Goal: Browse casually: Explore the website without a specific task or goal

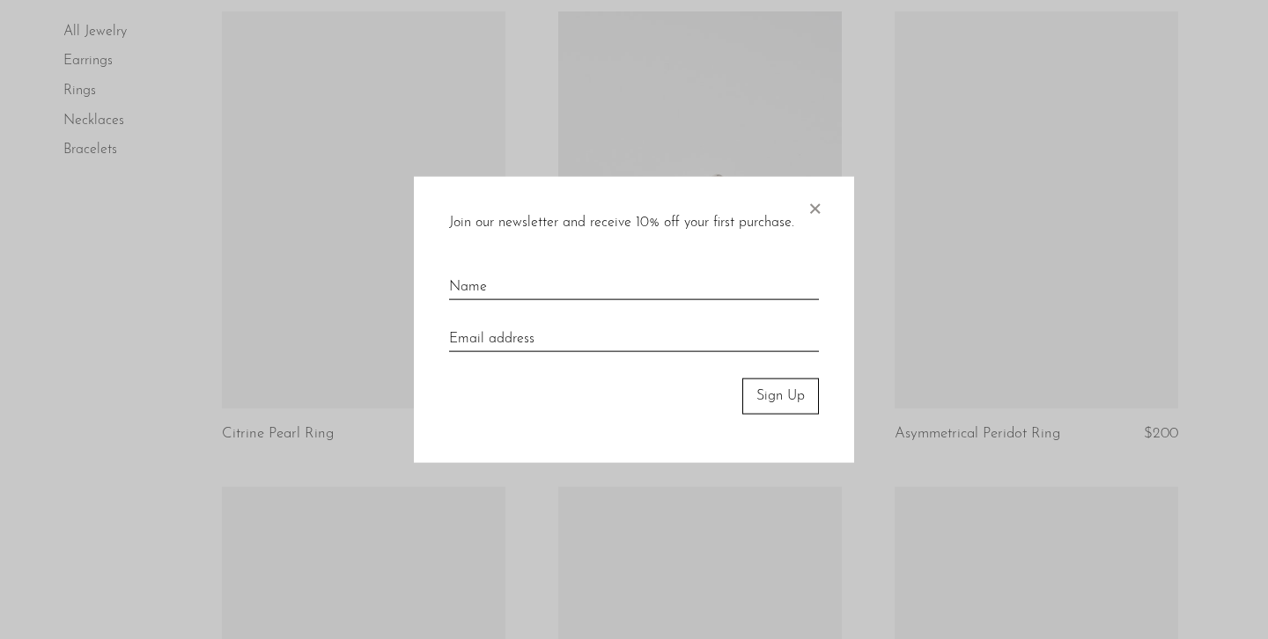
scroll to position [1574, 0]
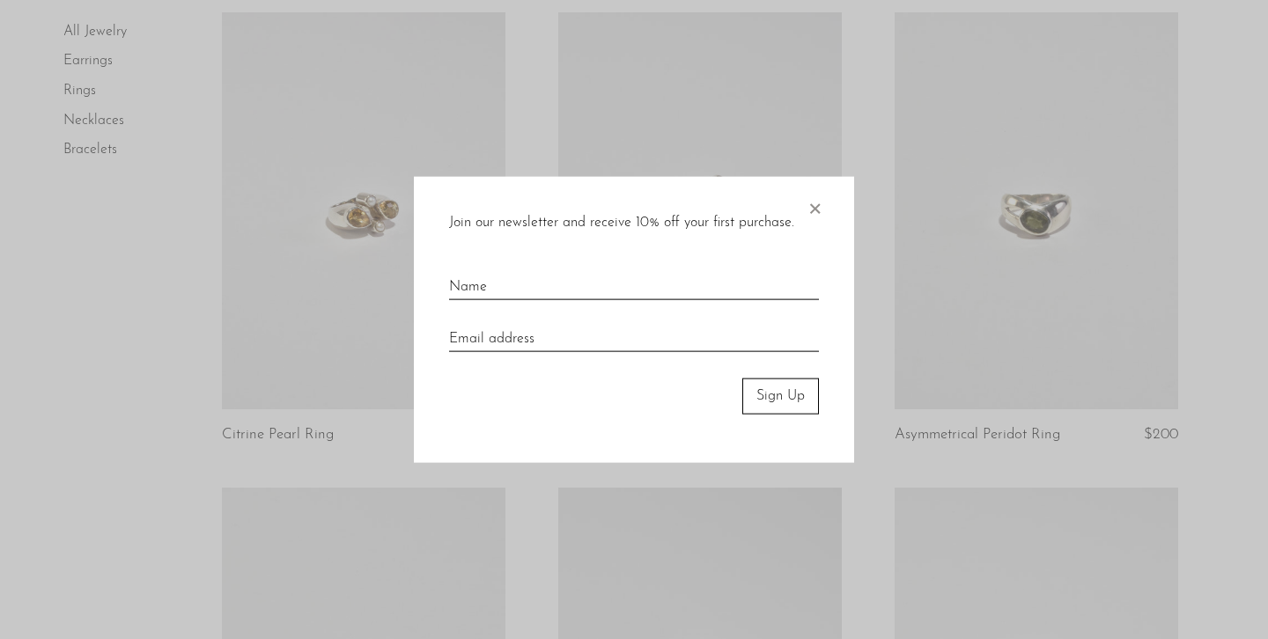
click at [811, 209] on span "×" at bounding box center [815, 205] width 18 height 56
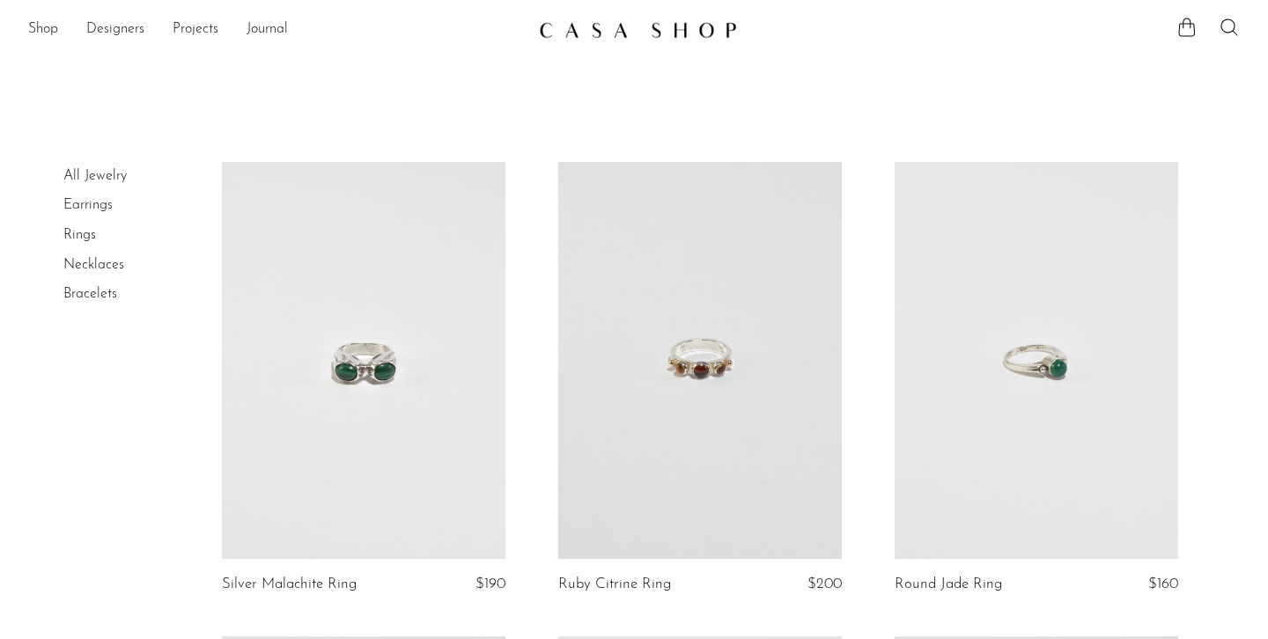
scroll to position [0, 0]
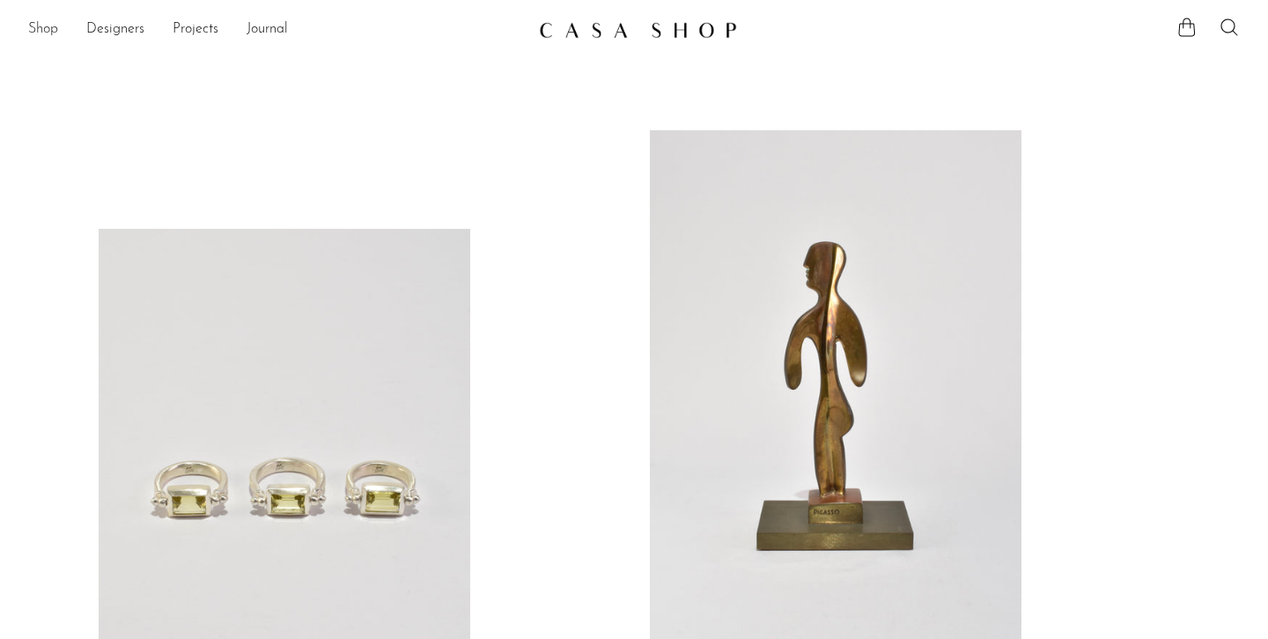
click at [55, 27] on link "Shop" at bounding box center [43, 29] width 30 height 23
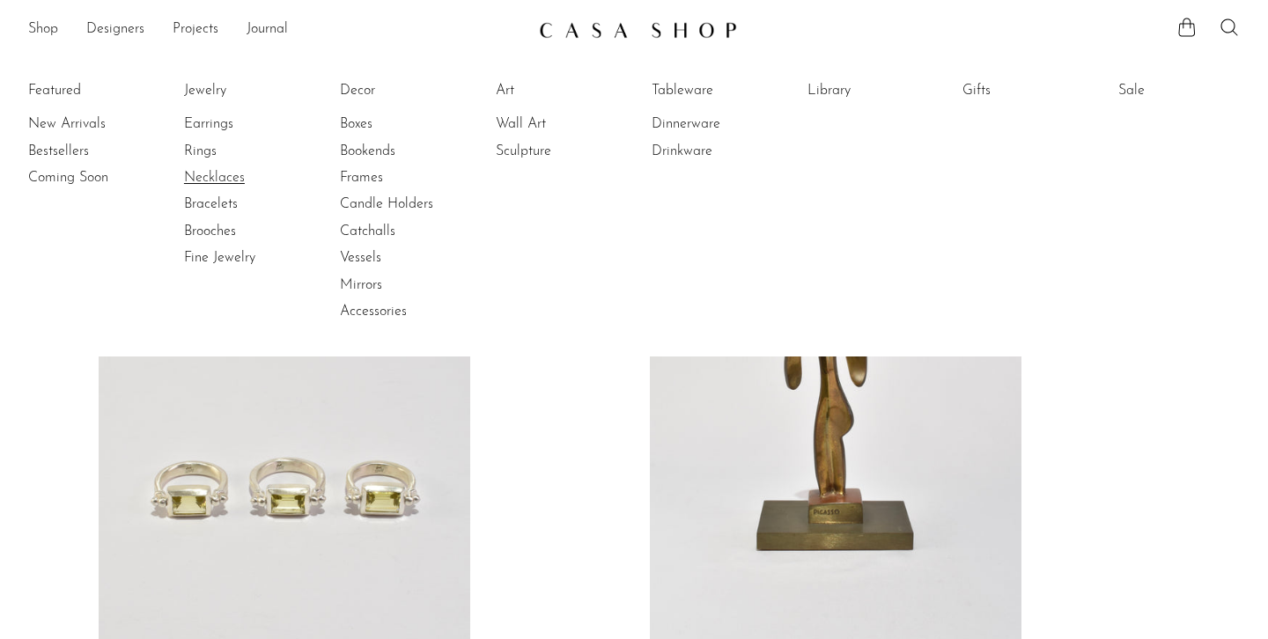
click at [225, 175] on link "Necklaces" at bounding box center [250, 177] width 132 height 19
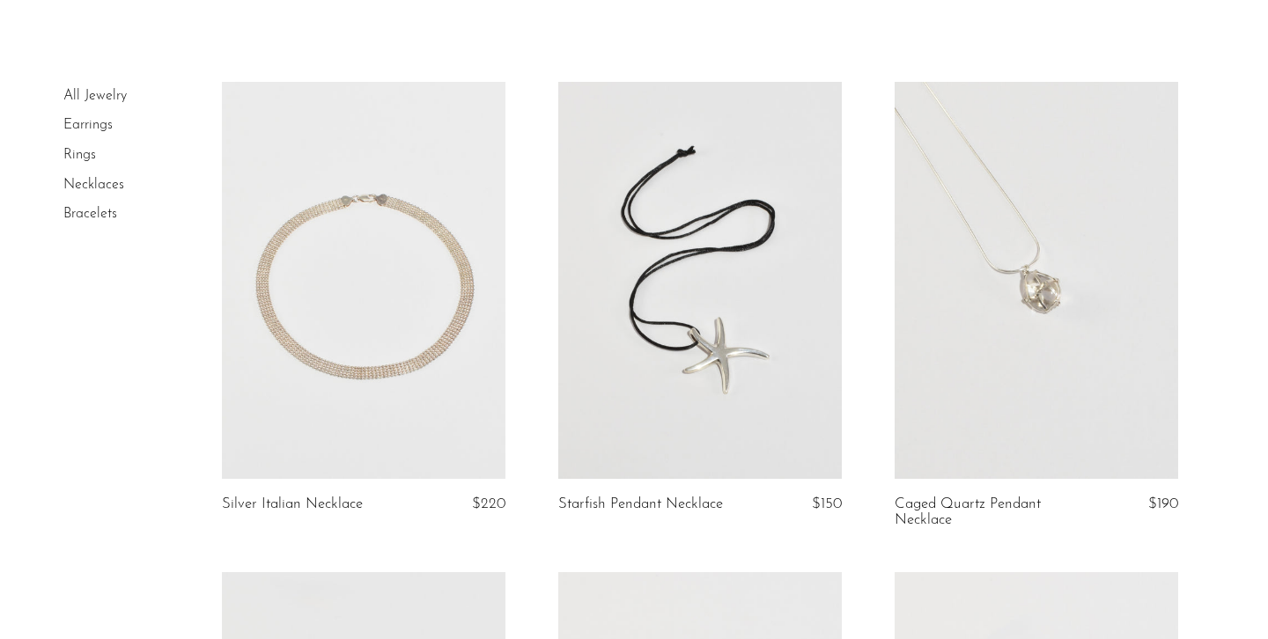
scroll to position [82, 0]
click at [325, 279] on link at bounding box center [364, 278] width 284 height 397
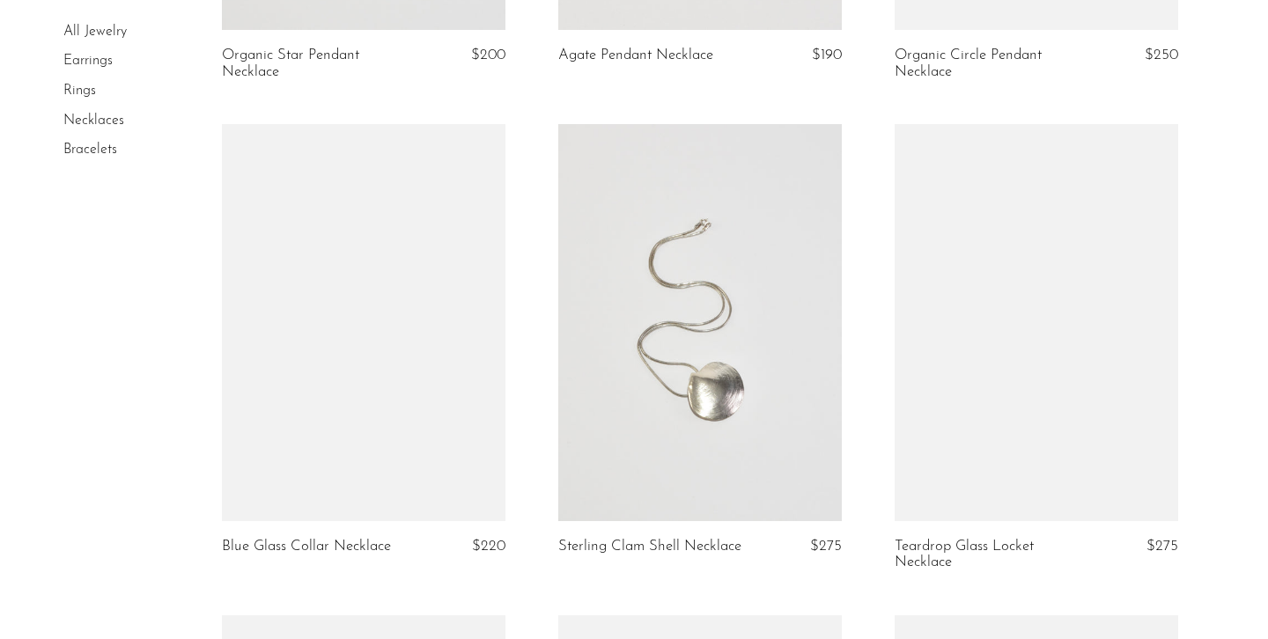
scroll to position [2496, 0]
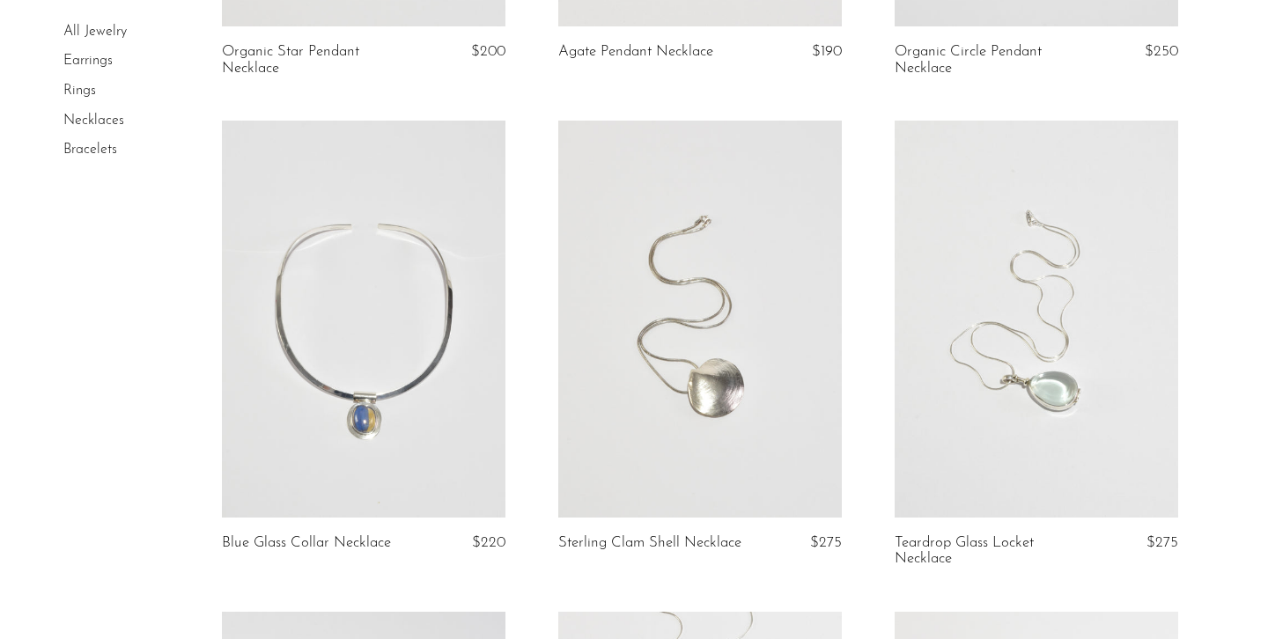
click at [300, 338] on link at bounding box center [364, 319] width 284 height 397
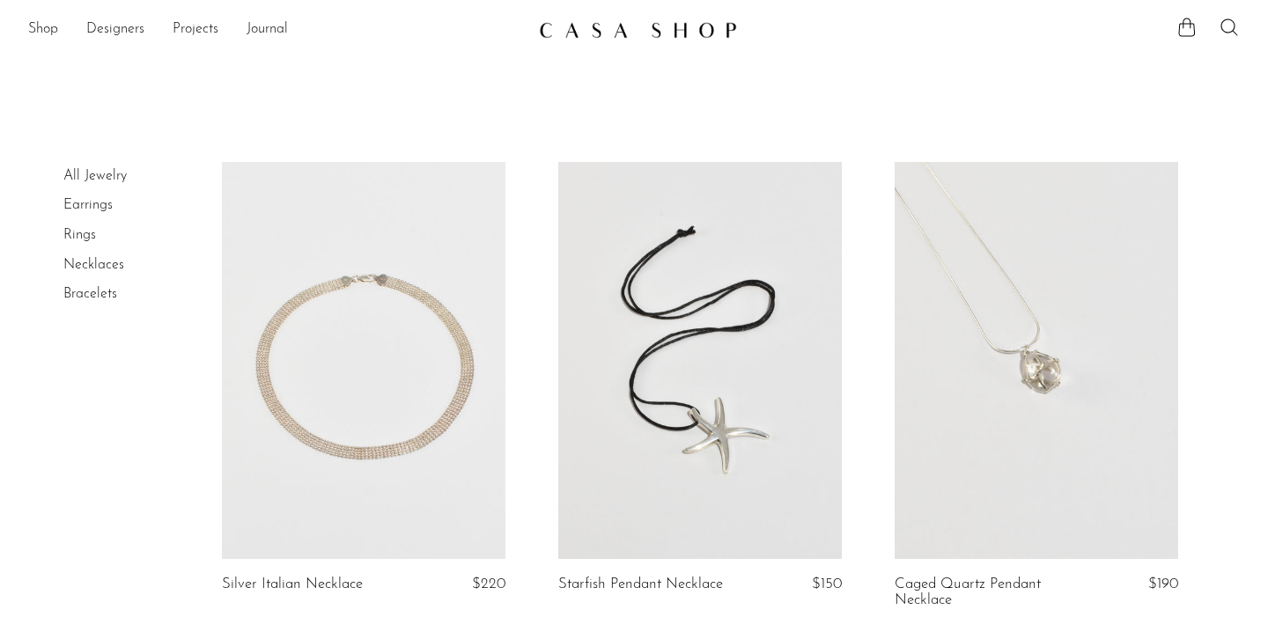
scroll to position [0, 0]
click at [93, 178] on link "All Jewelry" at bounding box center [94, 176] width 63 height 14
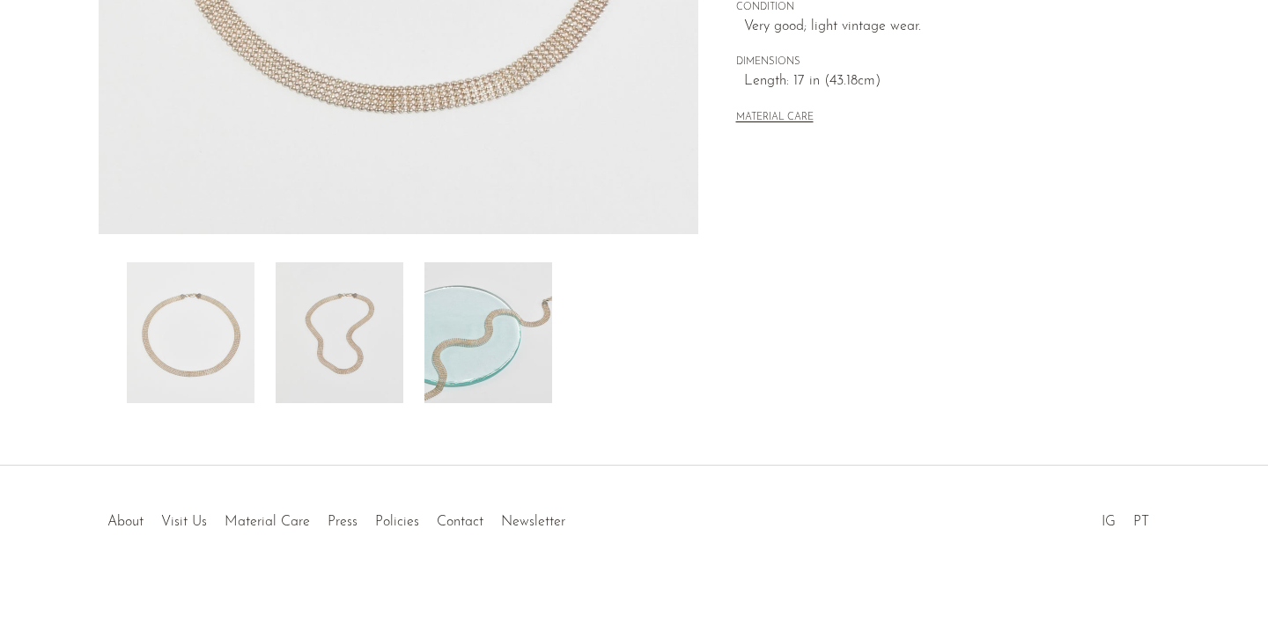
scroll to position [507, 0]
click at [335, 321] on img at bounding box center [340, 332] width 128 height 141
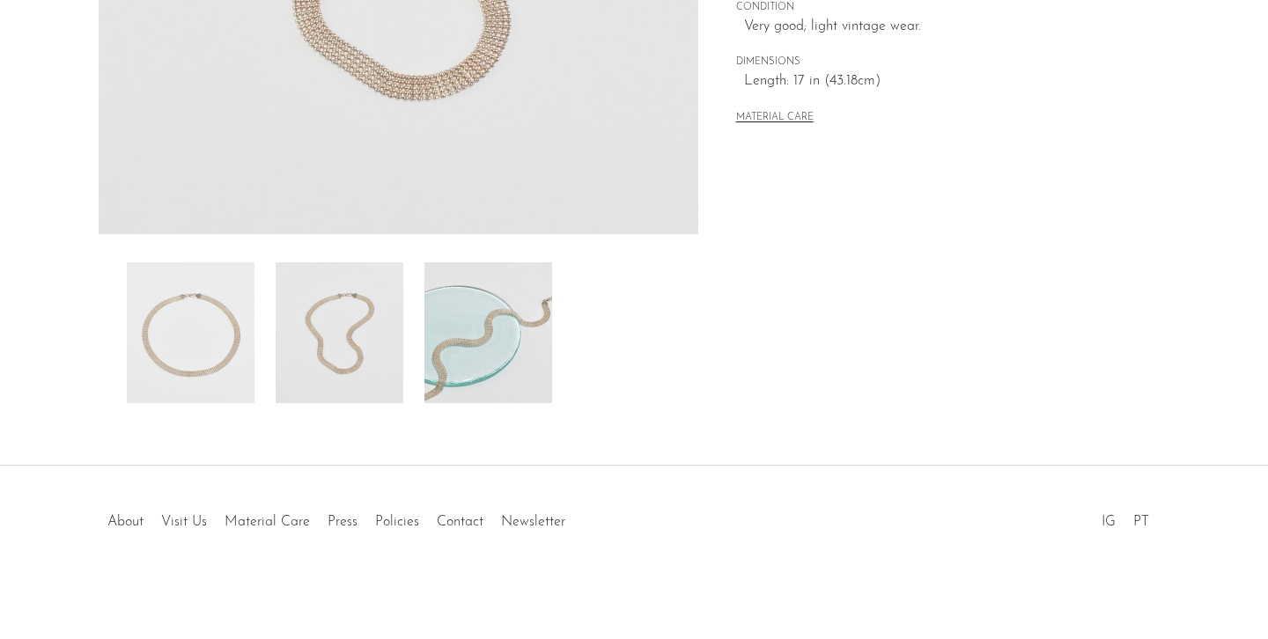
click at [445, 324] on img at bounding box center [488, 332] width 128 height 141
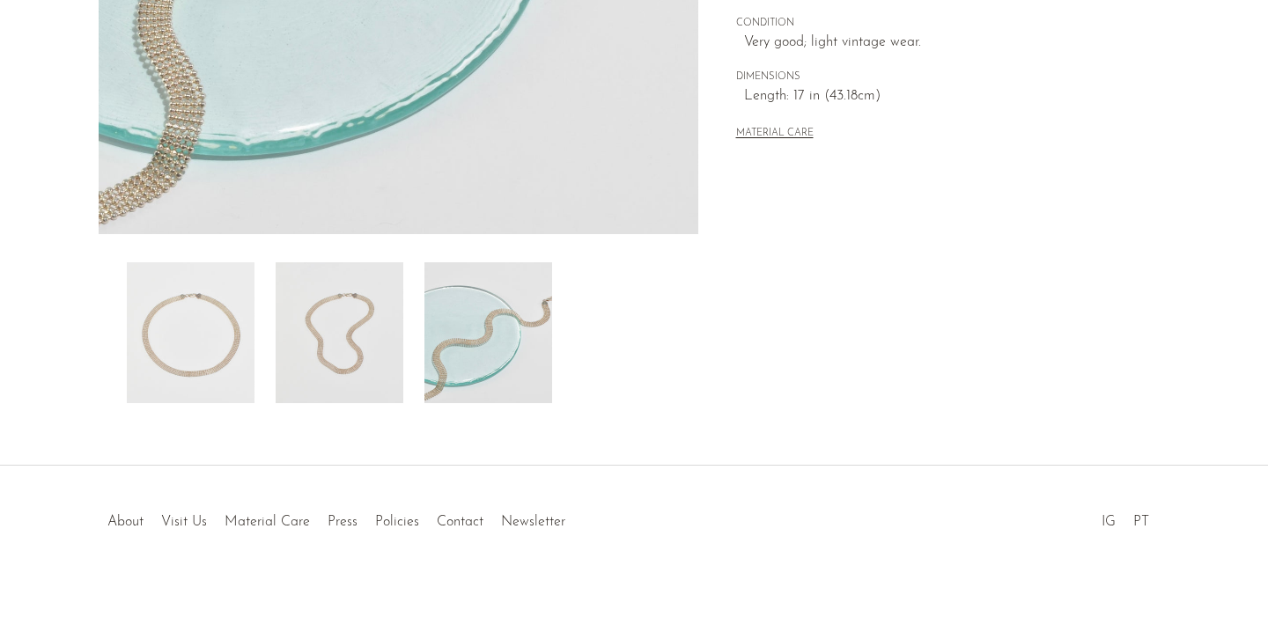
click at [150, 317] on img at bounding box center [191, 332] width 128 height 141
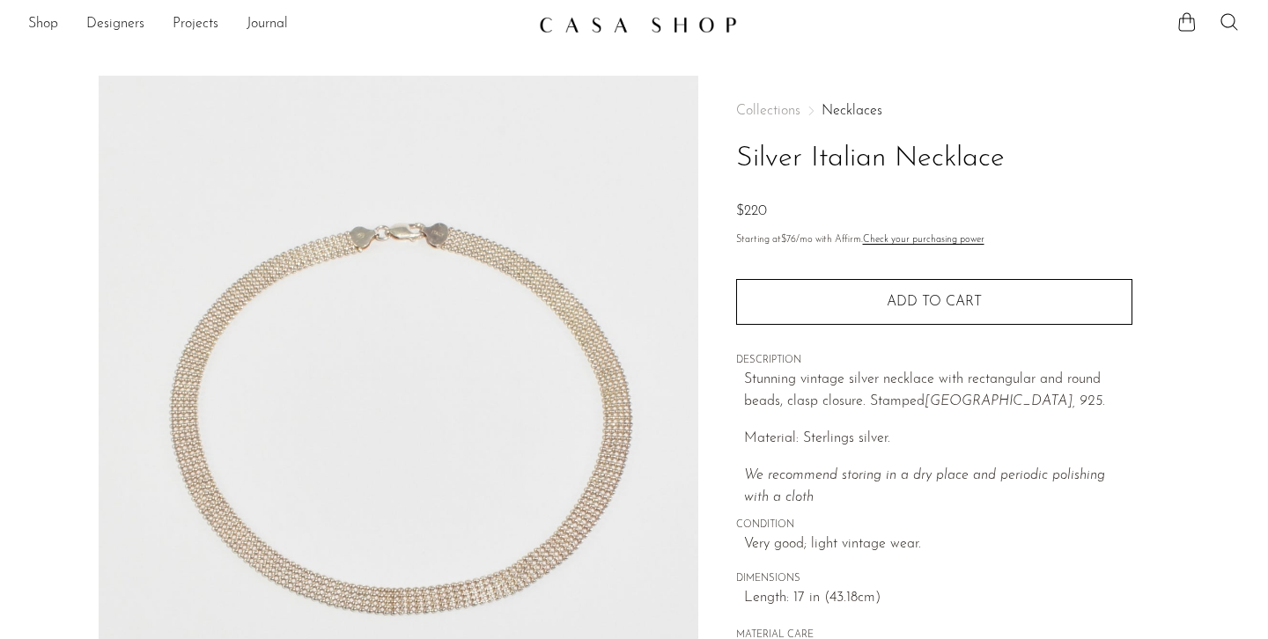
scroll to position [29, 0]
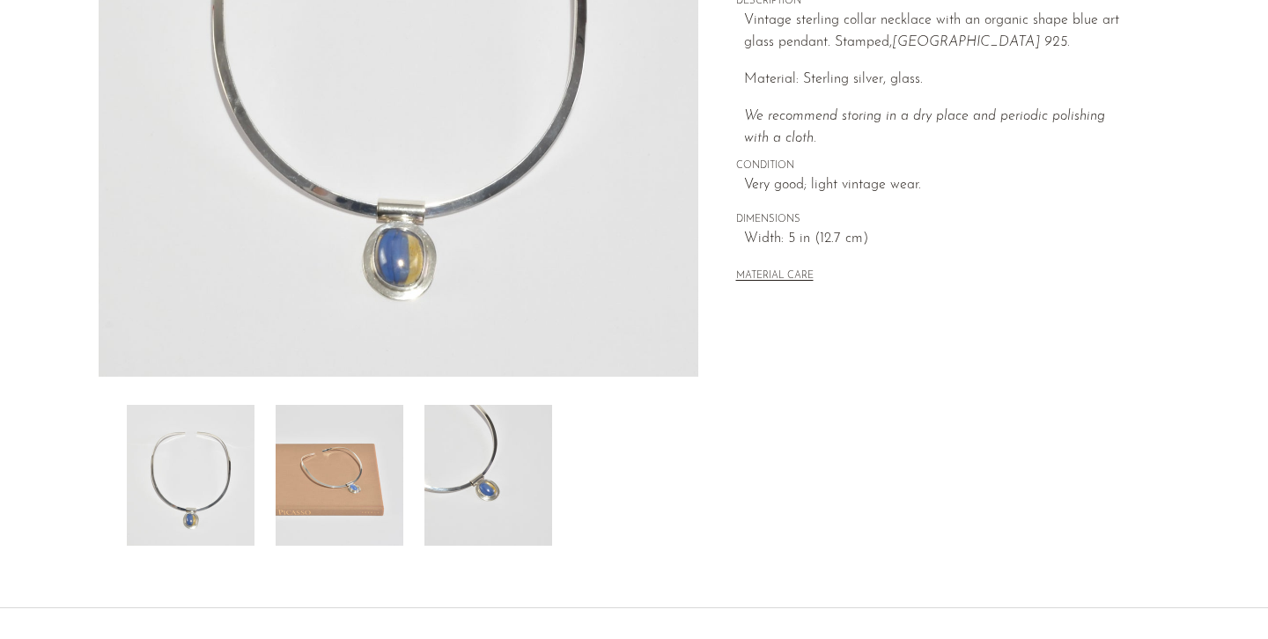
scroll to position [368, 0]
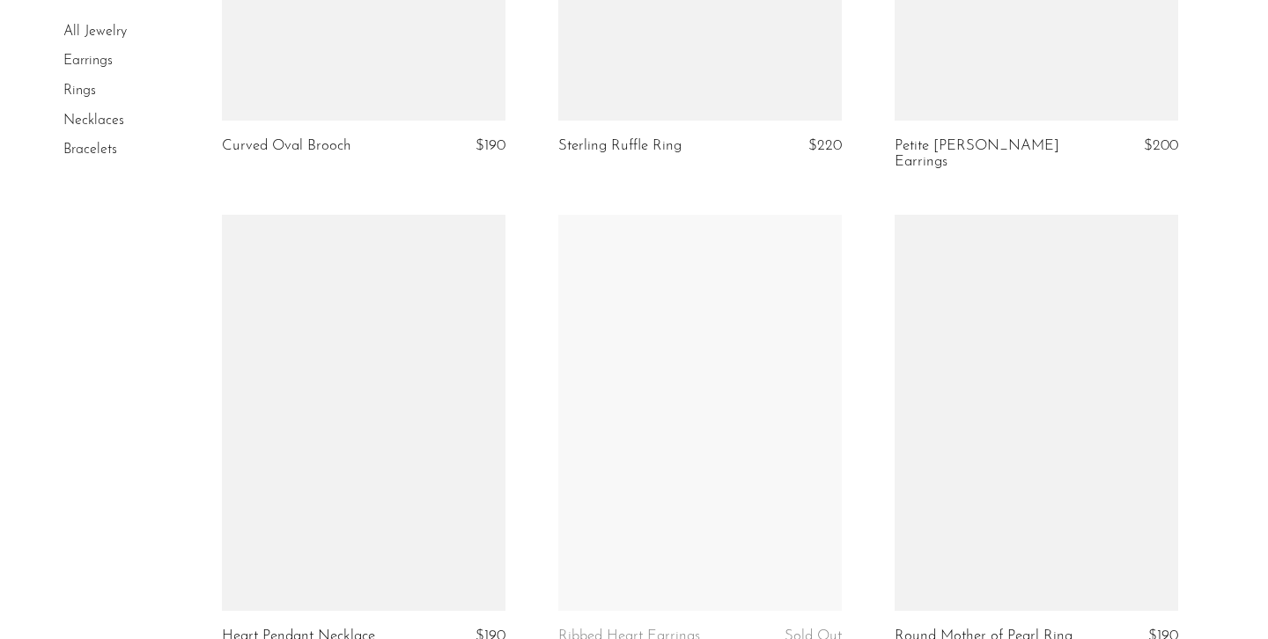
scroll to position [4210, 0]
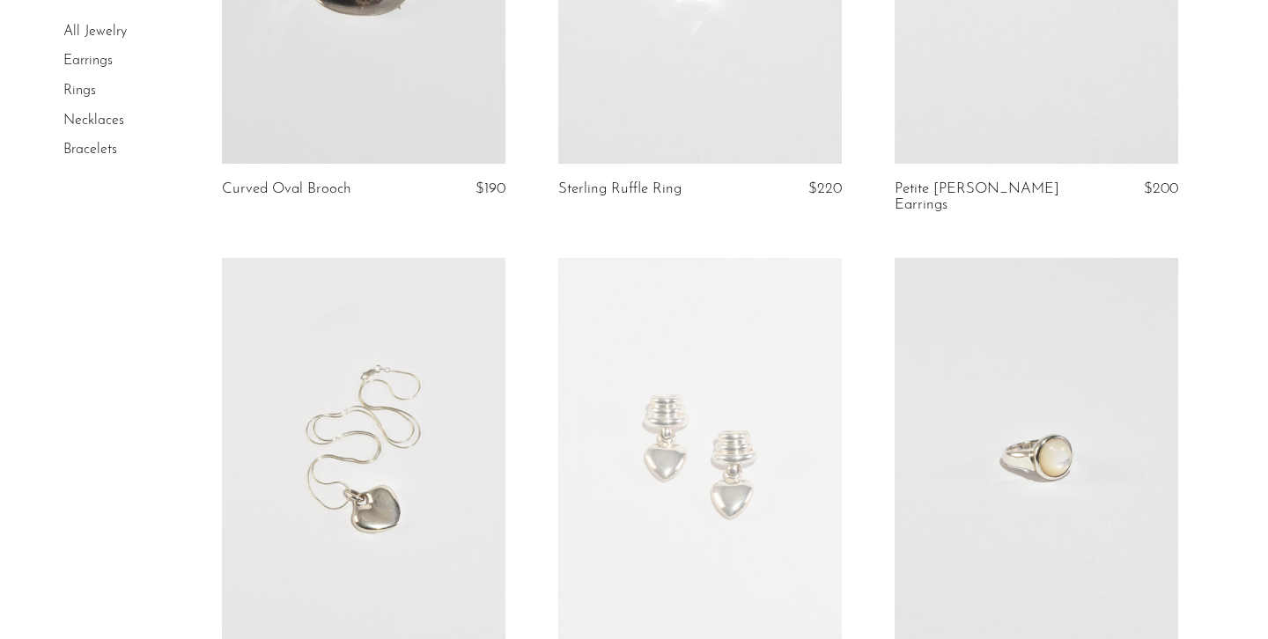
click at [88, 38] on link "All Jewelry" at bounding box center [94, 32] width 63 height 14
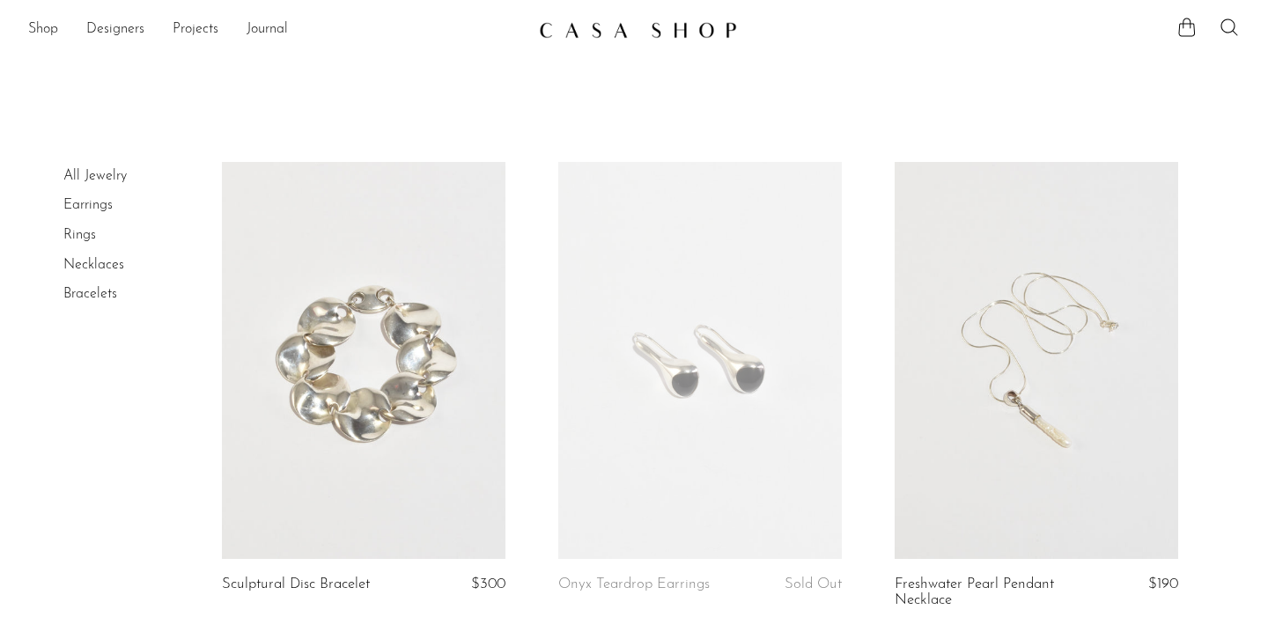
click at [100, 259] on link "Necklaces" at bounding box center [93, 265] width 61 height 14
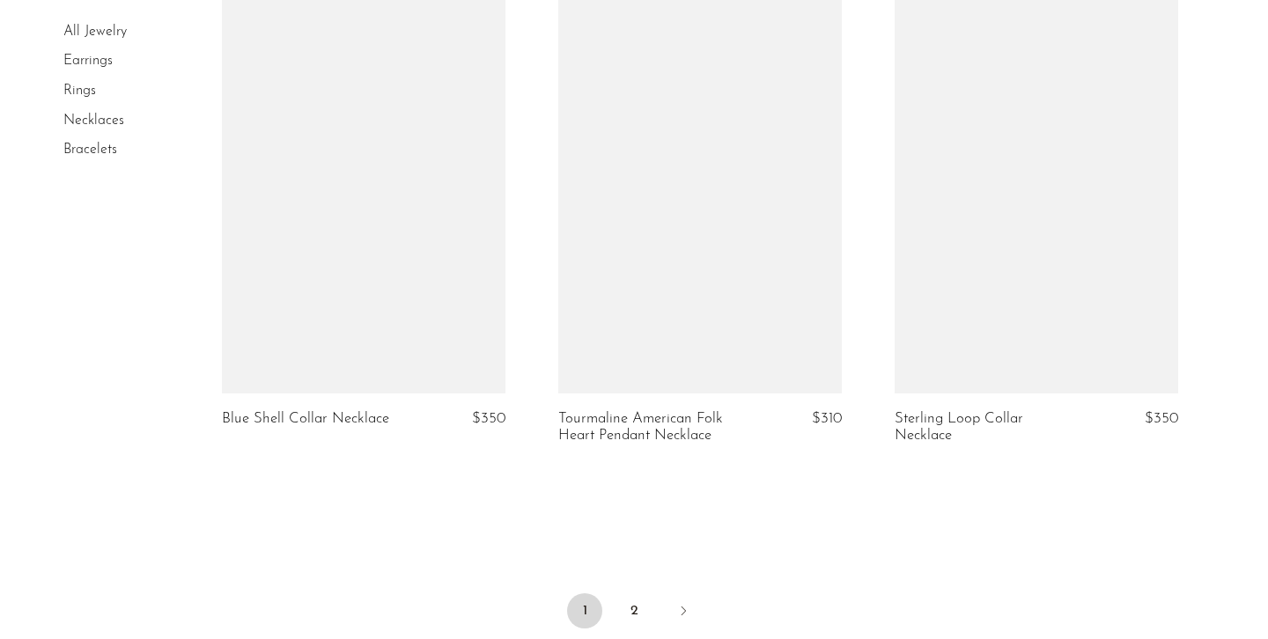
scroll to position [5550, 0]
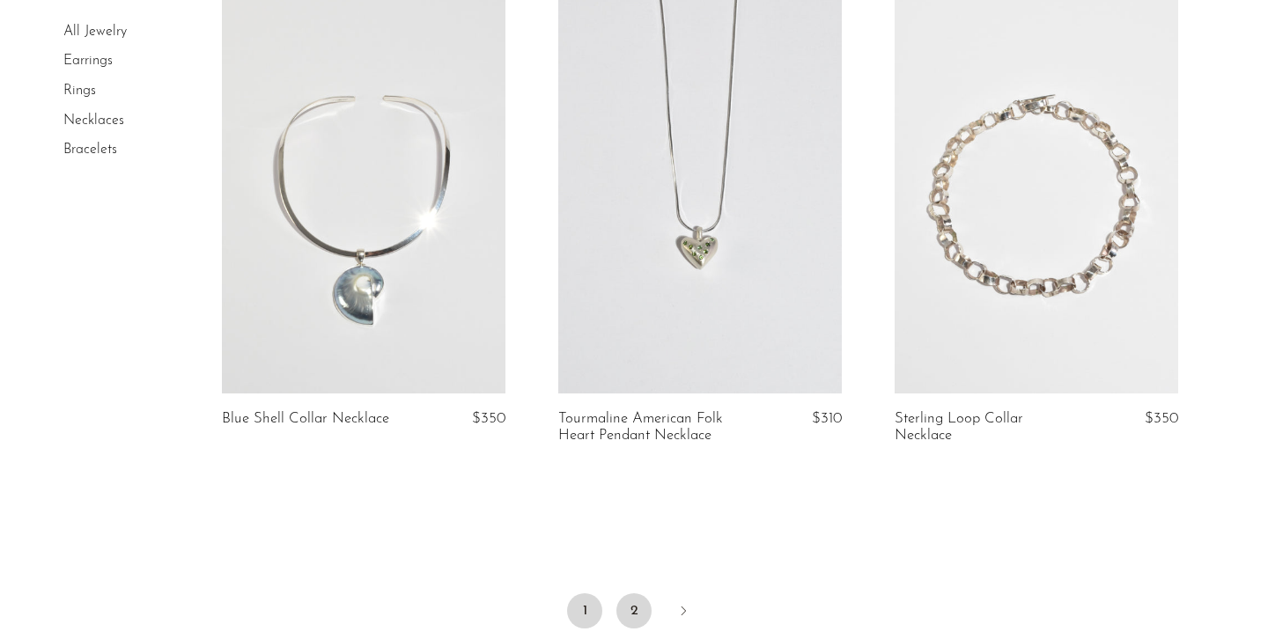
click at [630, 593] on link "2" at bounding box center [633, 610] width 35 height 35
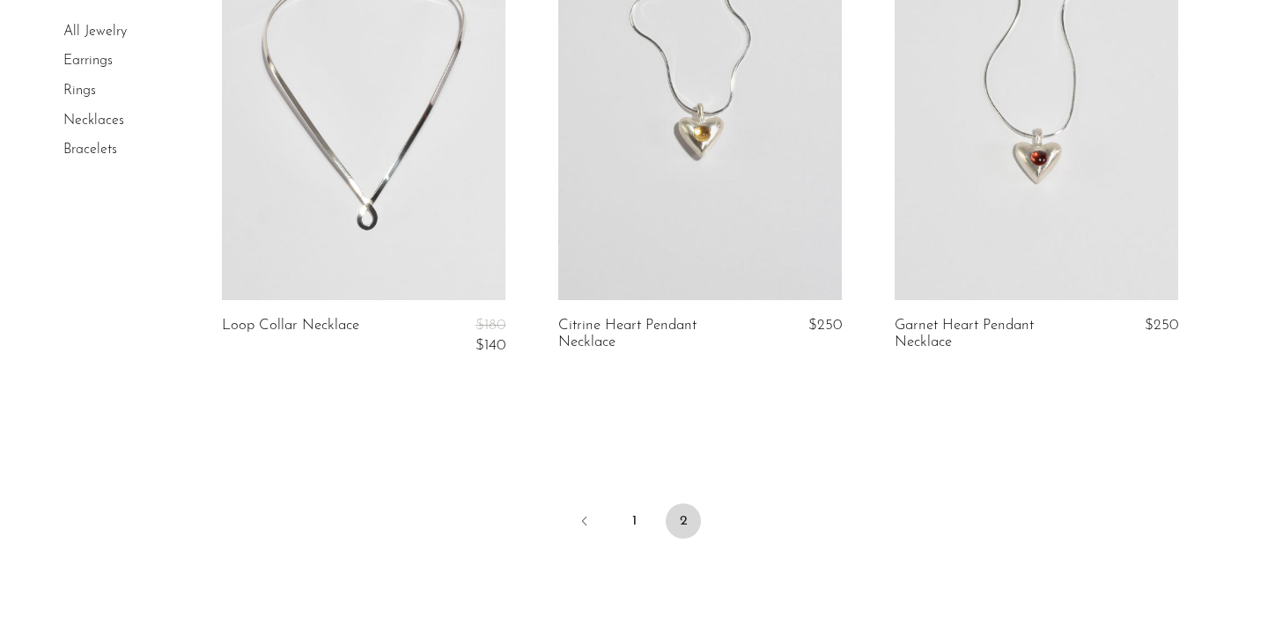
scroll to position [753, 0]
click at [626, 523] on link "1" at bounding box center [633, 521] width 35 height 35
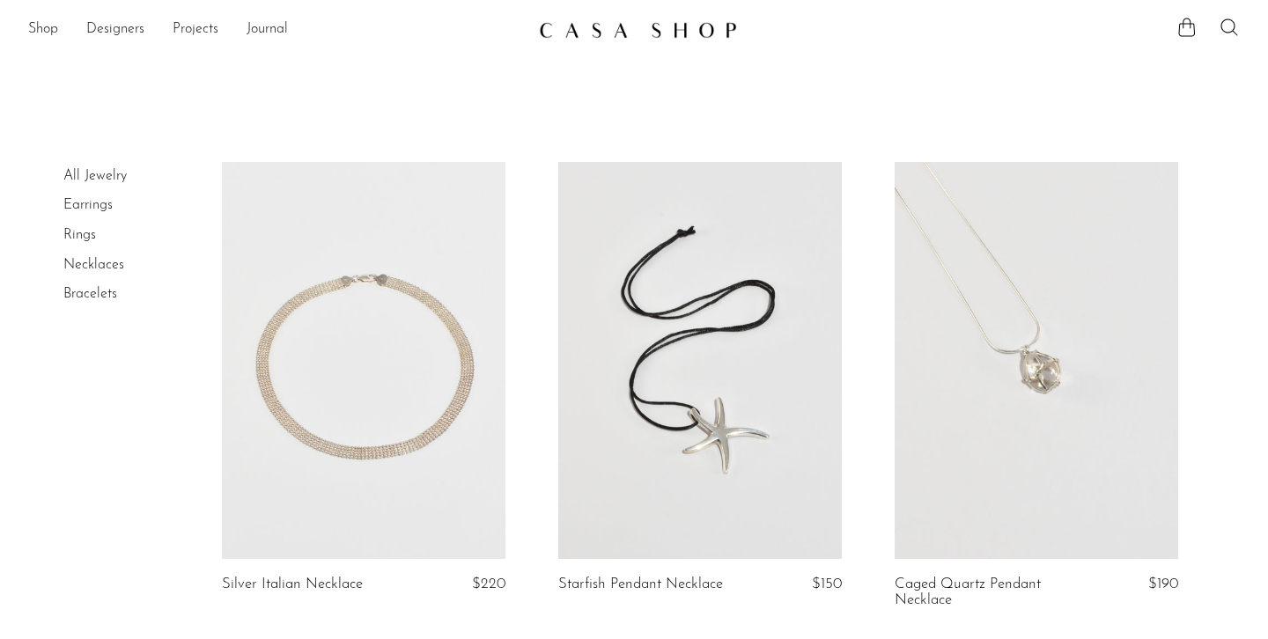
click at [89, 175] on link "All Jewelry" at bounding box center [94, 176] width 63 height 14
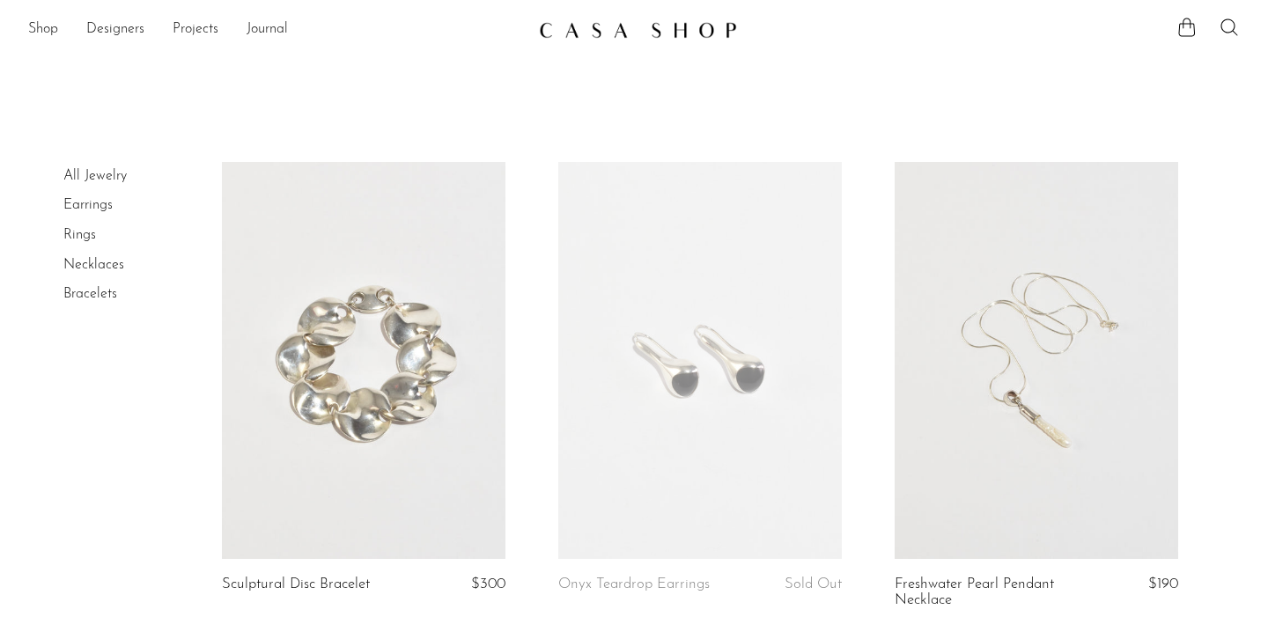
click at [96, 287] on link "Bracelets" at bounding box center [90, 294] width 54 height 14
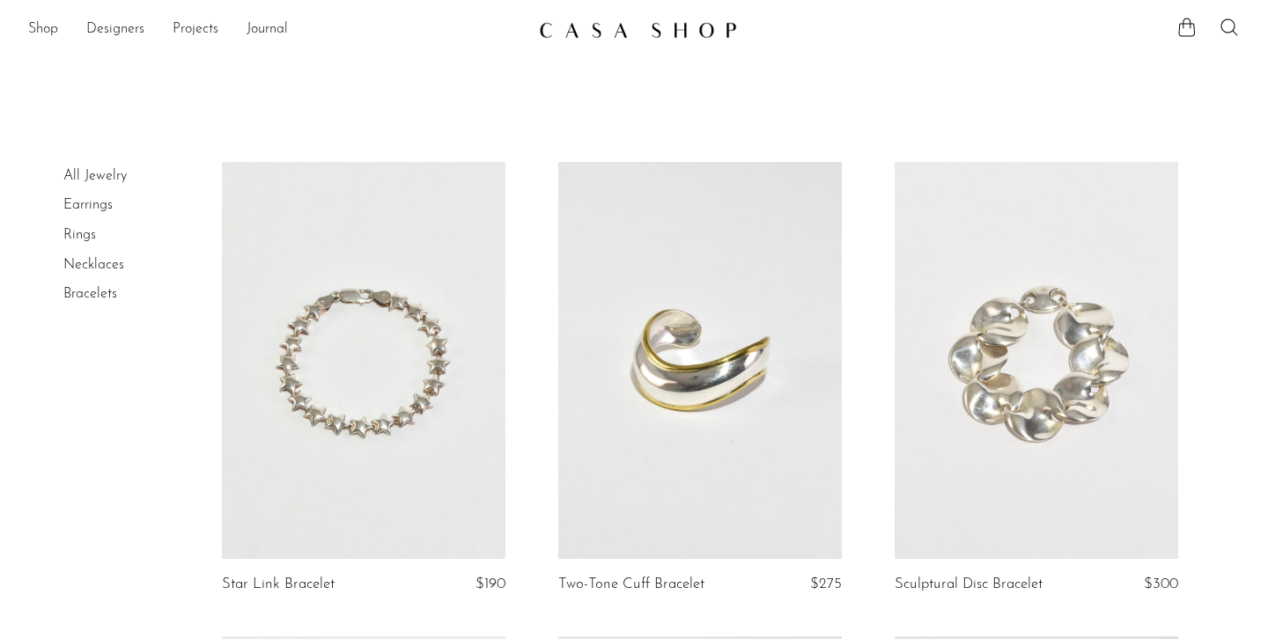
click at [91, 171] on link "All Jewelry" at bounding box center [94, 176] width 63 height 14
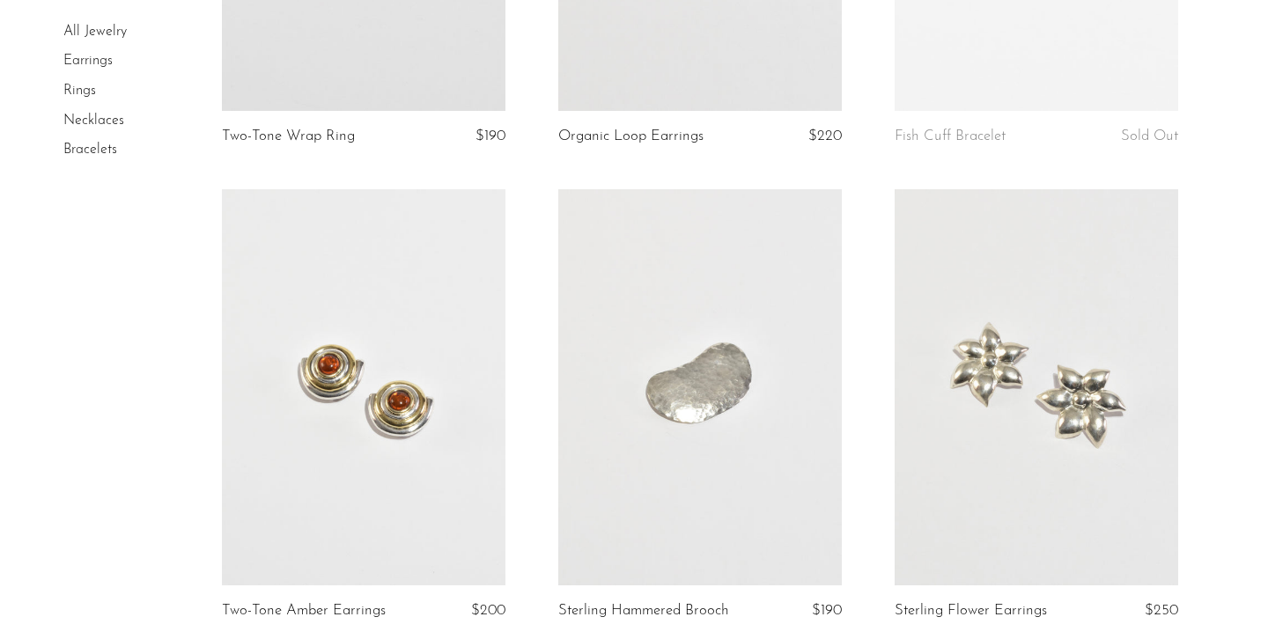
scroll to position [718, 0]
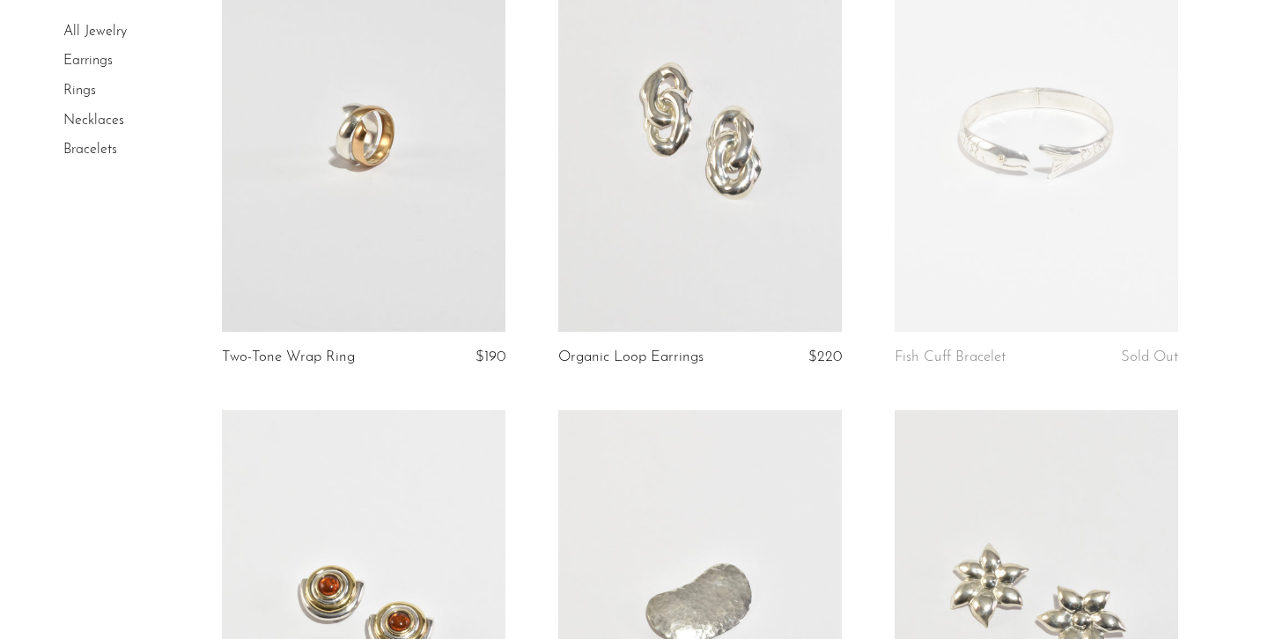
click at [94, 29] on link "All Jewelry" at bounding box center [94, 32] width 63 height 14
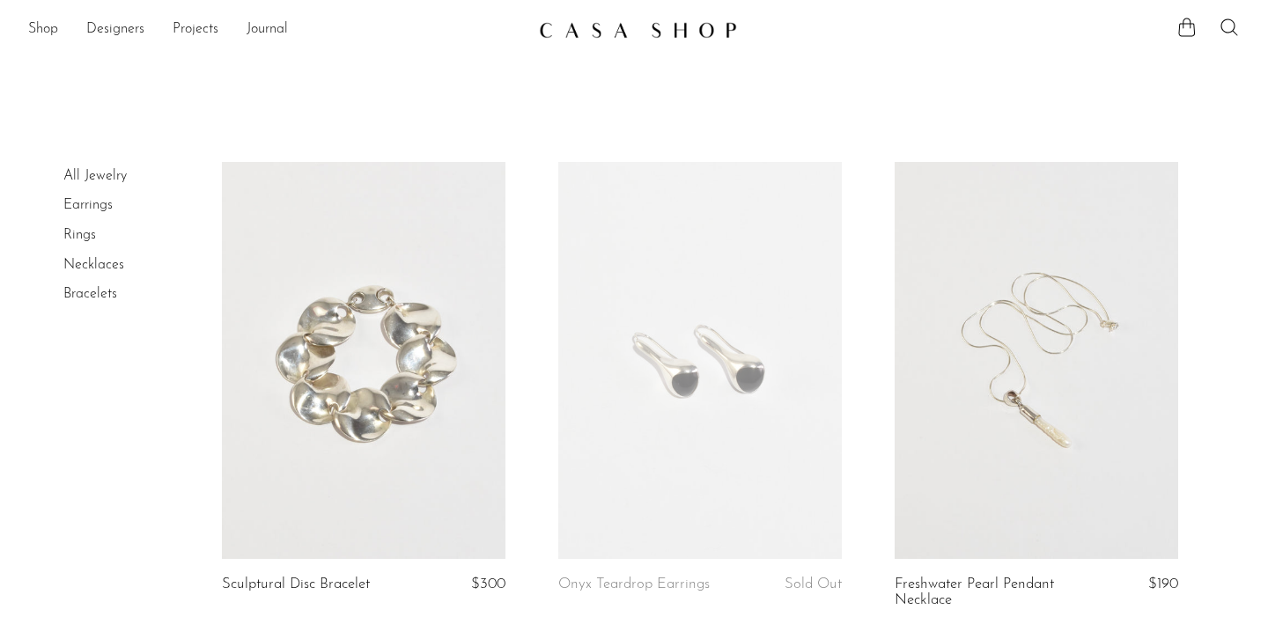
click at [99, 266] on link "Necklaces" at bounding box center [93, 265] width 61 height 14
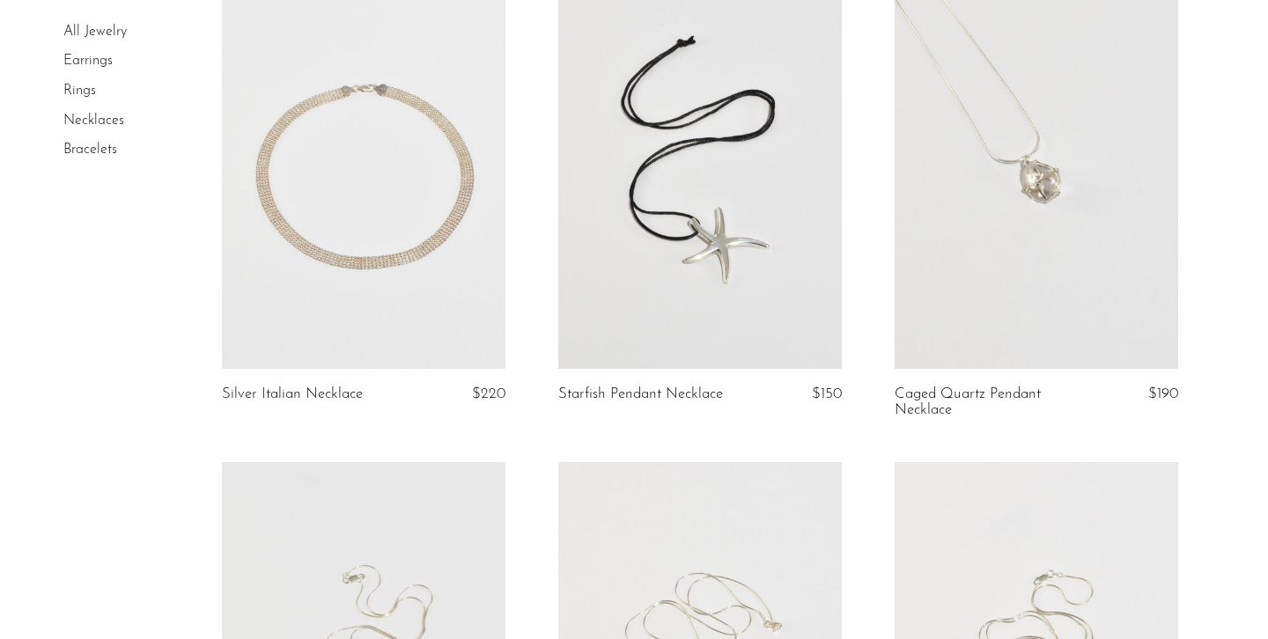
scroll to position [201, 0]
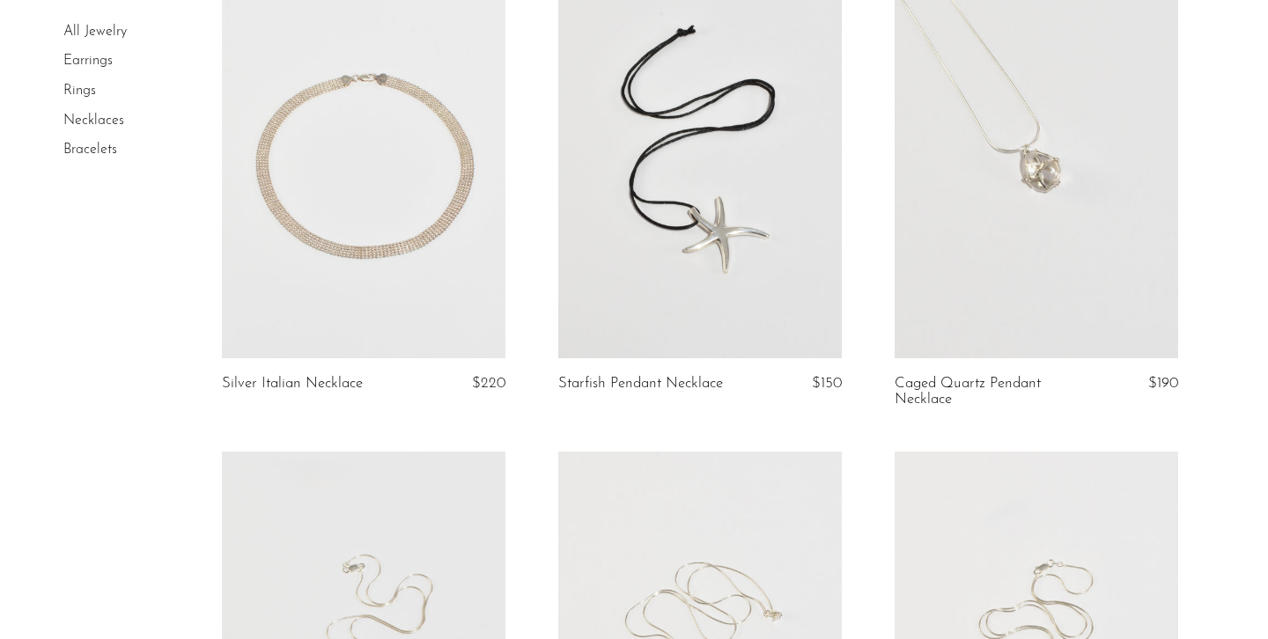
click at [400, 214] on link at bounding box center [364, 159] width 284 height 397
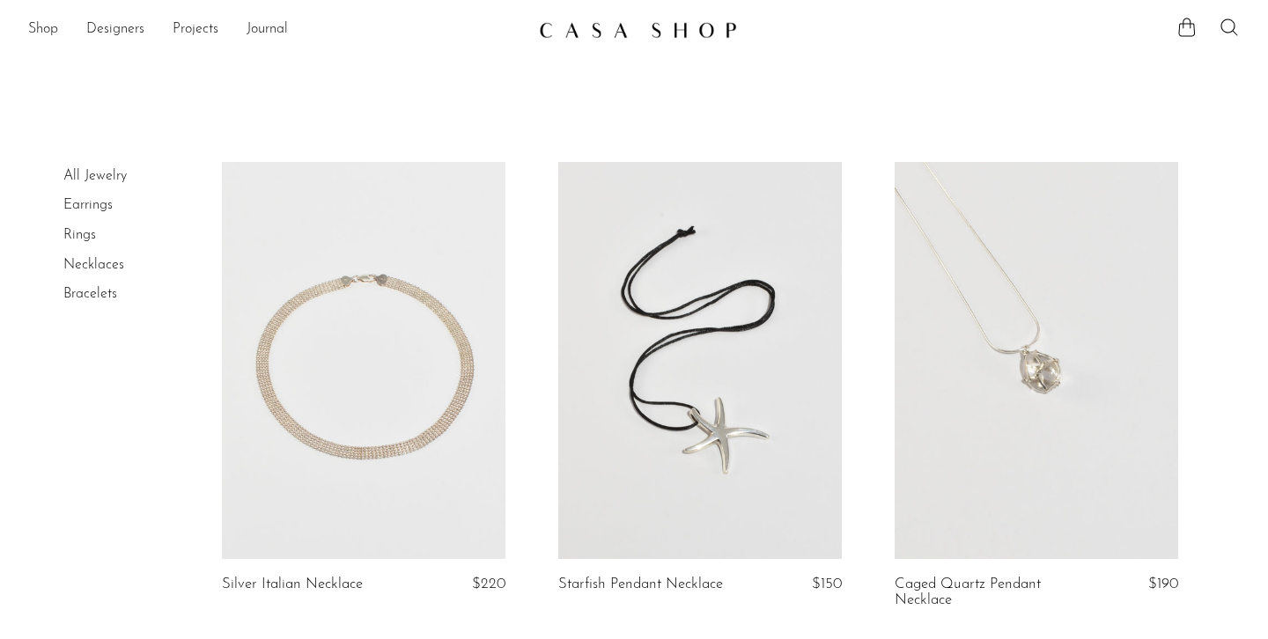
scroll to position [0, 0]
click at [88, 200] on link "Earrings" at bounding box center [87, 205] width 49 height 14
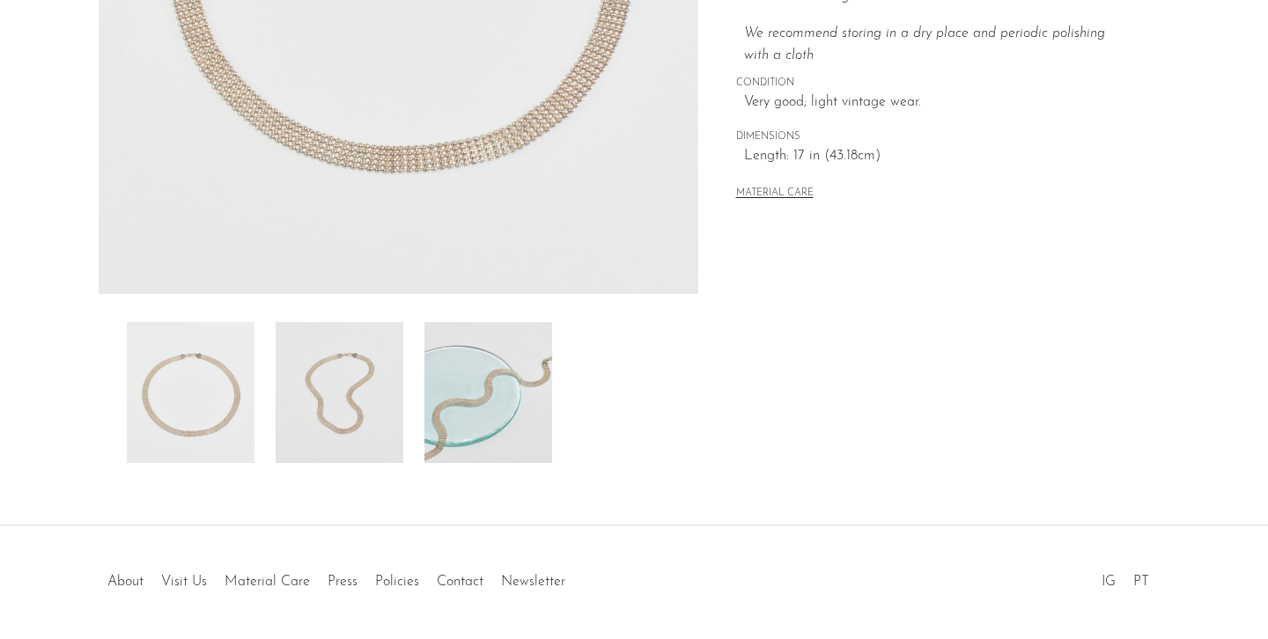
scroll to position [448, 0]
click at [368, 381] on img at bounding box center [340, 391] width 128 height 141
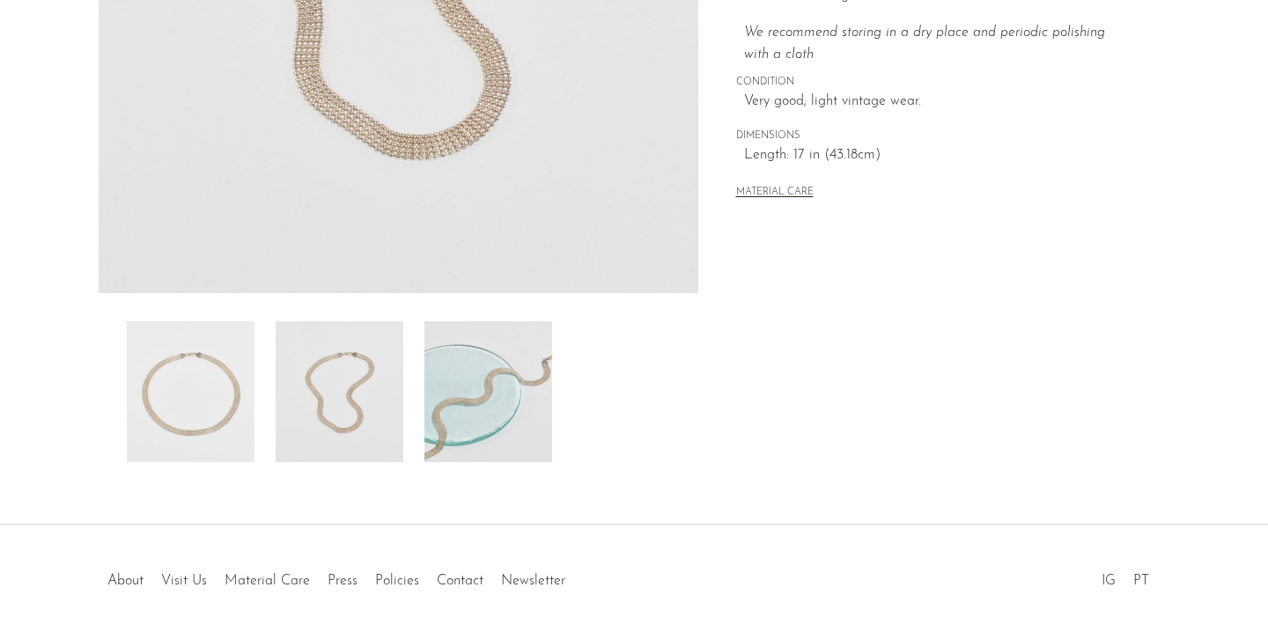
click at [497, 380] on img at bounding box center [488, 391] width 128 height 141
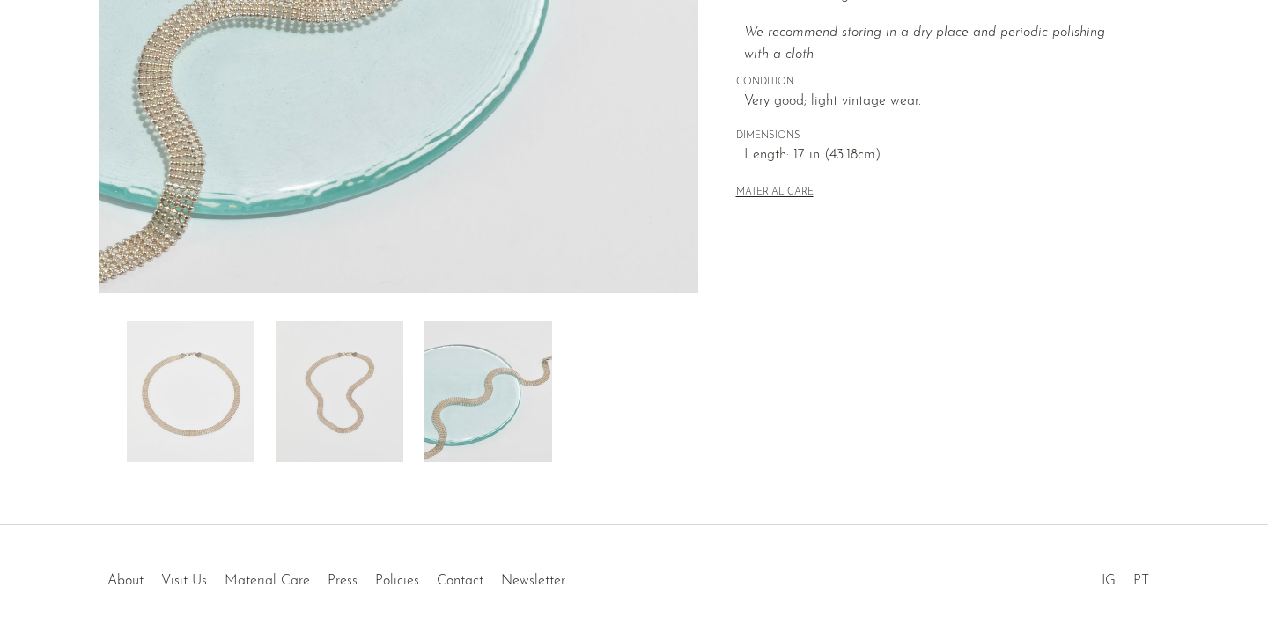
click at [202, 380] on img at bounding box center [191, 391] width 128 height 141
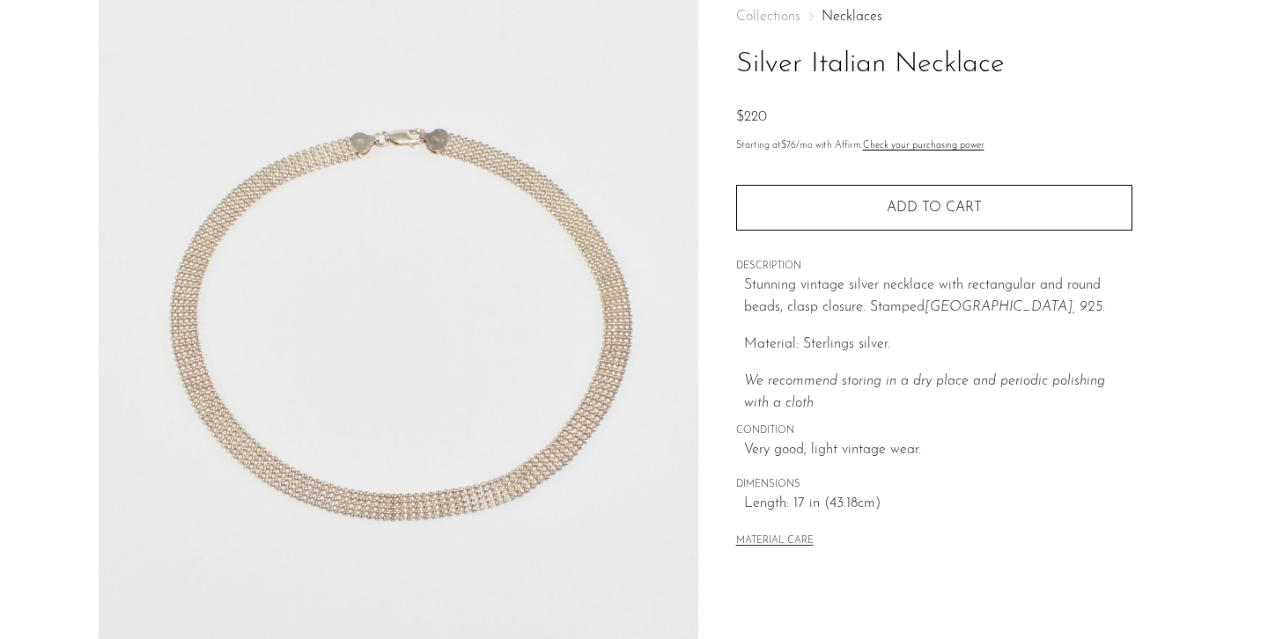
scroll to position [100, 0]
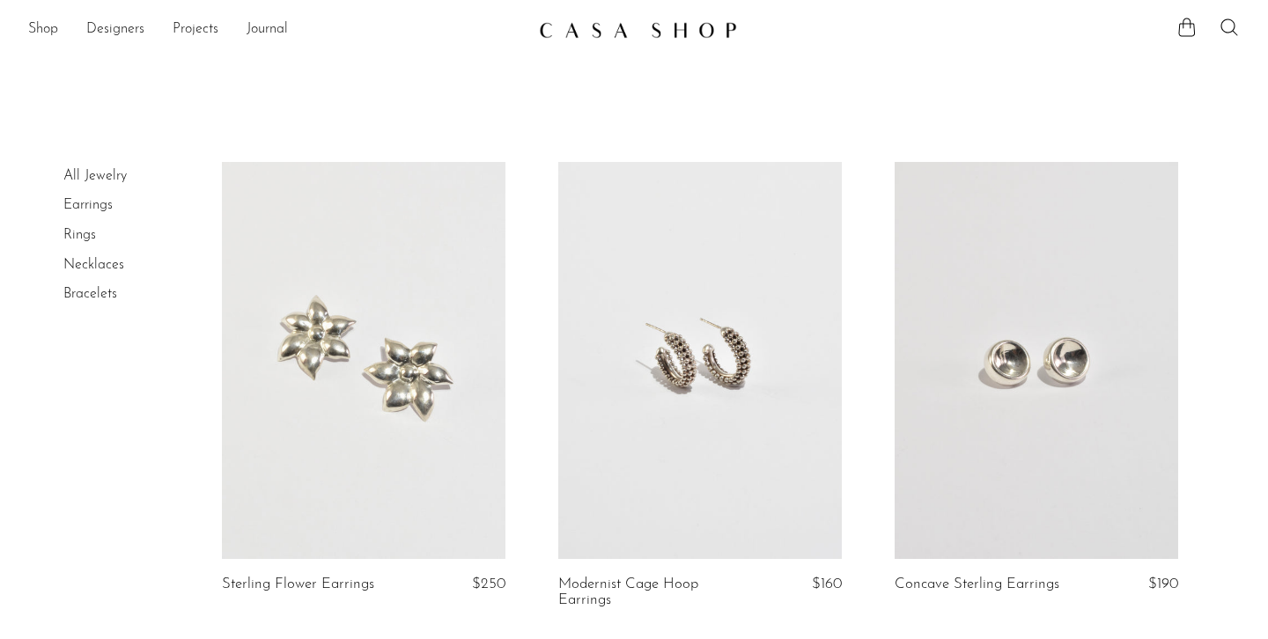
click at [79, 188] on li "All Jewelry" at bounding box center [129, 177] width 132 height 30
click at [80, 181] on link "All Jewelry" at bounding box center [94, 176] width 63 height 14
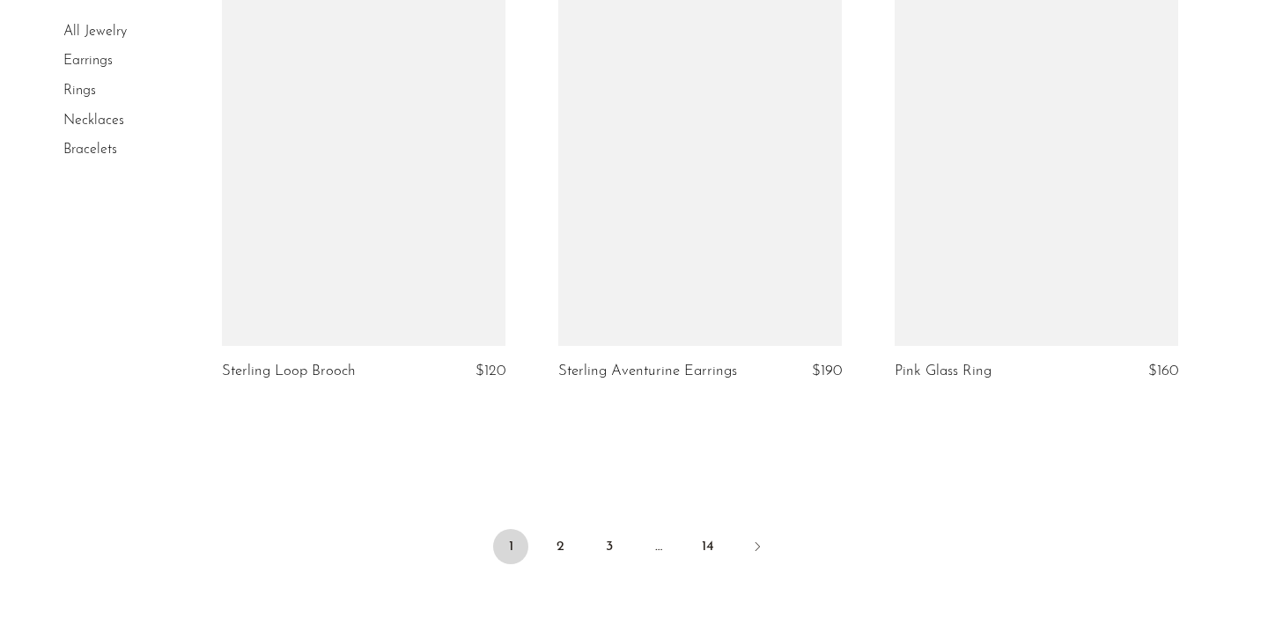
scroll to position [5419, 0]
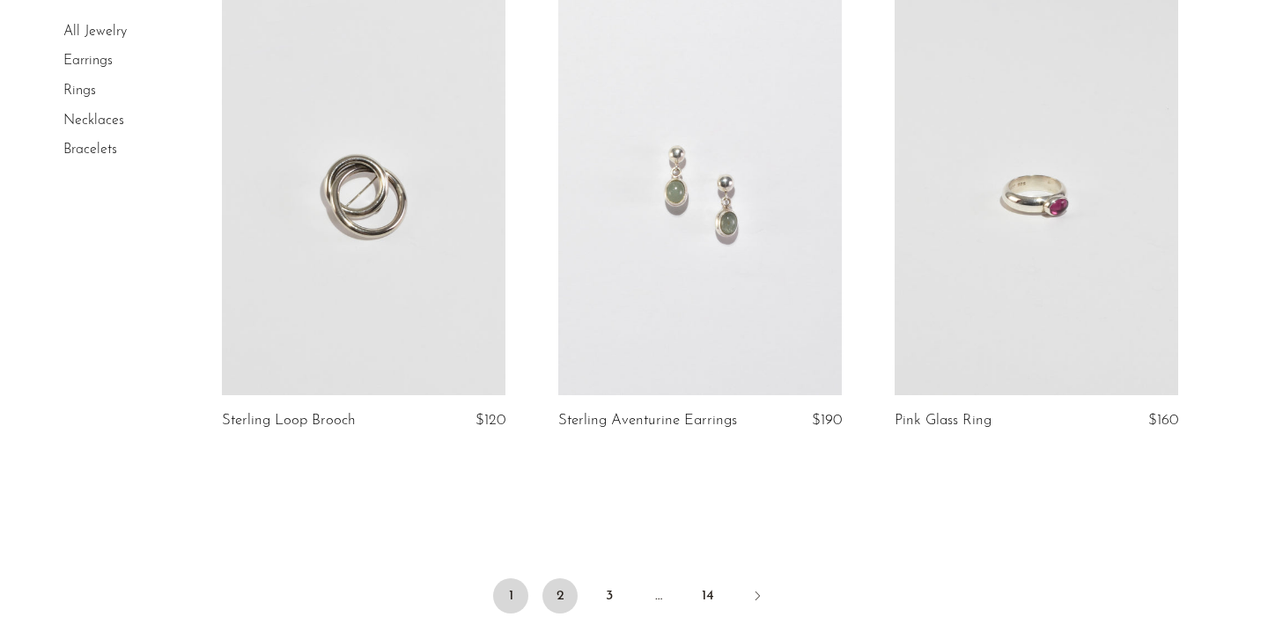
click at [561, 579] on link "2" at bounding box center [559, 596] width 35 height 35
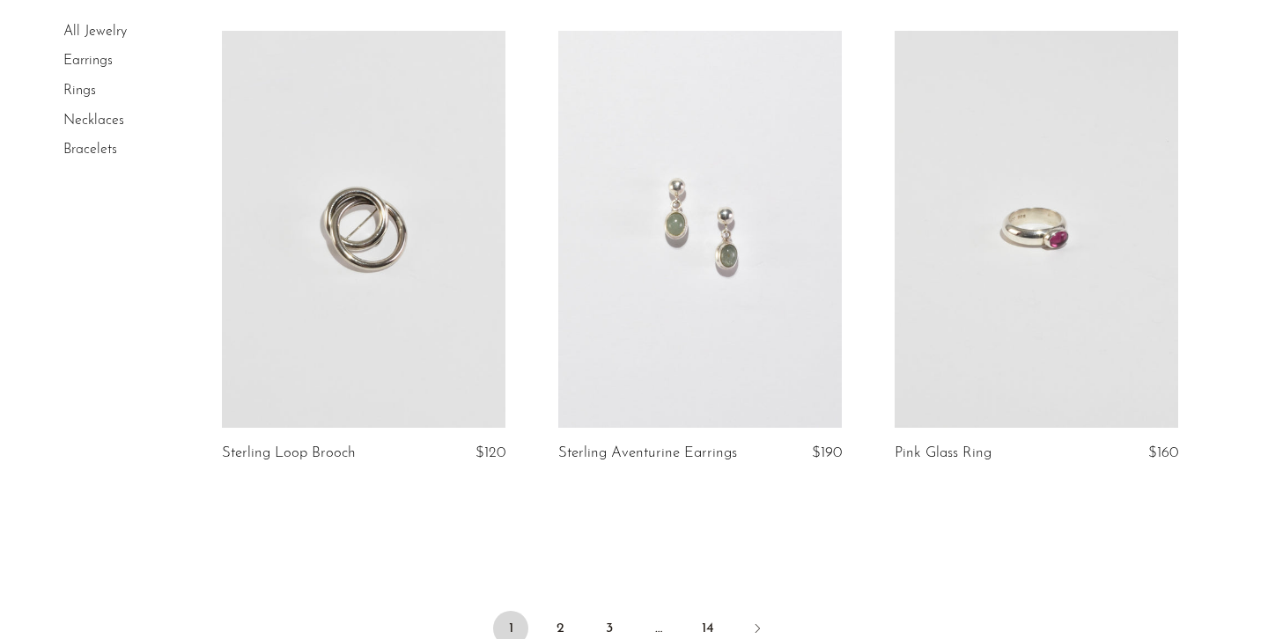
scroll to position [5388, 0]
click at [566, 609] on link "2" at bounding box center [559, 626] width 35 height 35
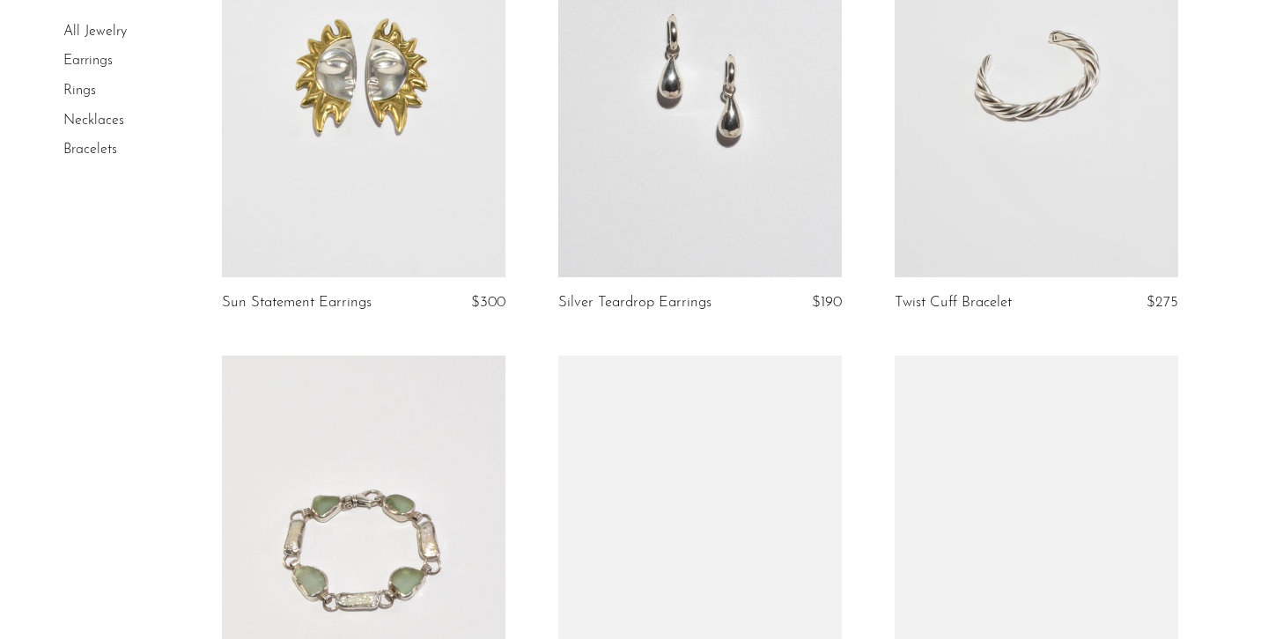
scroll to position [2214, 0]
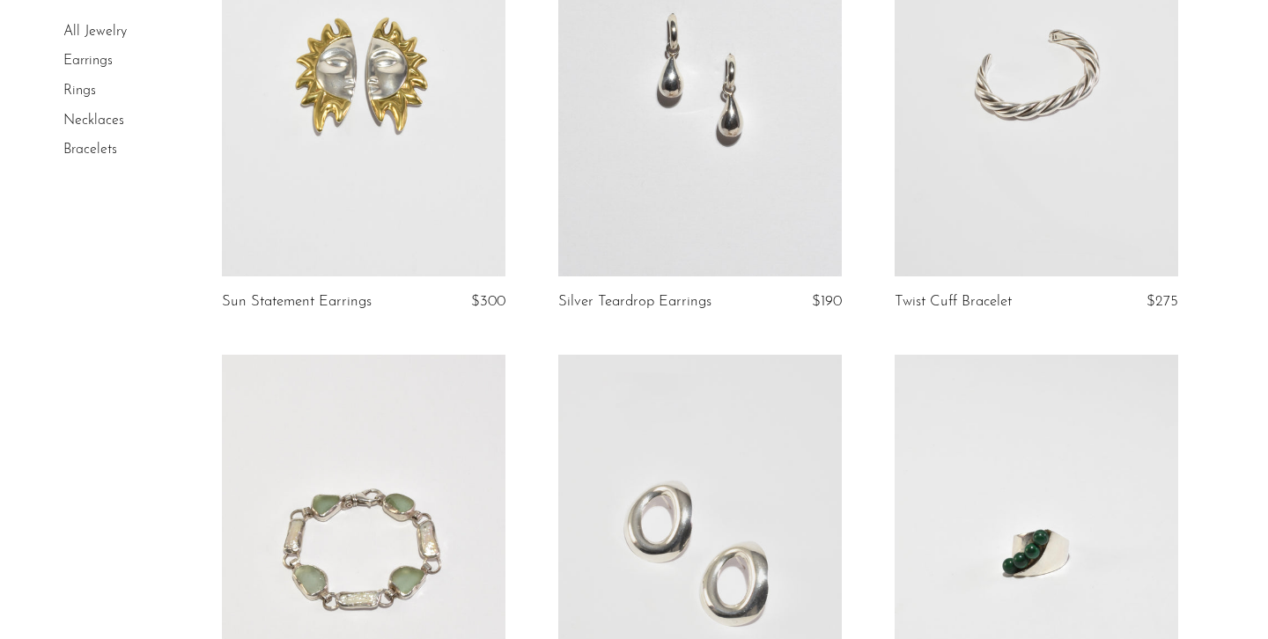
click at [696, 143] on link at bounding box center [700, 78] width 284 height 397
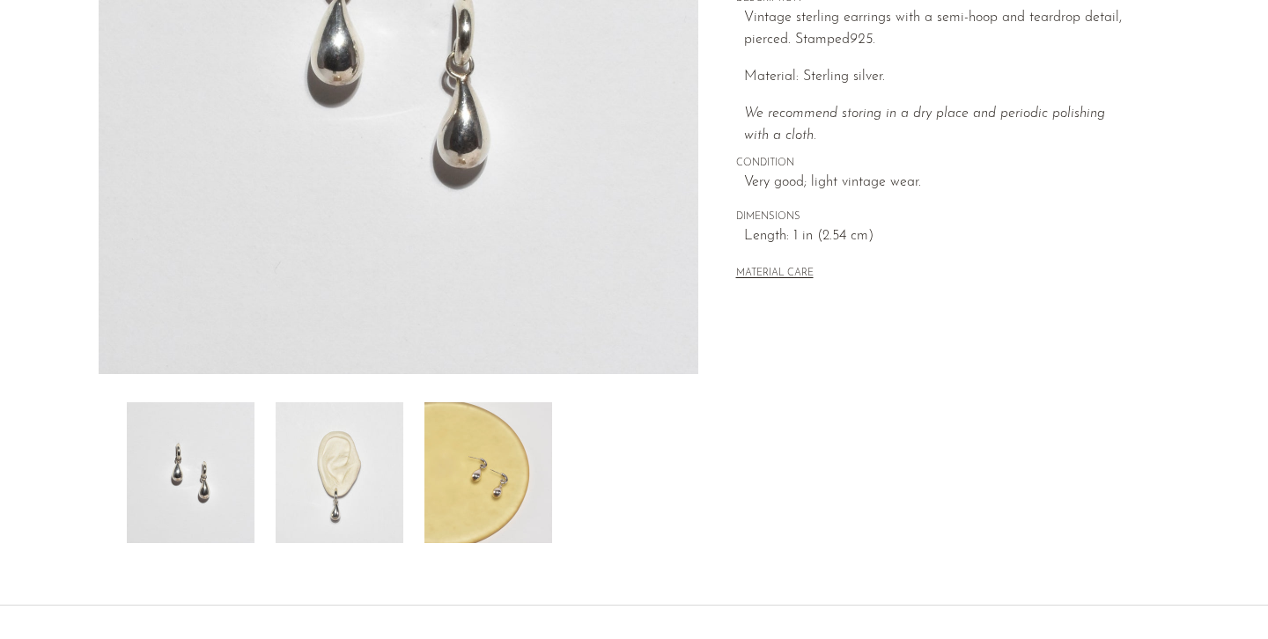
scroll to position [369, 0]
click at [457, 483] on img at bounding box center [488, 471] width 128 height 141
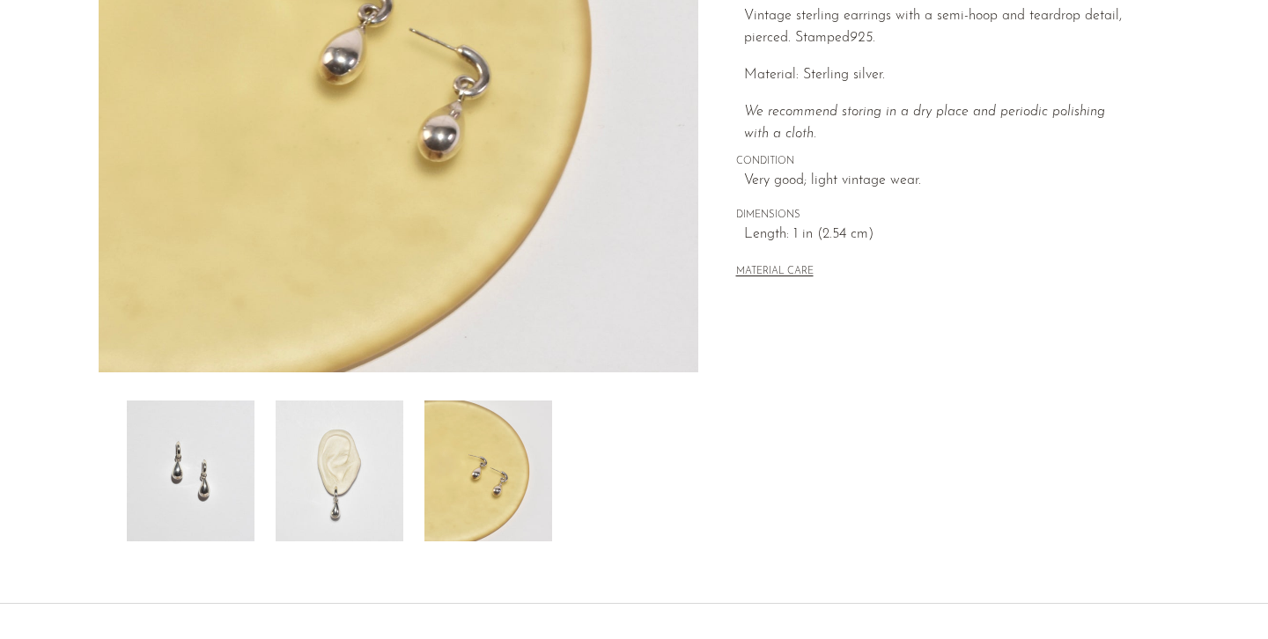
click at [368, 483] on img at bounding box center [340, 471] width 128 height 141
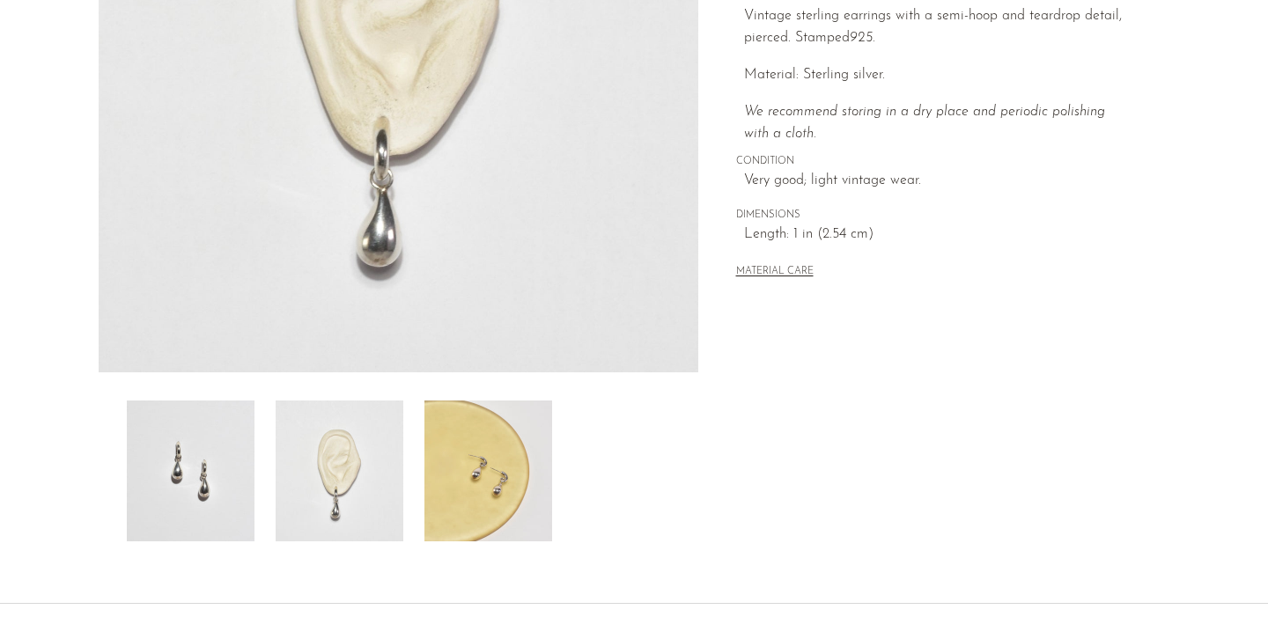
click at [231, 466] on img at bounding box center [191, 471] width 128 height 141
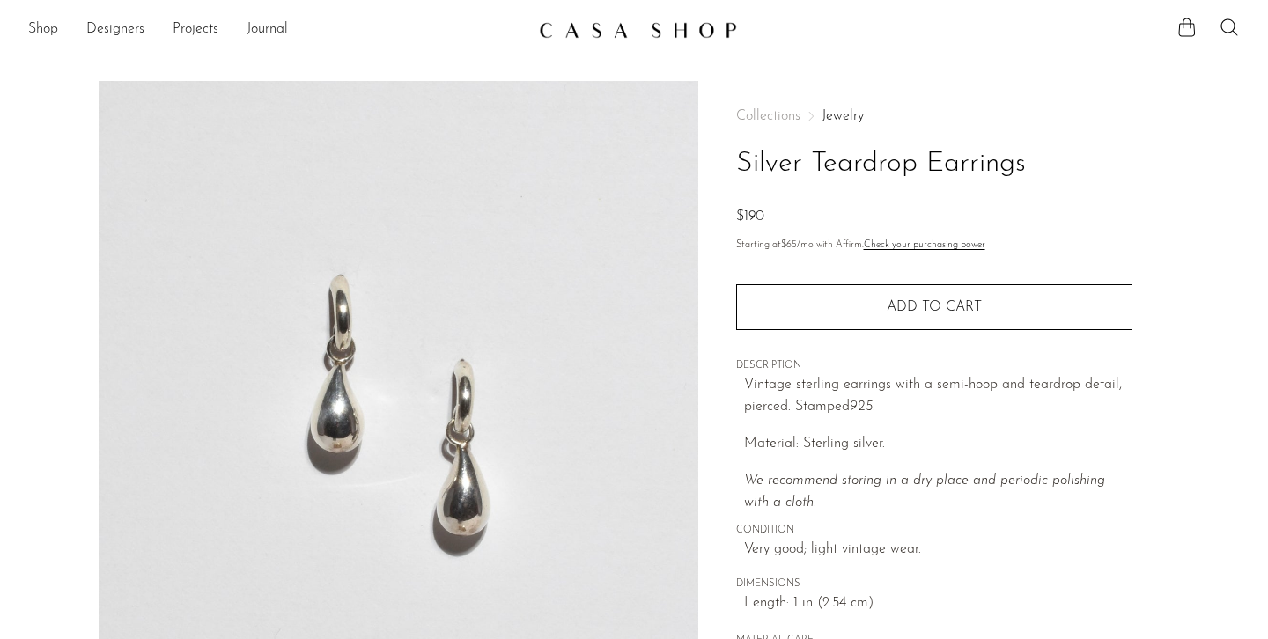
scroll to position [0, 0]
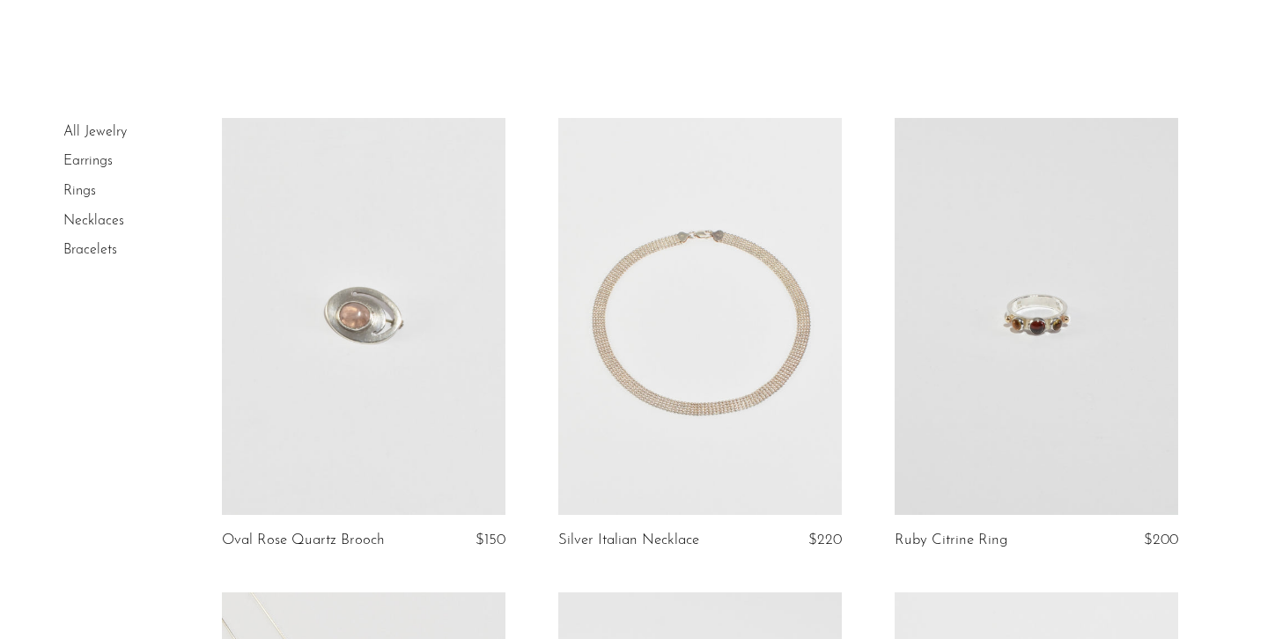
scroll to position [55, 0]
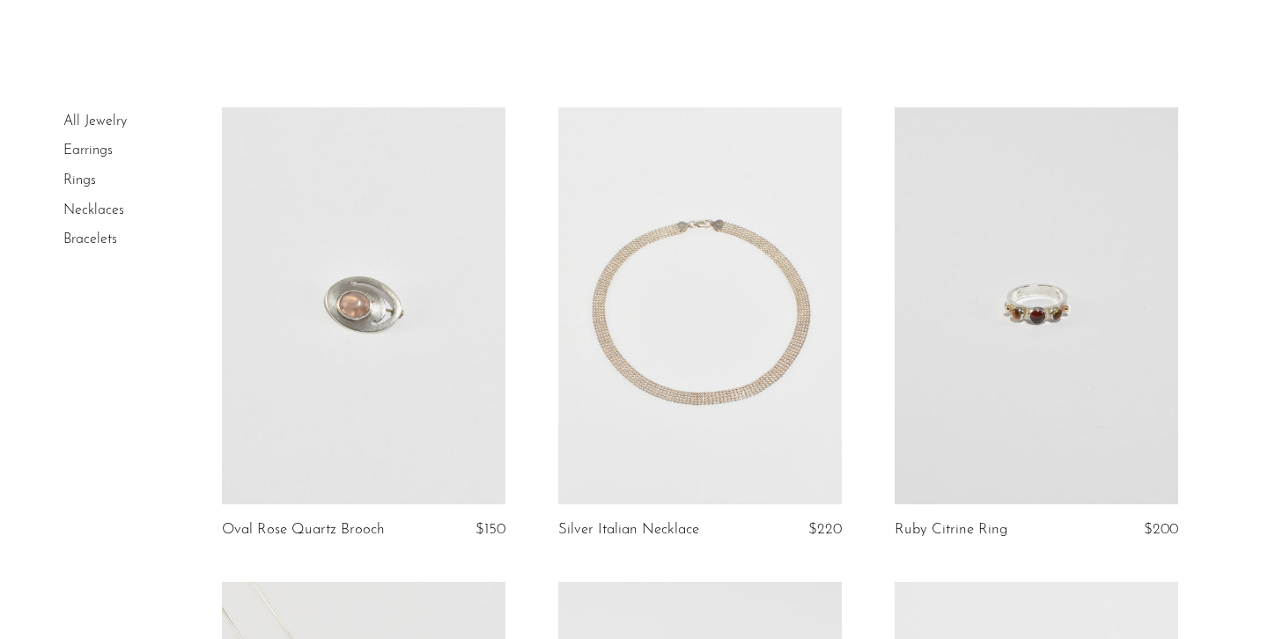
click at [781, 375] on link at bounding box center [700, 305] width 284 height 397
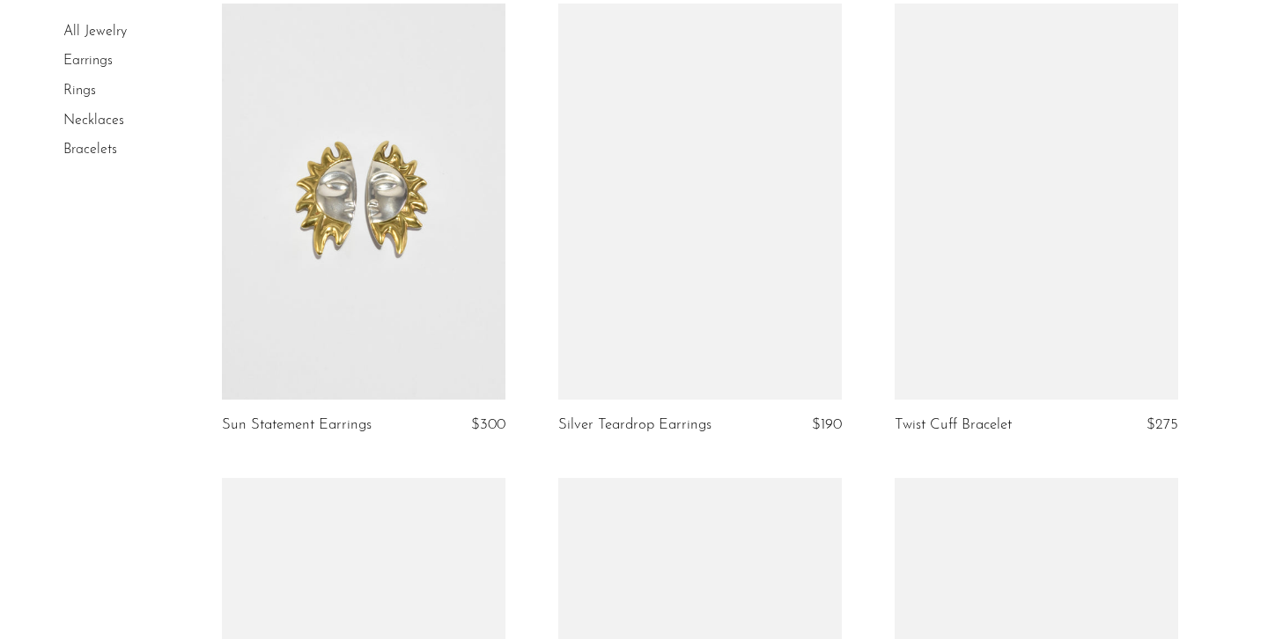
scroll to position [2096, 0]
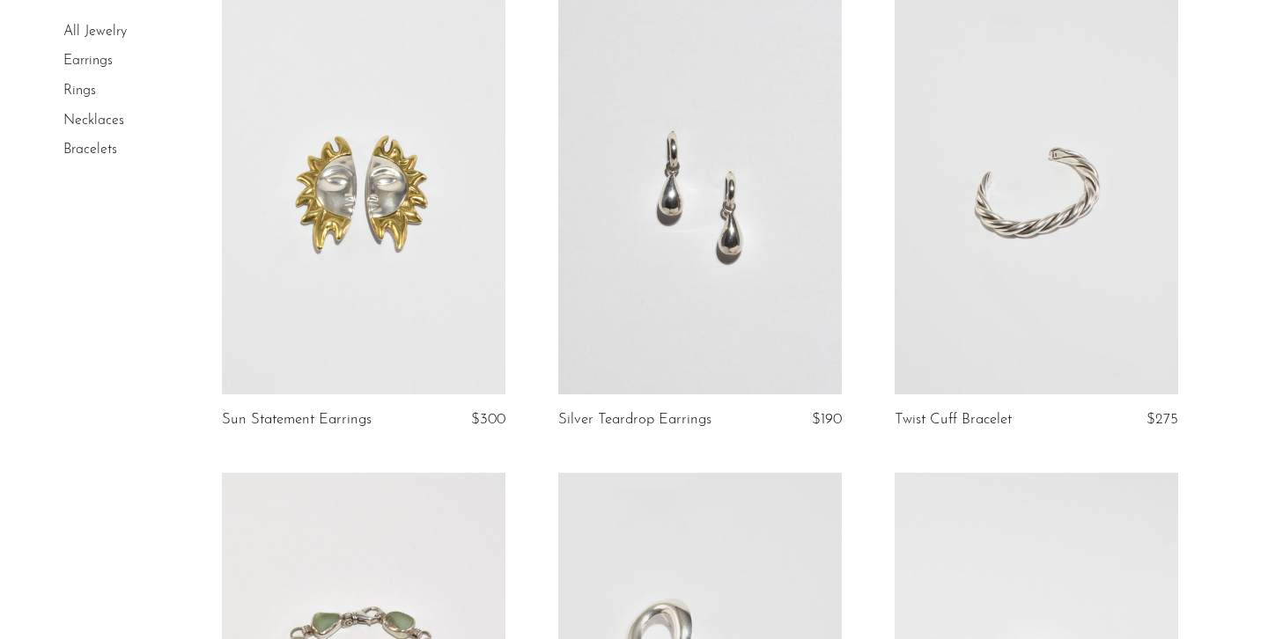
click at [686, 152] on link at bounding box center [700, 196] width 284 height 397
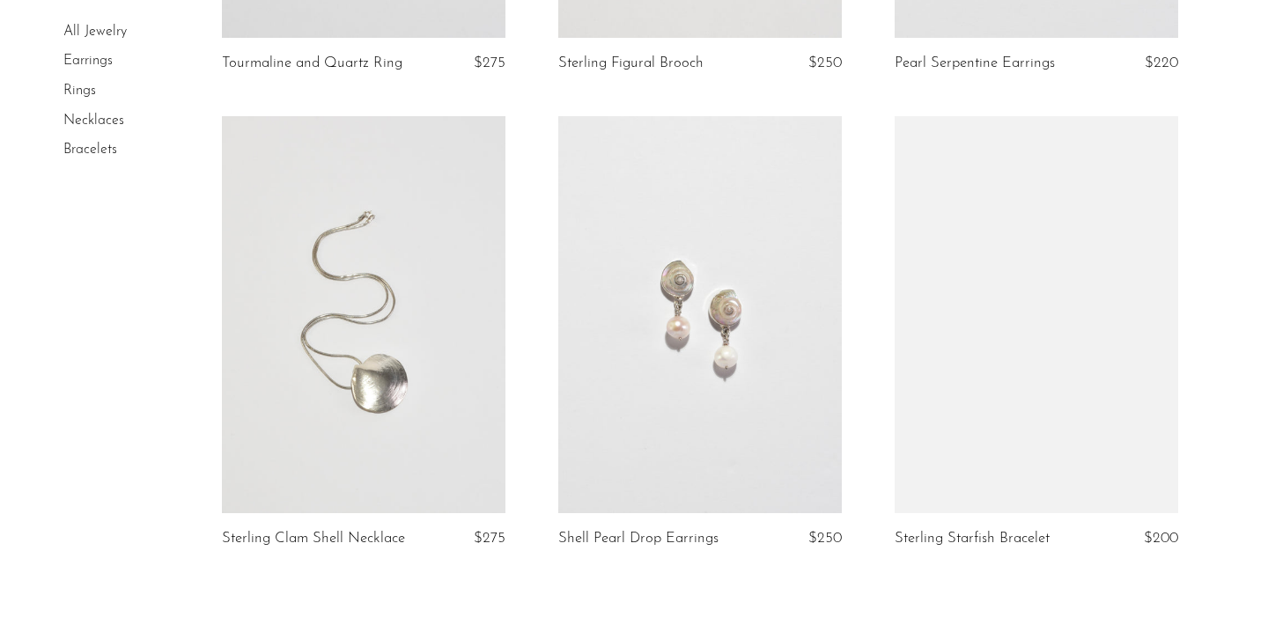
scroll to position [5458, 0]
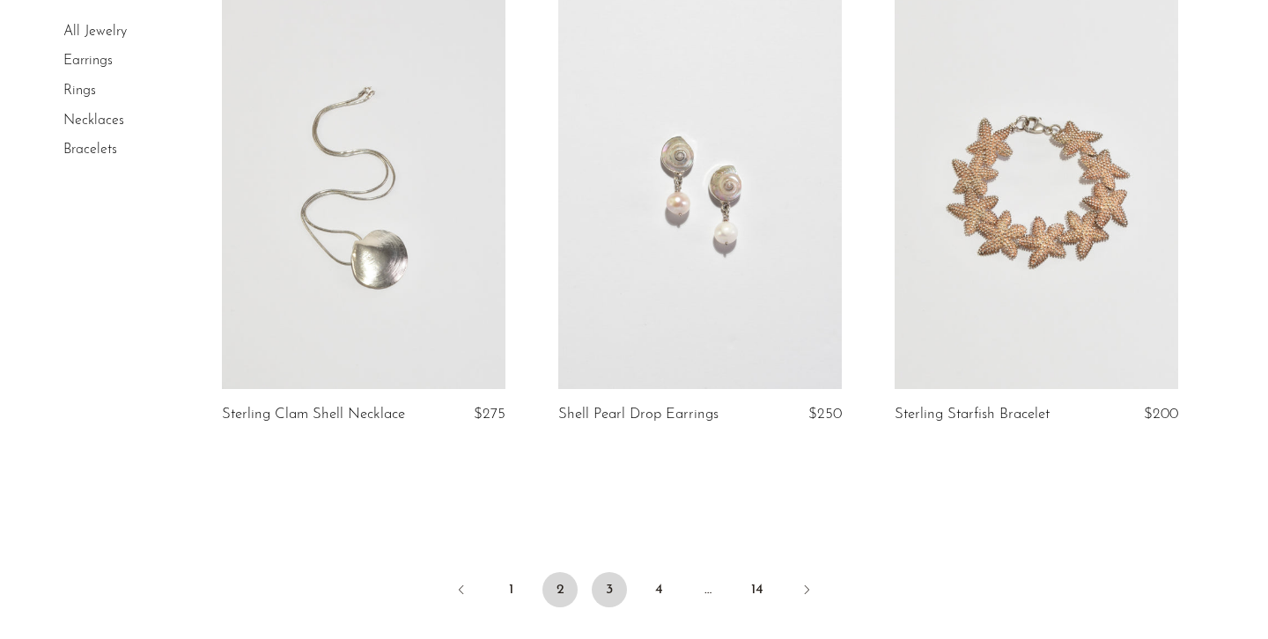
click at [608, 586] on link "3" at bounding box center [609, 589] width 35 height 35
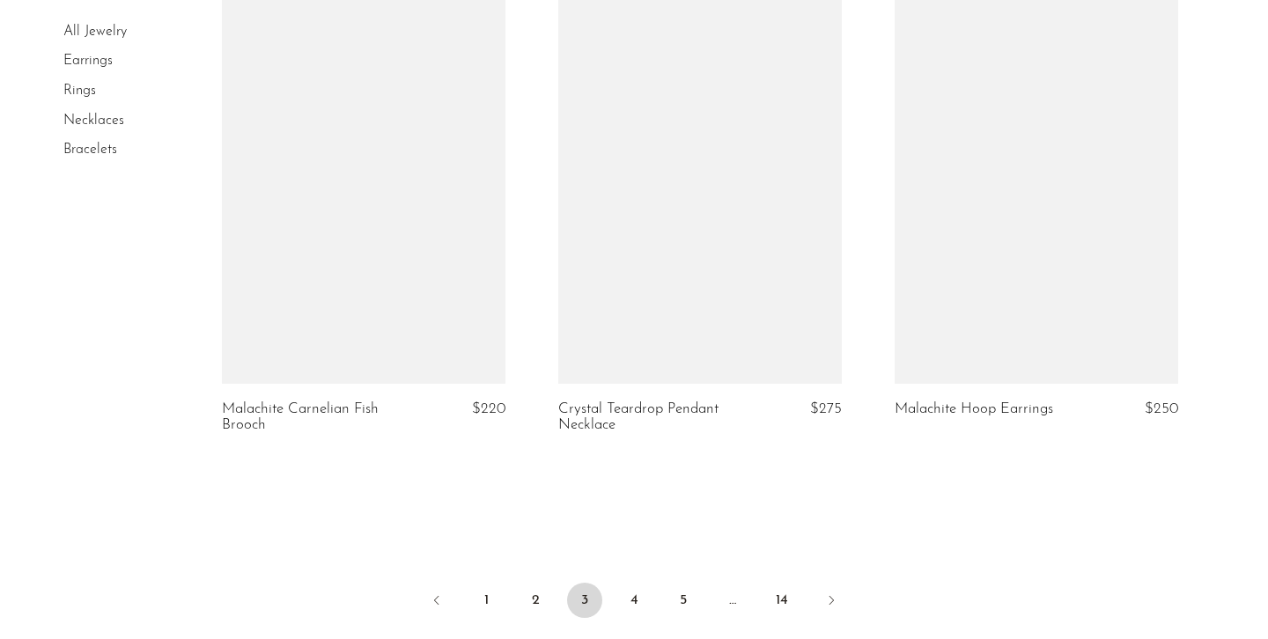
scroll to position [5504, 0]
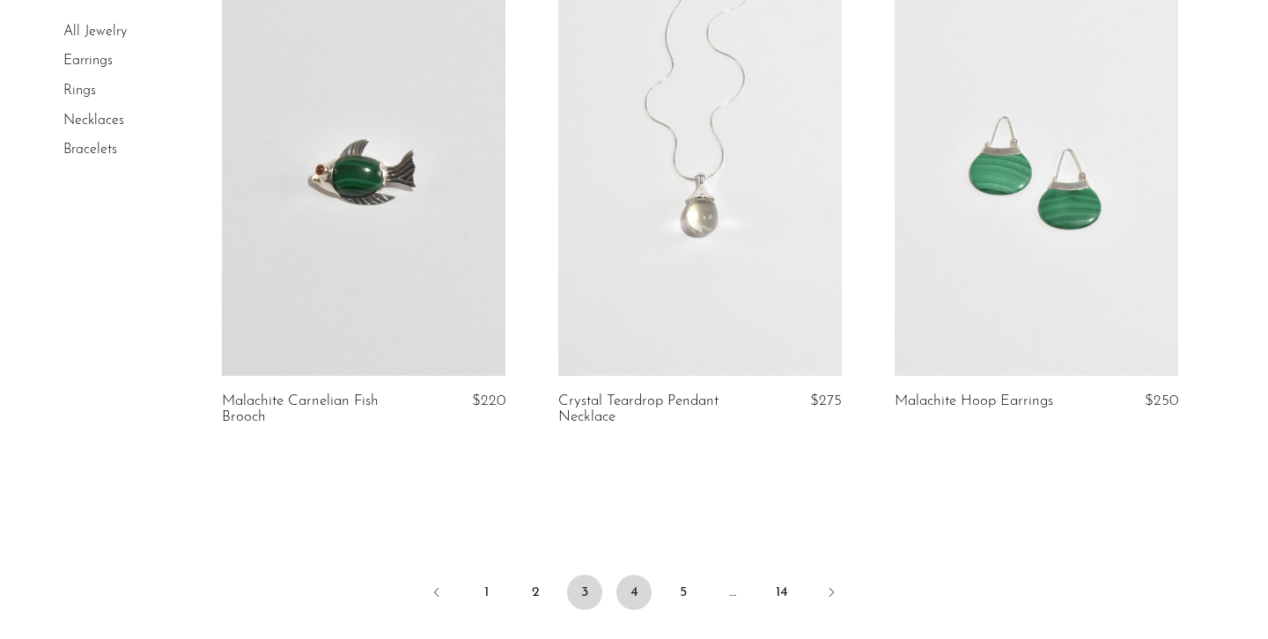
click at [639, 592] on link "4" at bounding box center [633, 592] width 35 height 35
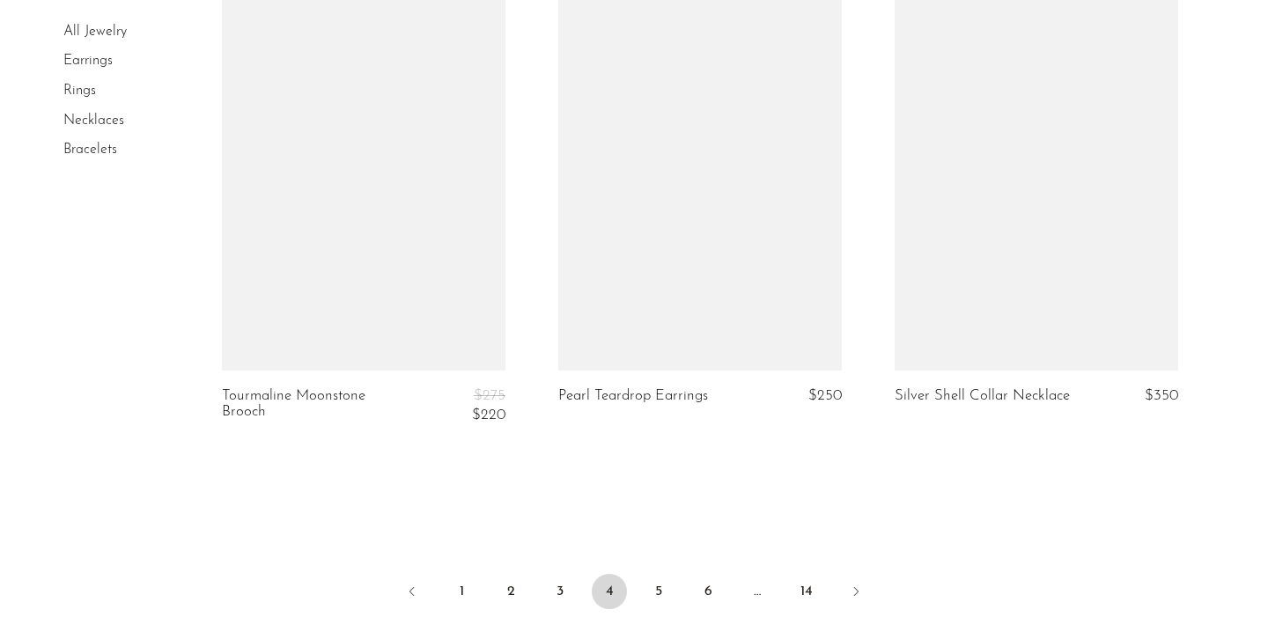
scroll to position [5533, 0]
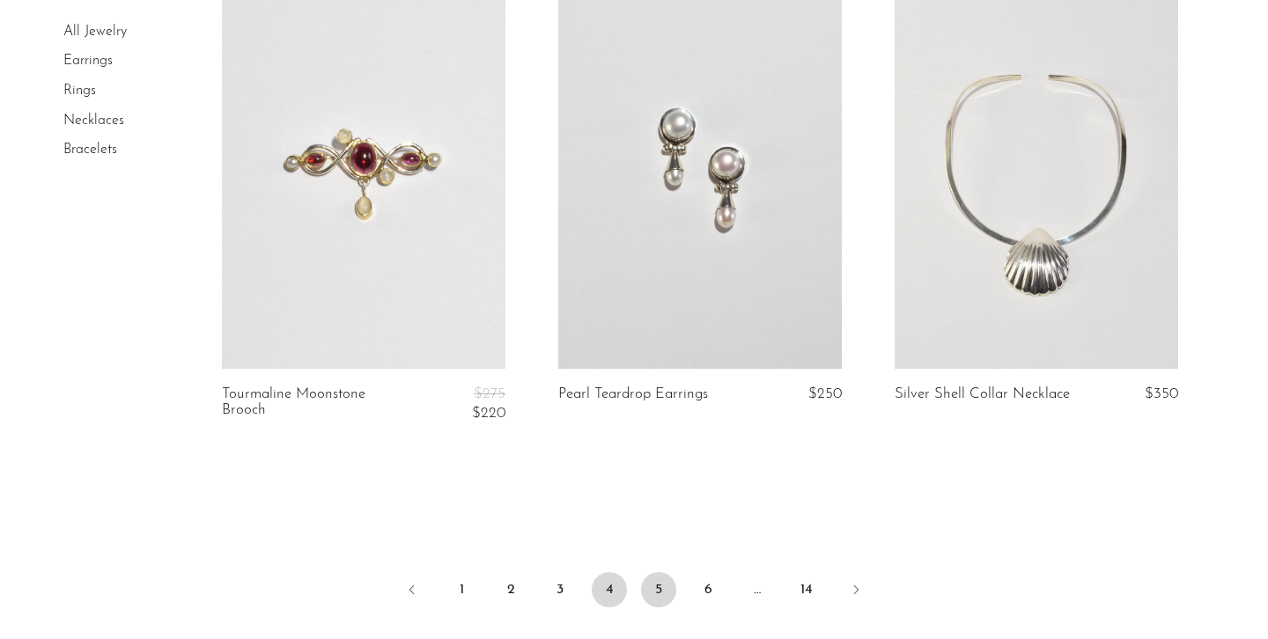
click at [658, 572] on link "5" at bounding box center [658, 589] width 35 height 35
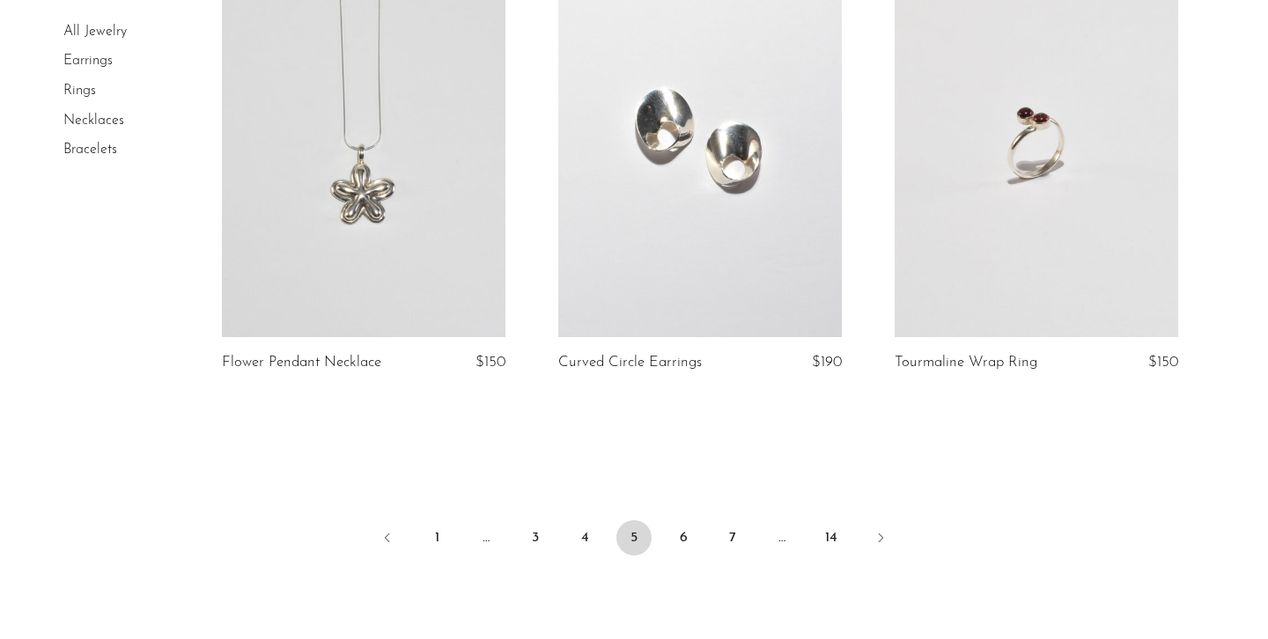
scroll to position [5552, 0]
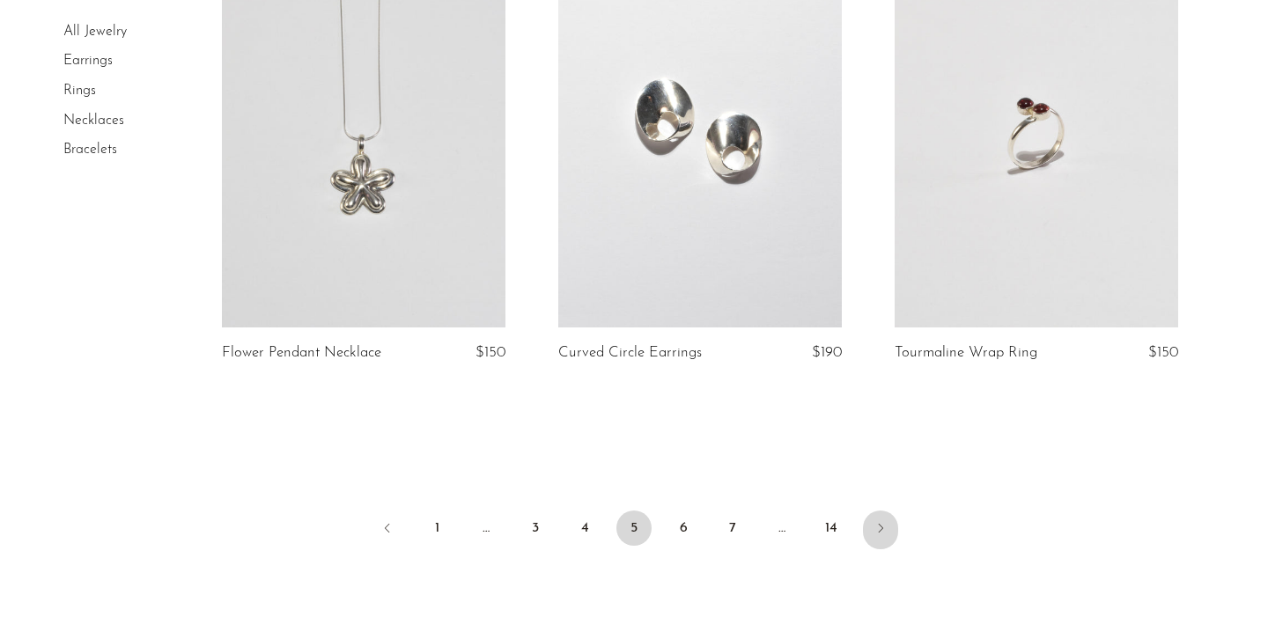
click at [877, 521] on icon "Next" at bounding box center [881, 528] width 14 height 14
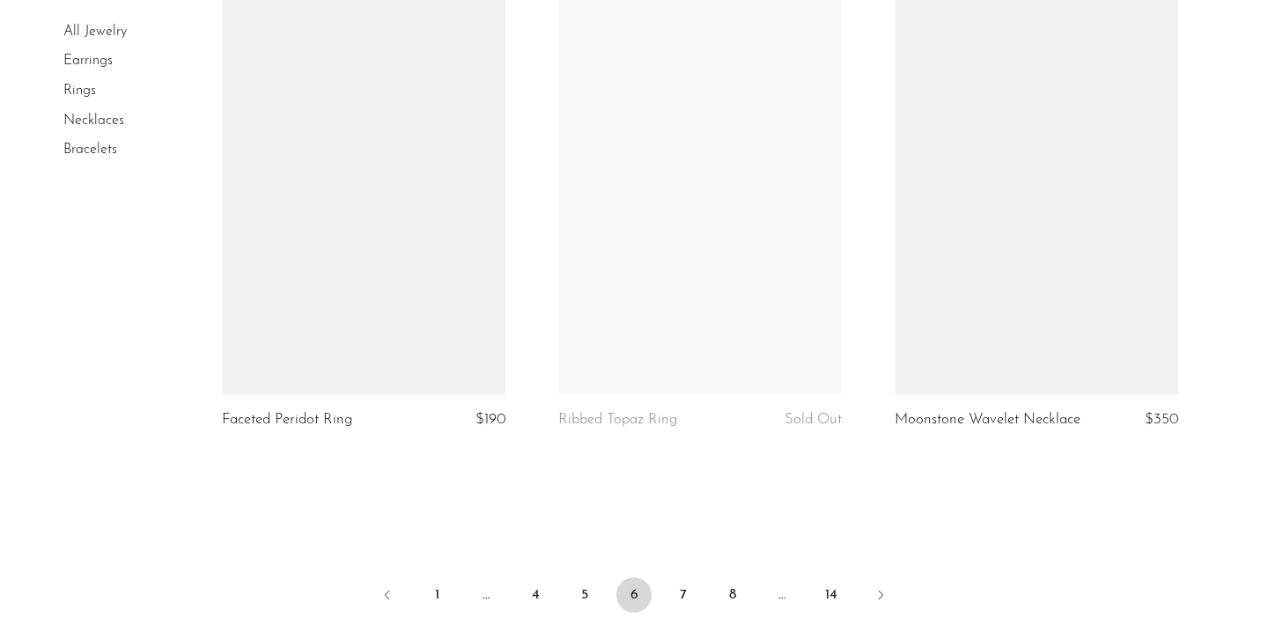
scroll to position [5498, 0]
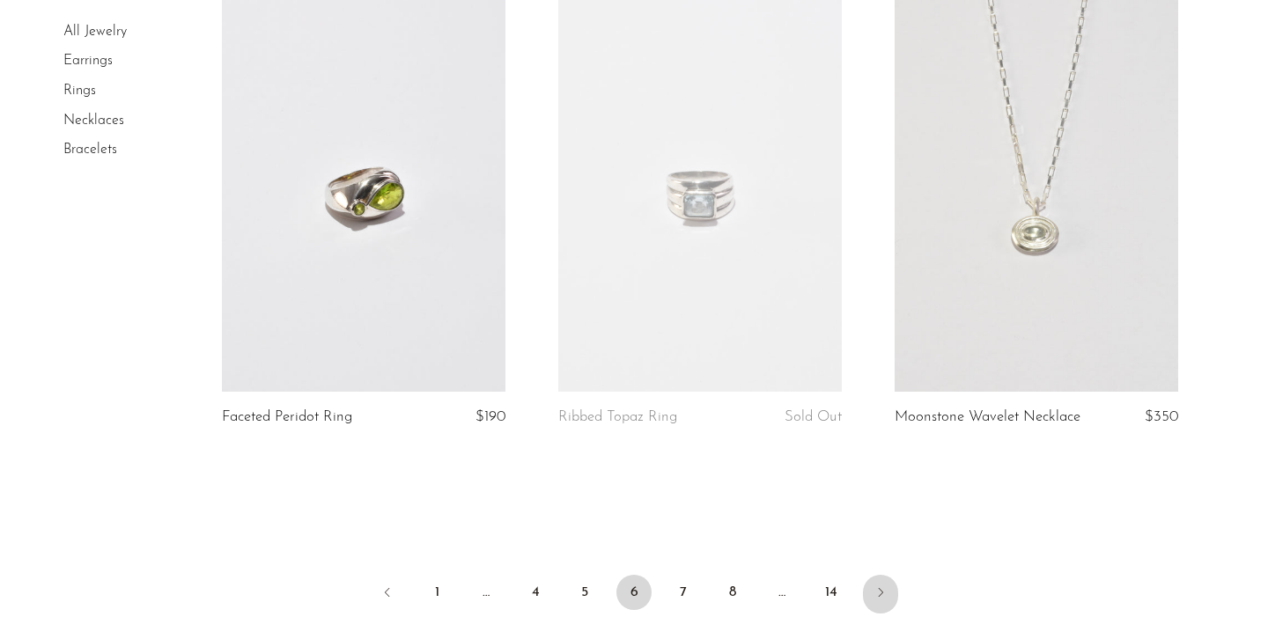
click at [877, 589] on icon "Next" at bounding box center [881, 593] width 14 height 14
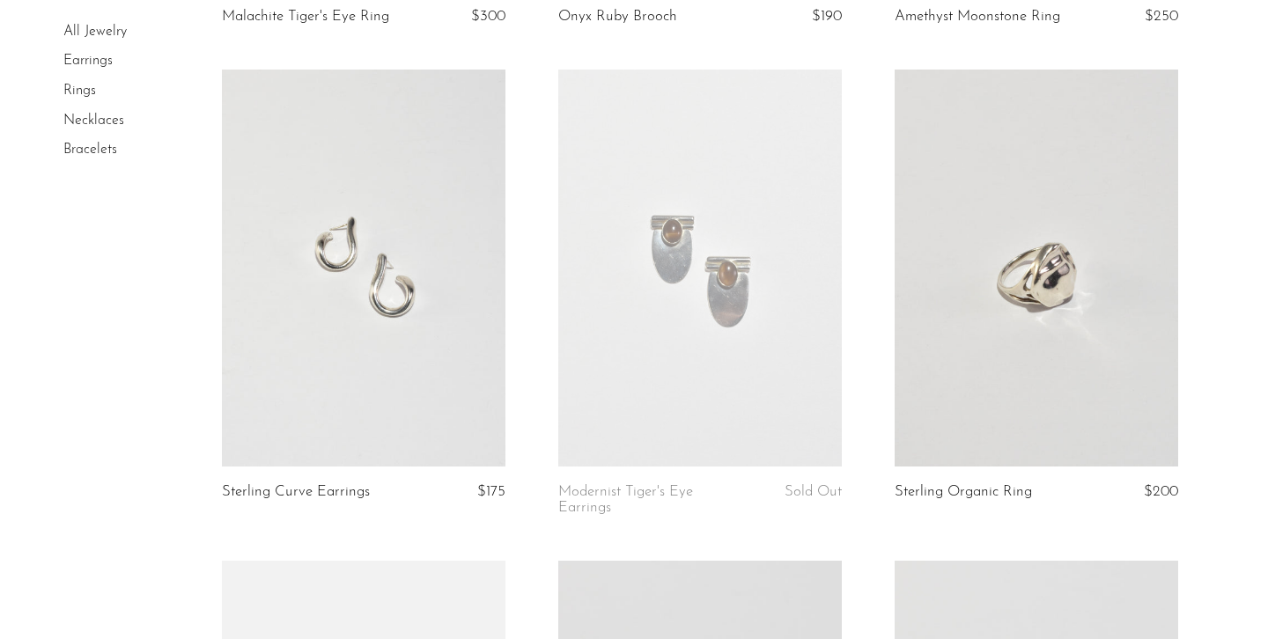
scroll to position [2981, 0]
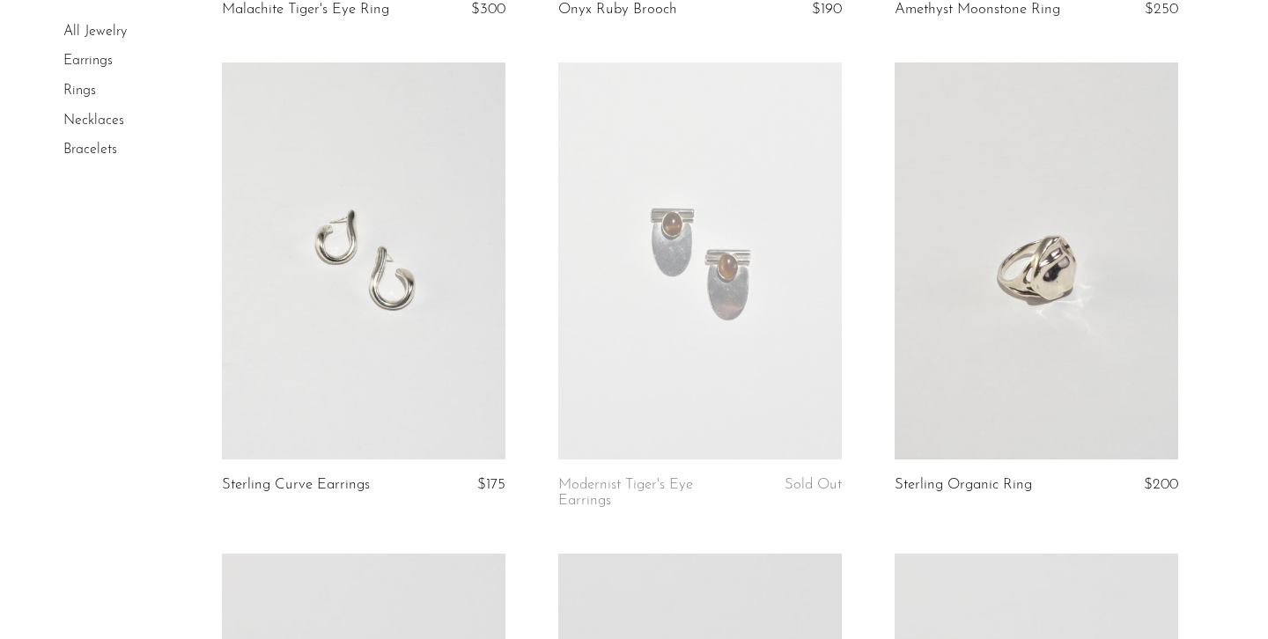
click at [455, 329] on link at bounding box center [364, 261] width 284 height 397
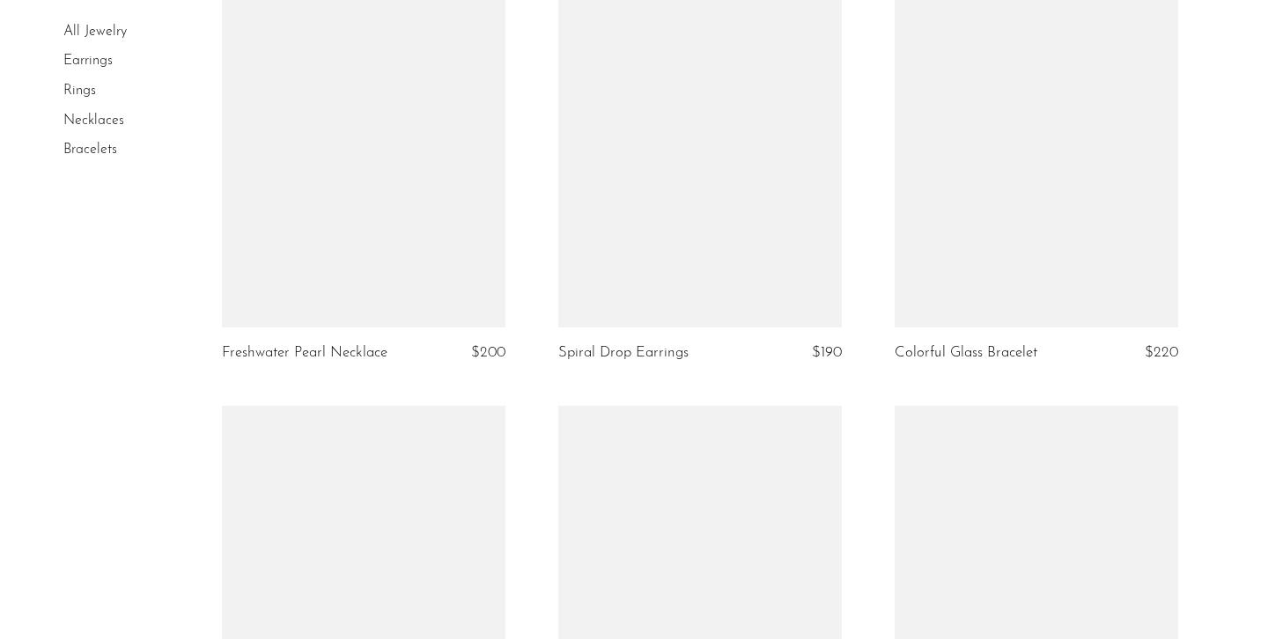
scroll to position [5056, 0]
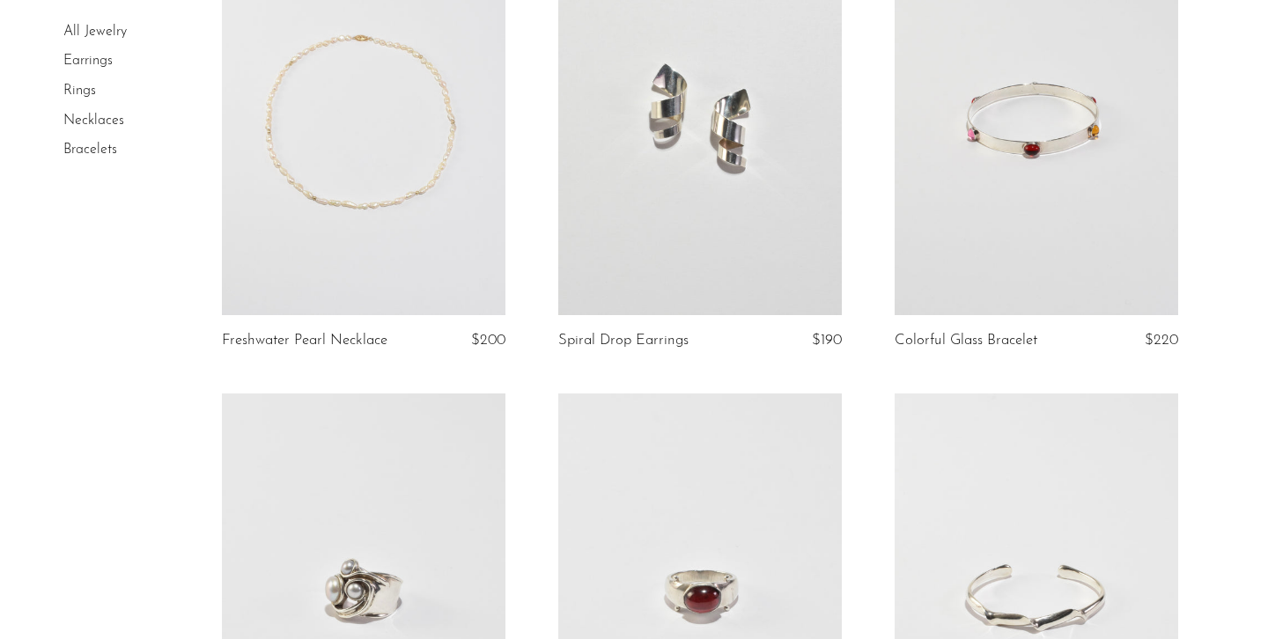
click at [325, 188] on link at bounding box center [364, 117] width 284 height 397
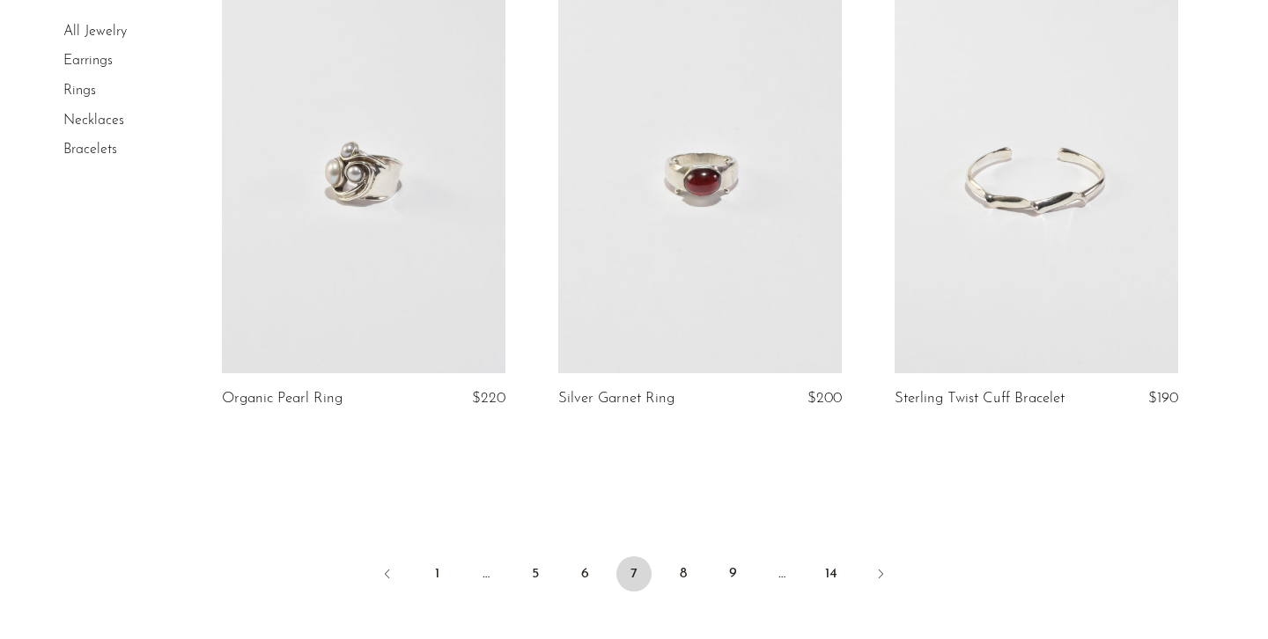
scroll to position [5485, 0]
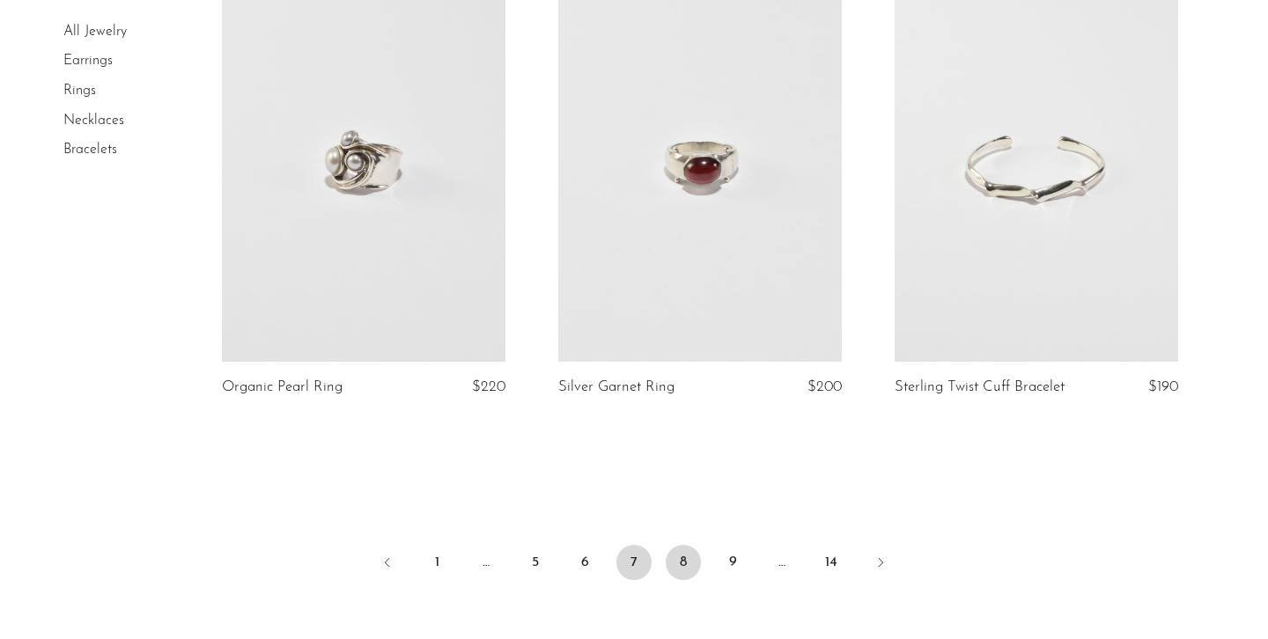
click at [684, 557] on link "8" at bounding box center [683, 562] width 35 height 35
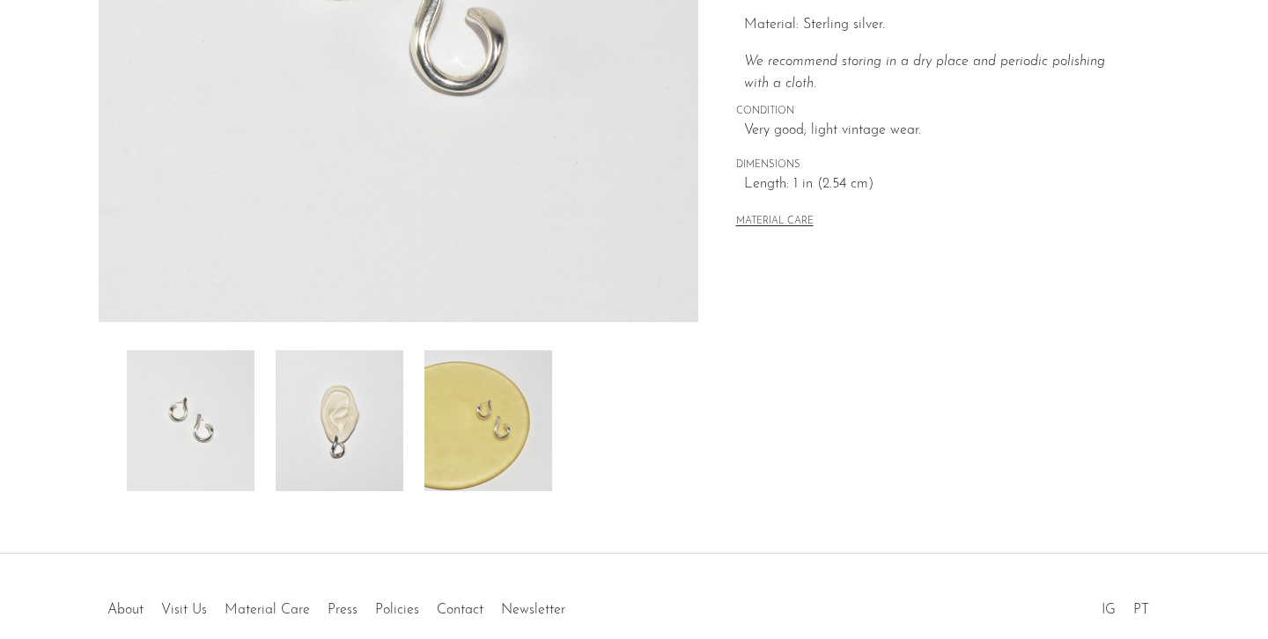
click at [402, 416] on img at bounding box center [340, 420] width 128 height 141
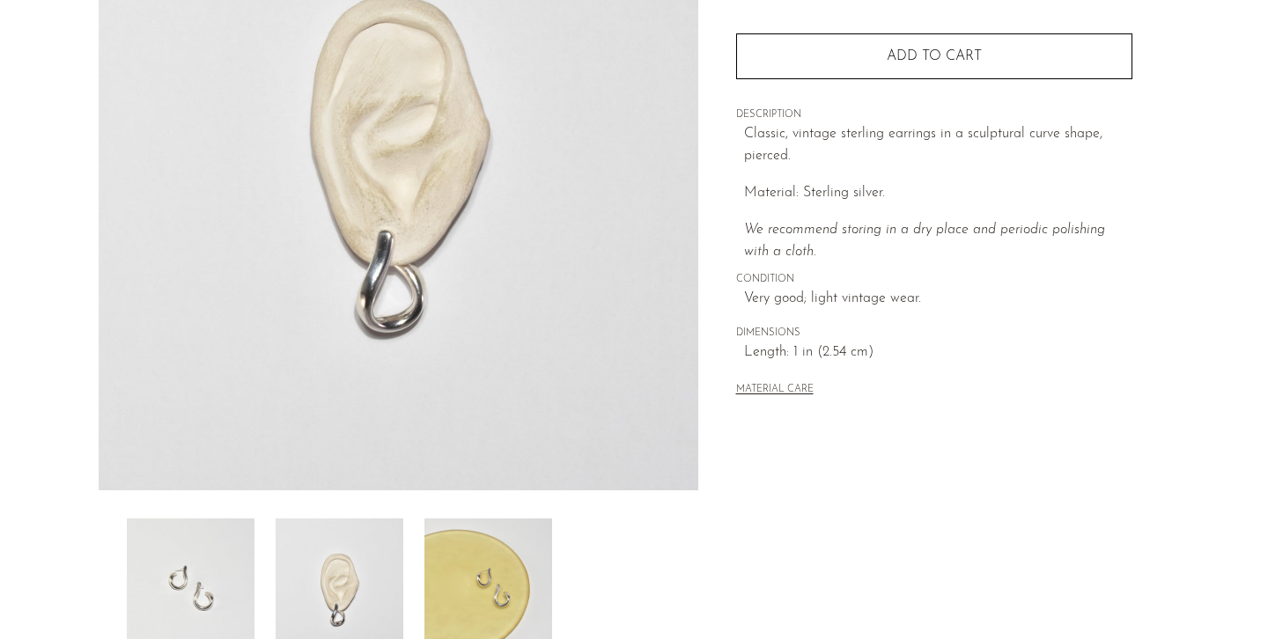
scroll to position [257, 0]
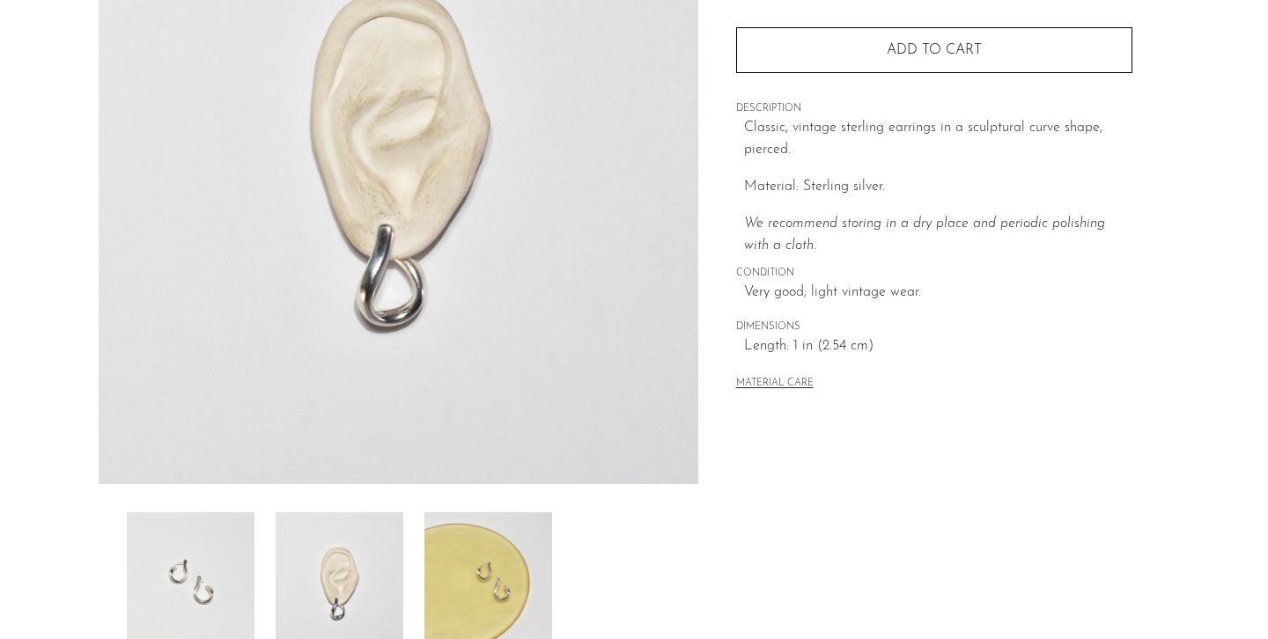
click at [232, 530] on img at bounding box center [191, 582] width 128 height 141
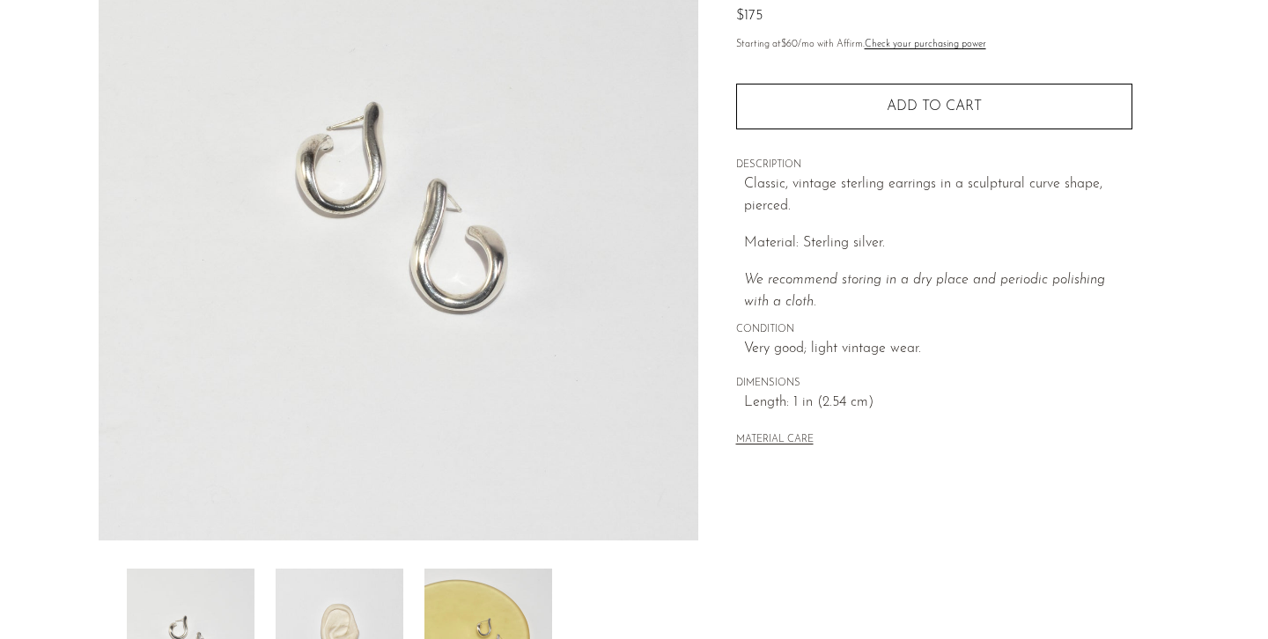
scroll to position [202, 0]
click at [329, 623] on img at bounding box center [340, 638] width 128 height 141
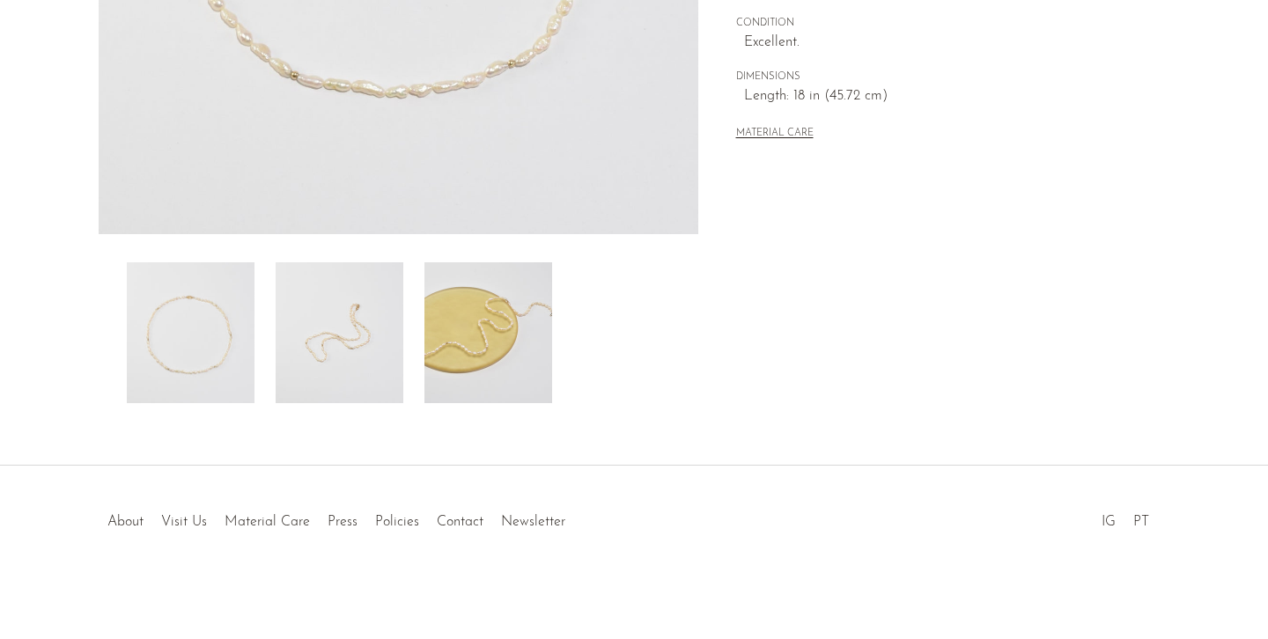
scroll to position [507, 0]
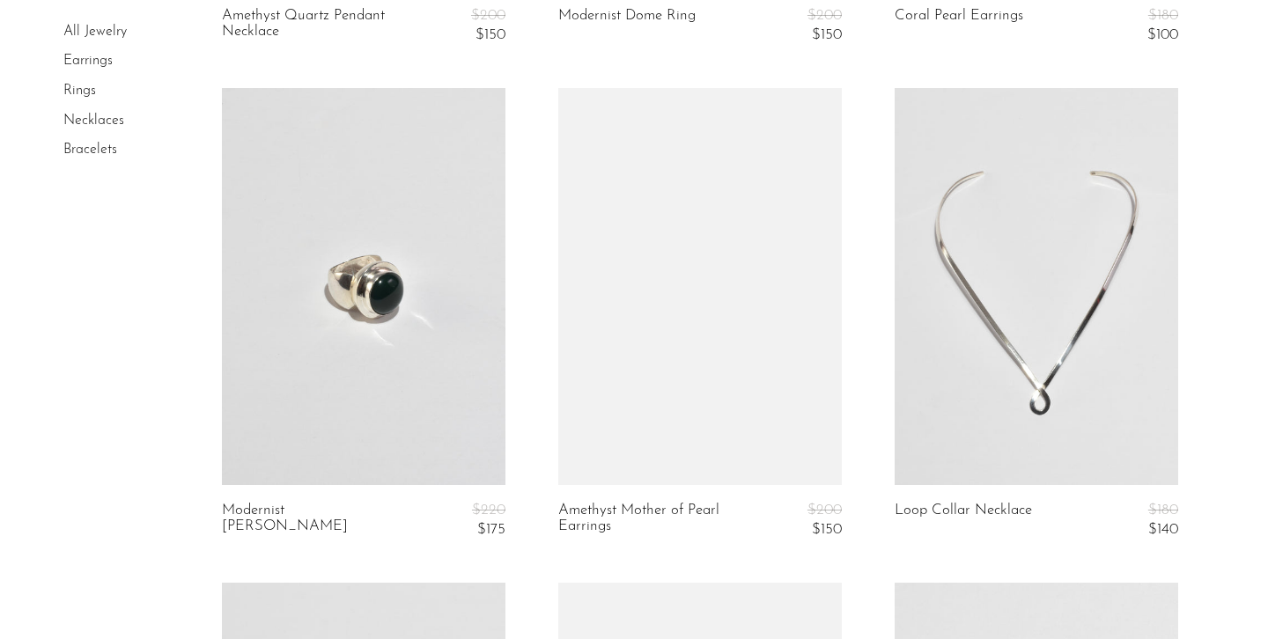
scroll to position [4479, 0]
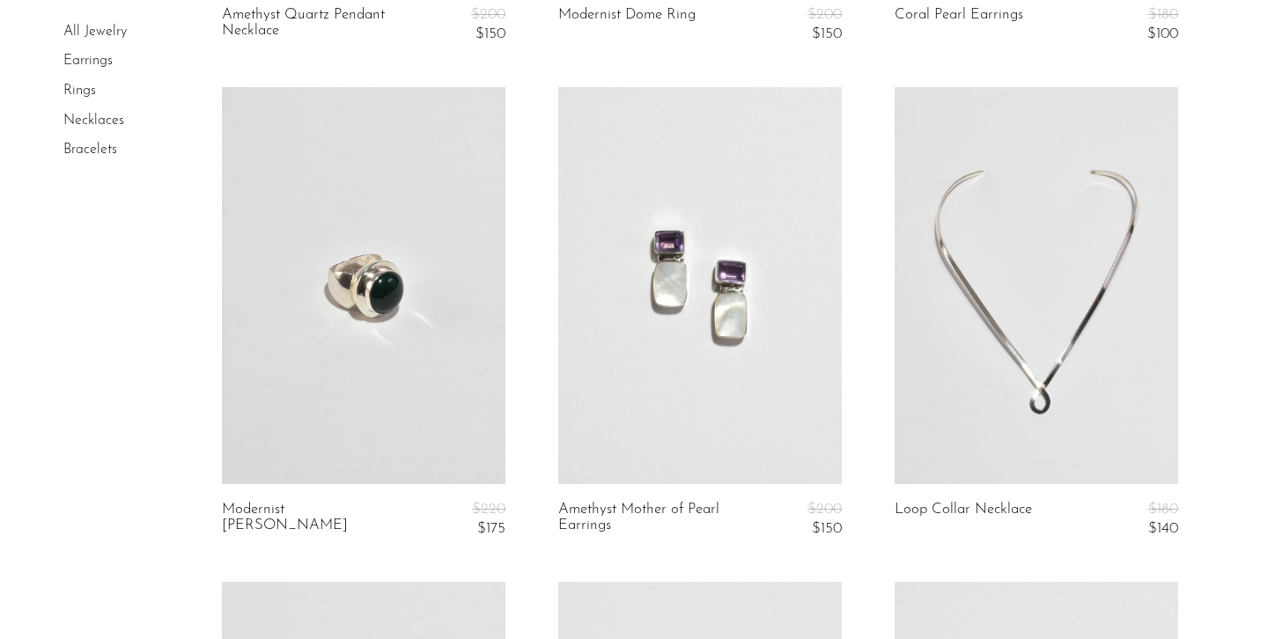
click at [1073, 379] on link at bounding box center [1037, 285] width 284 height 397
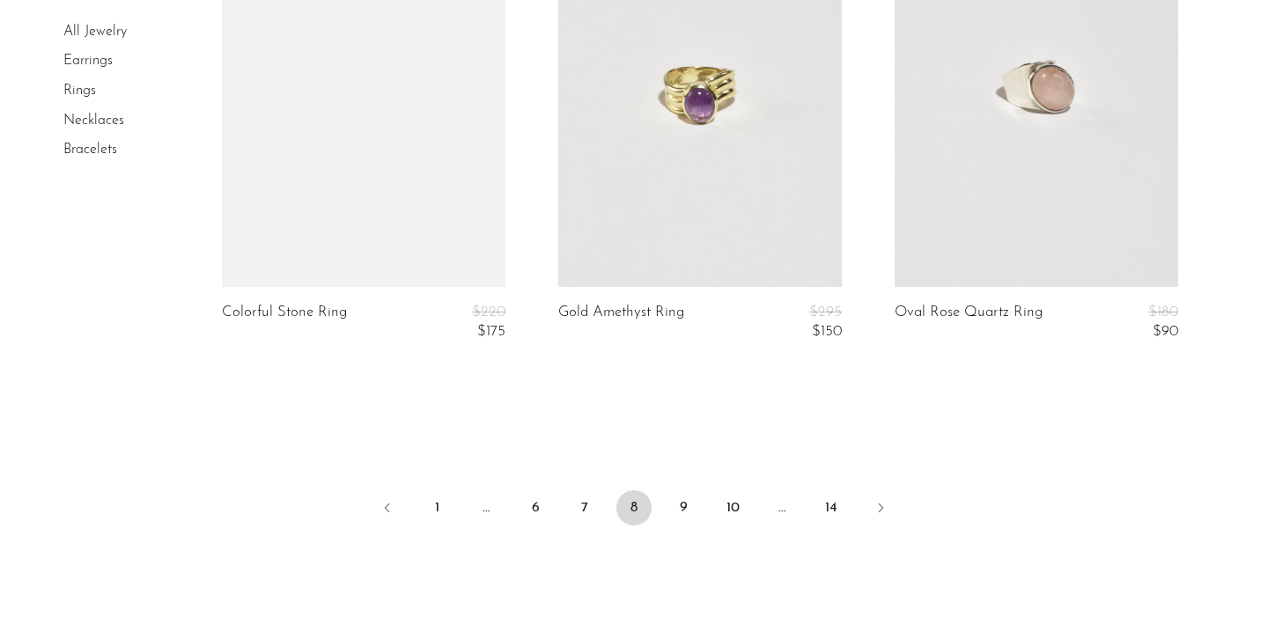
scroll to position [5682, 0]
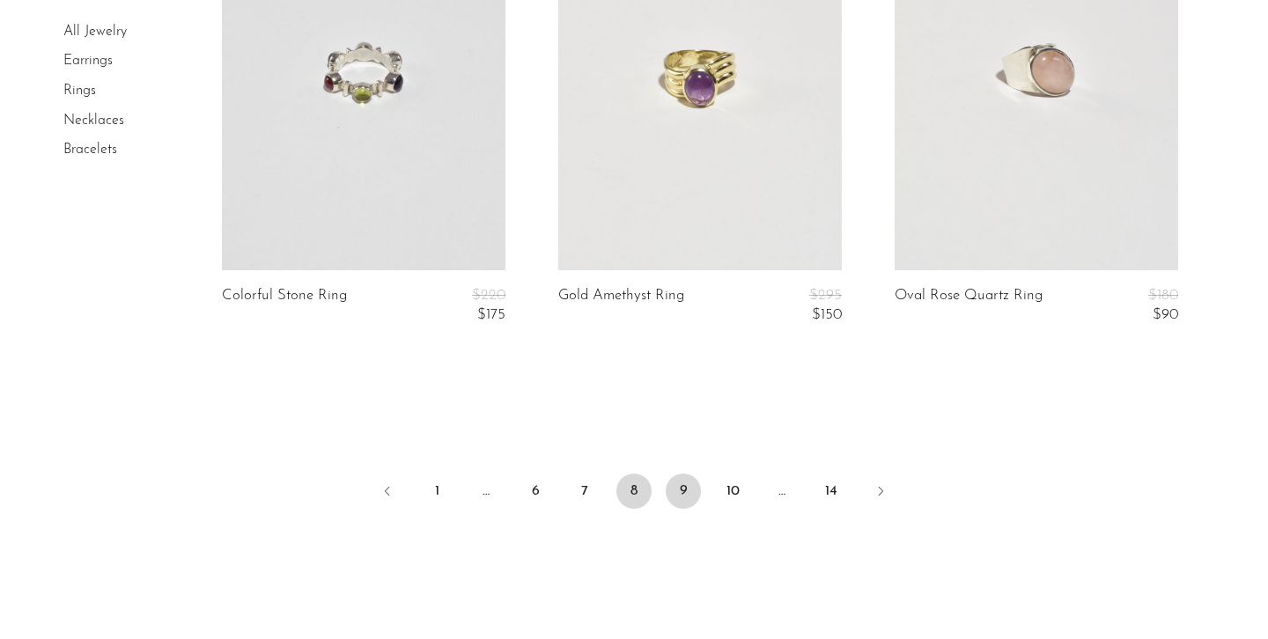
click at [681, 479] on link "9" at bounding box center [683, 491] width 35 height 35
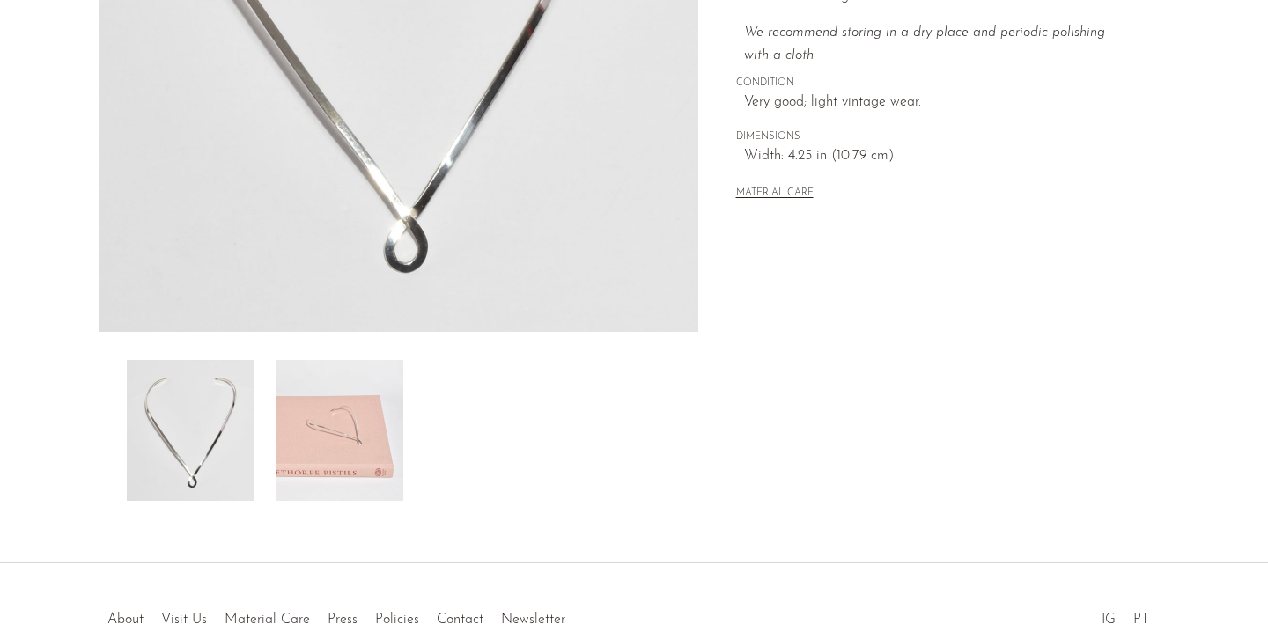
scroll to position [412, 0]
click at [319, 434] on img at bounding box center [340, 428] width 128 height 141
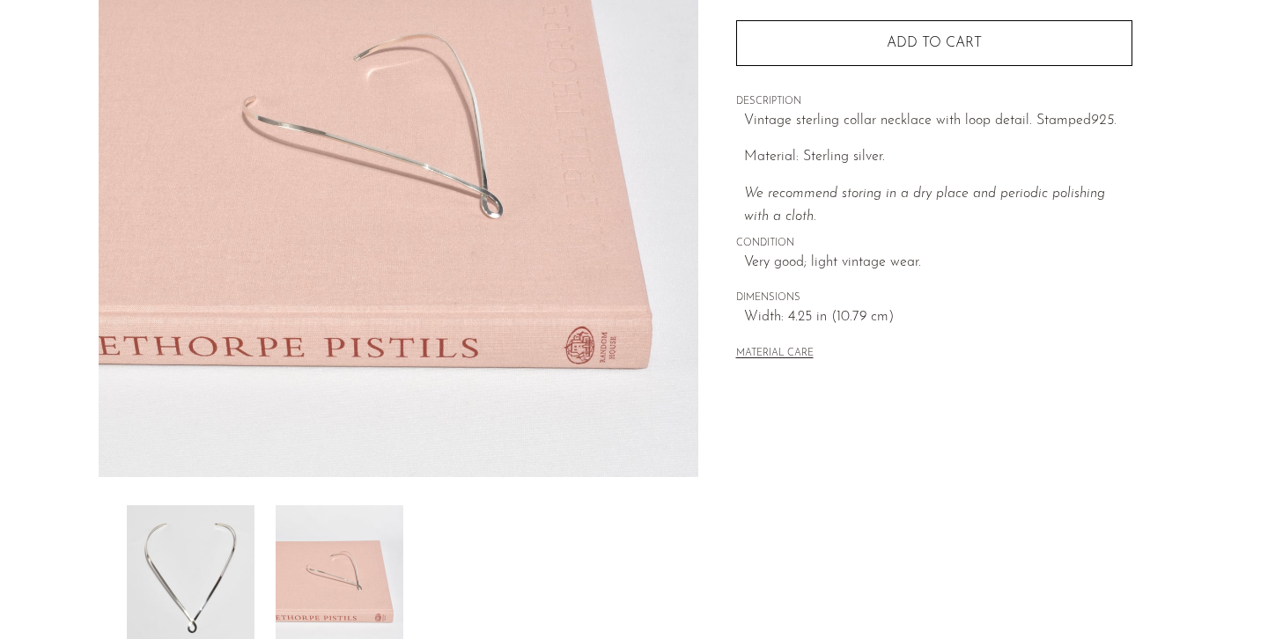
scroll to position [191, 0]
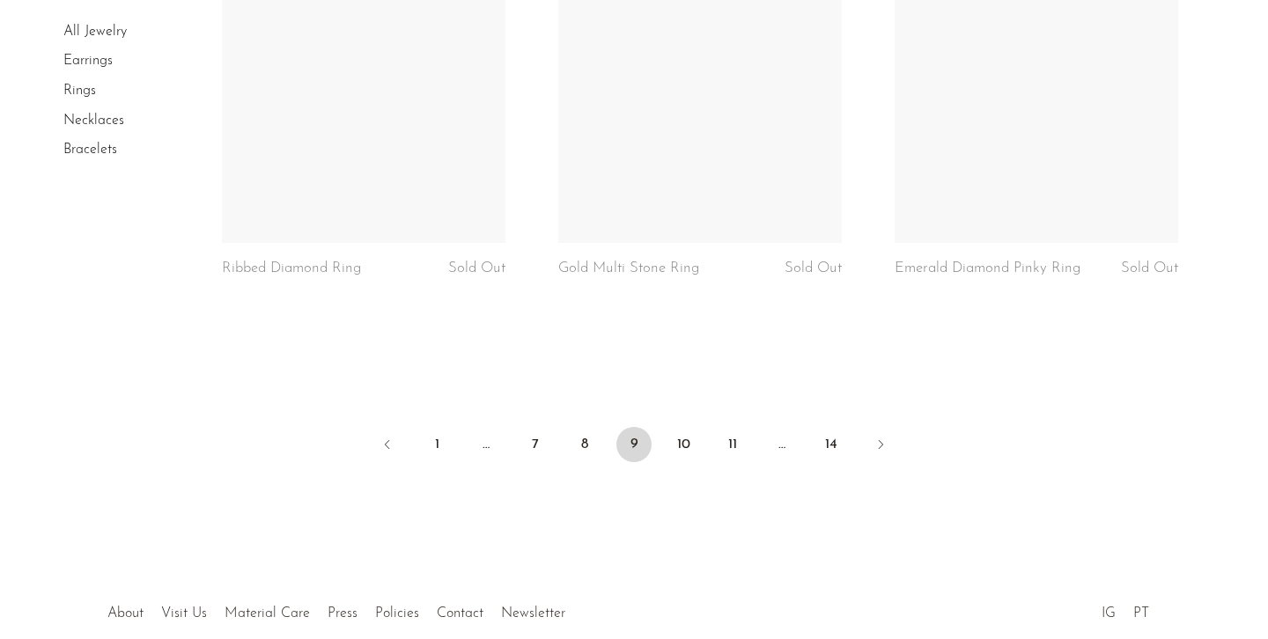
scroll to position [5747, 0]
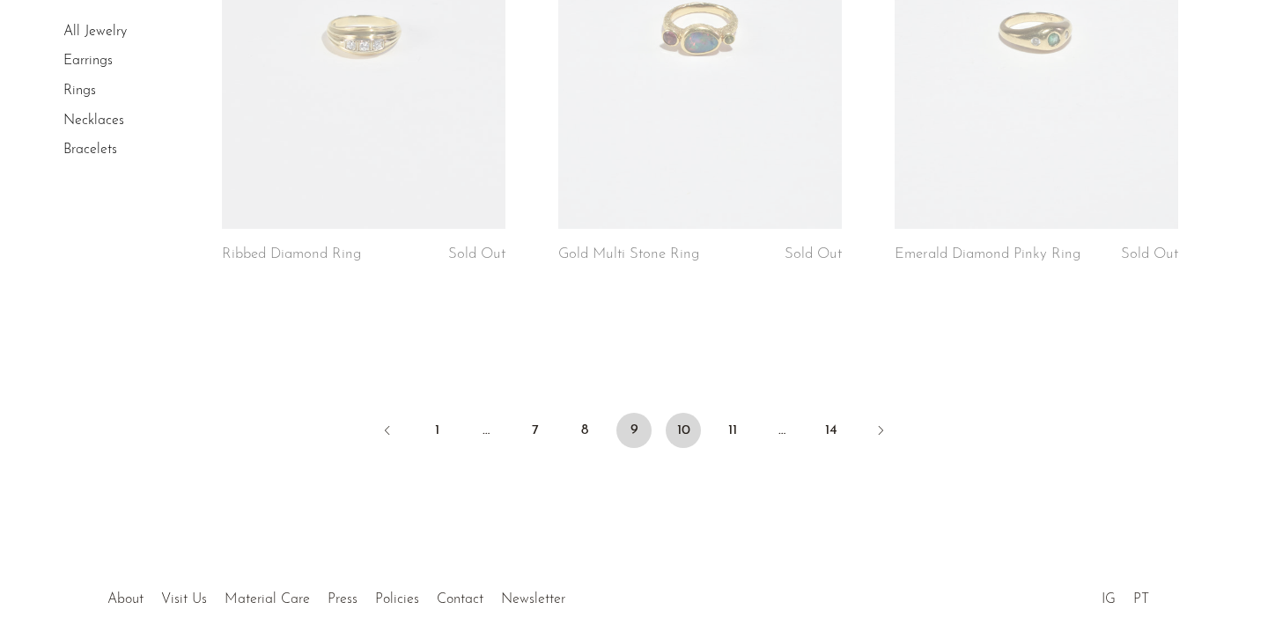
click at [669, 423] on link "10" at bounding box center [683, 430] width 35 height 35
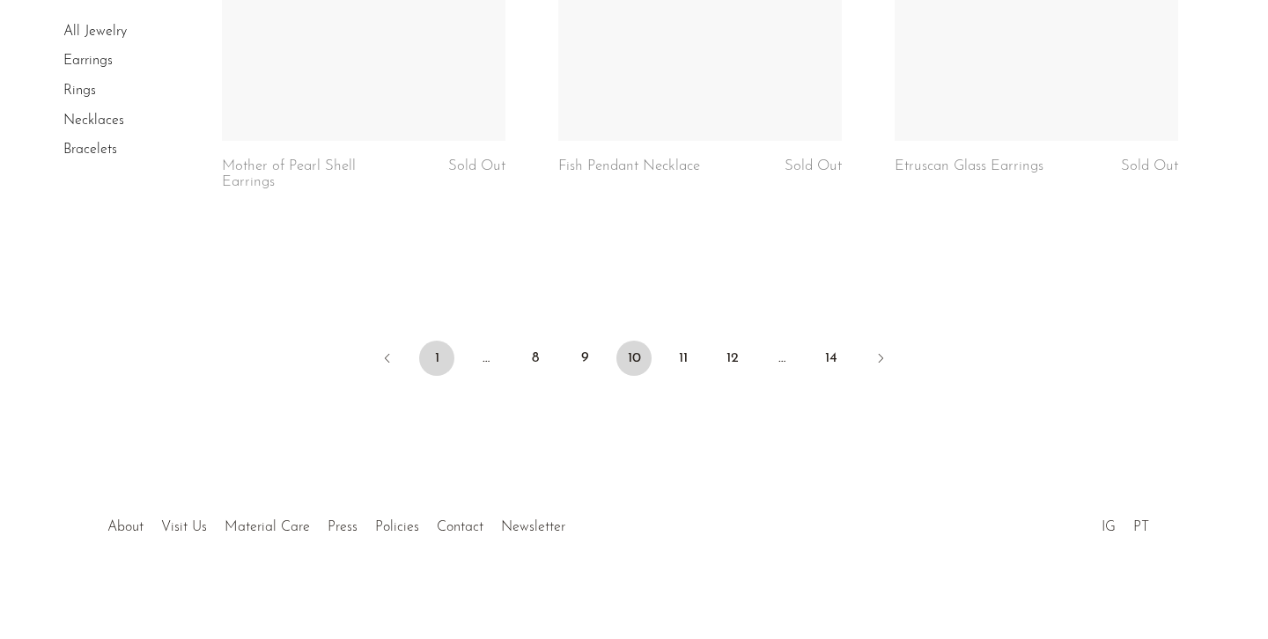
scroll to position [5704, 0]
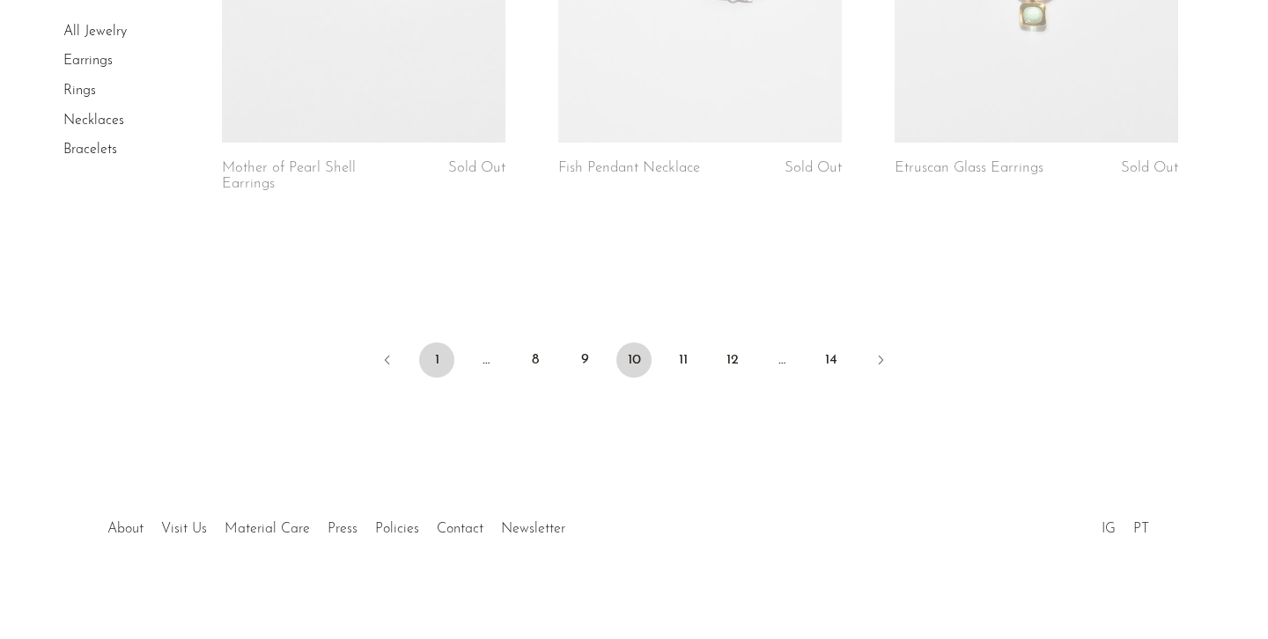
click at [430, 351] on link "1" at bounding box center [436, 360] width 35 height 35
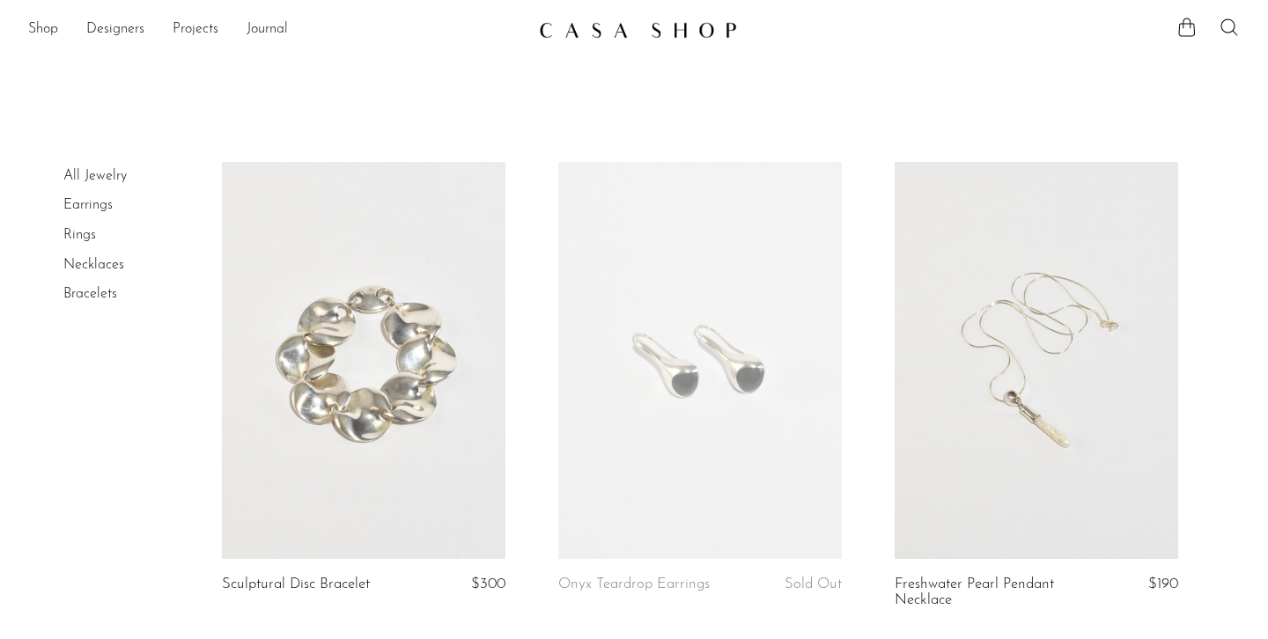
click at [110, 261] on link "Necklaces" at bounding box center [93, 265] width 61 height 14
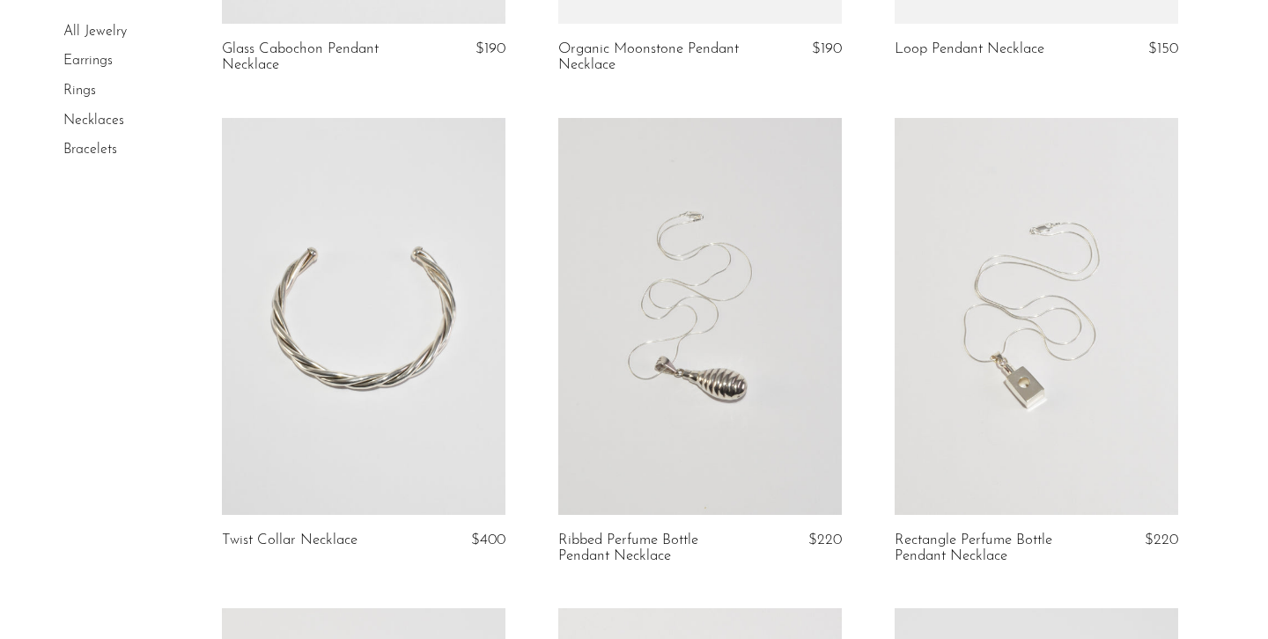
scroll to position [1541, 0]
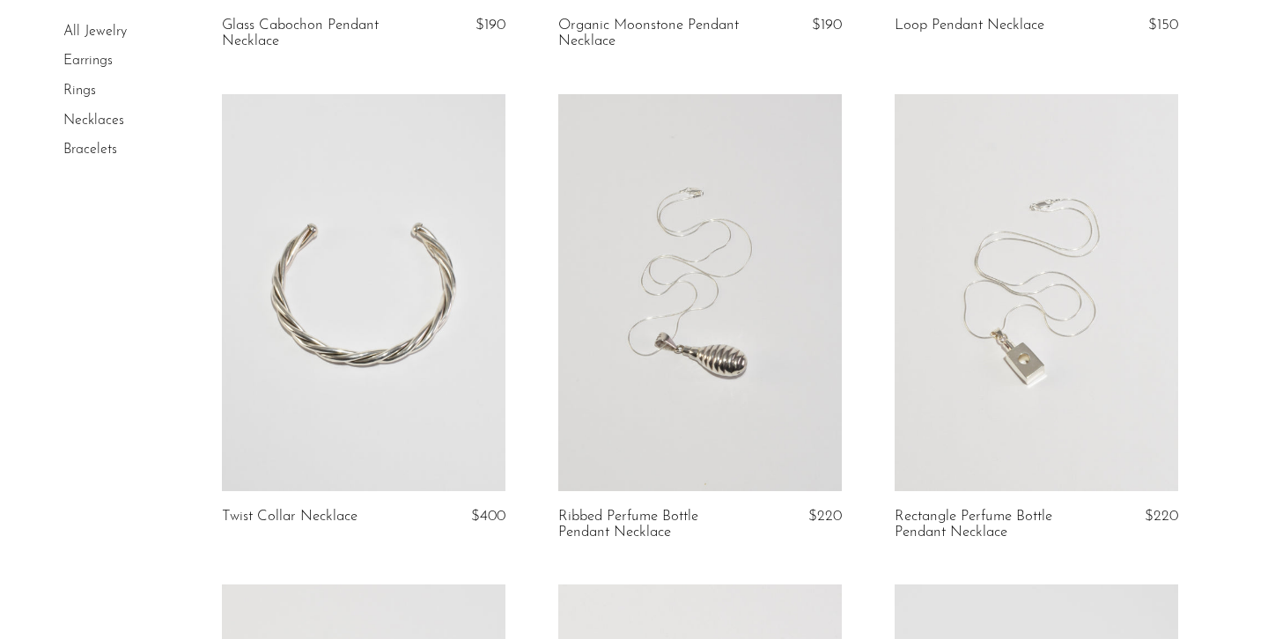
click at [320, 321] on link at bounding box center [364, 292] width 284 height 397
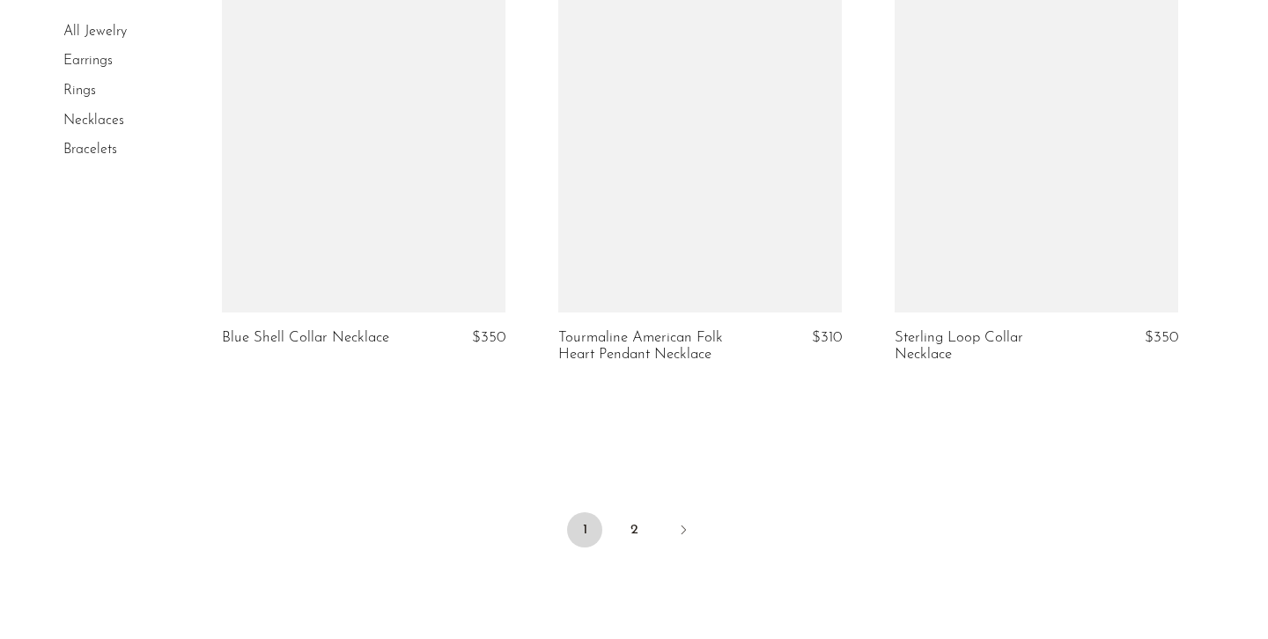
scroll to position [5632, 0]
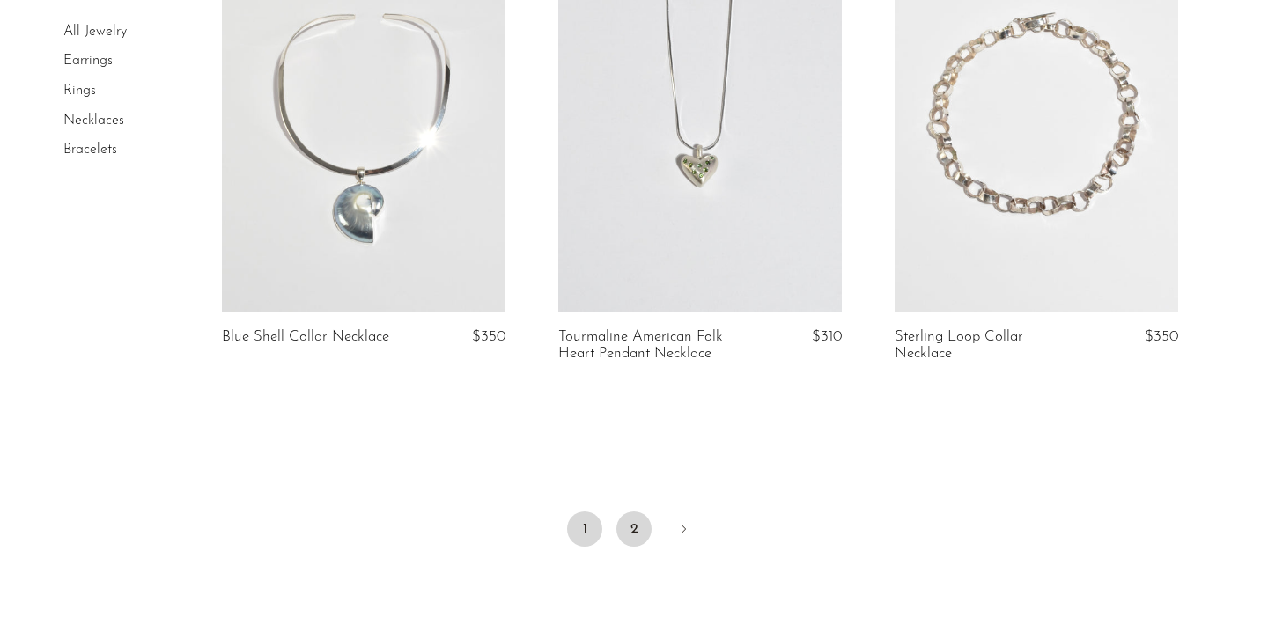
click at [643, 520] on link "2" at bounding box center [633, 529] width 35 height 35
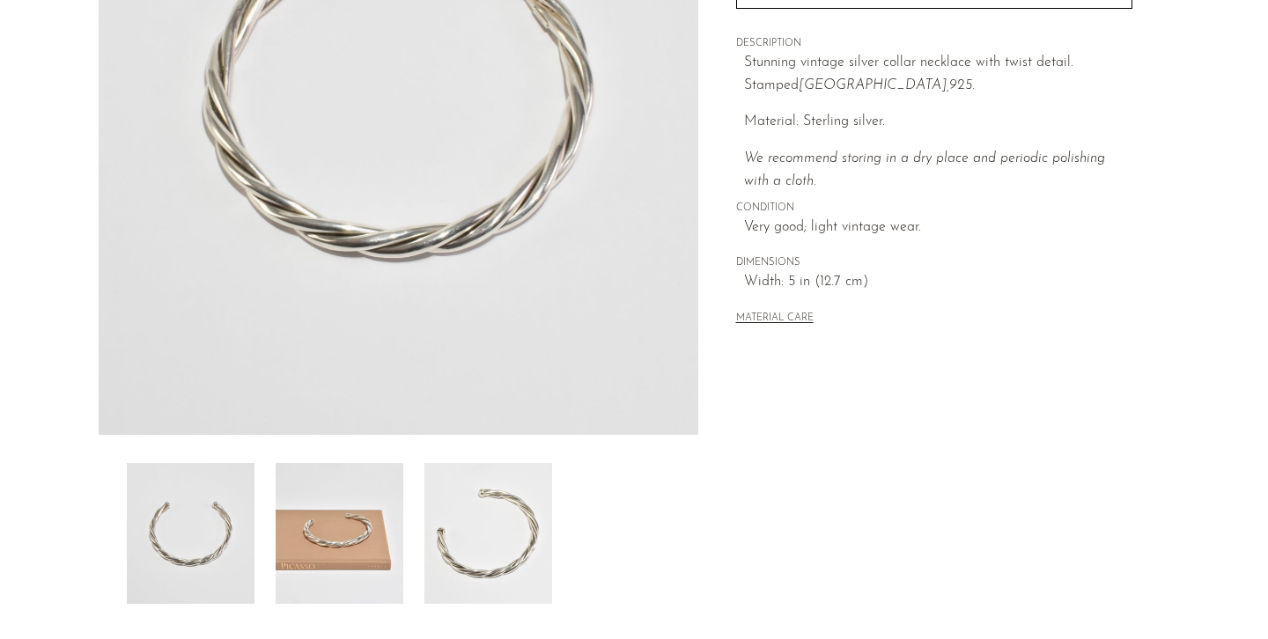
scroll to position [429, 0]
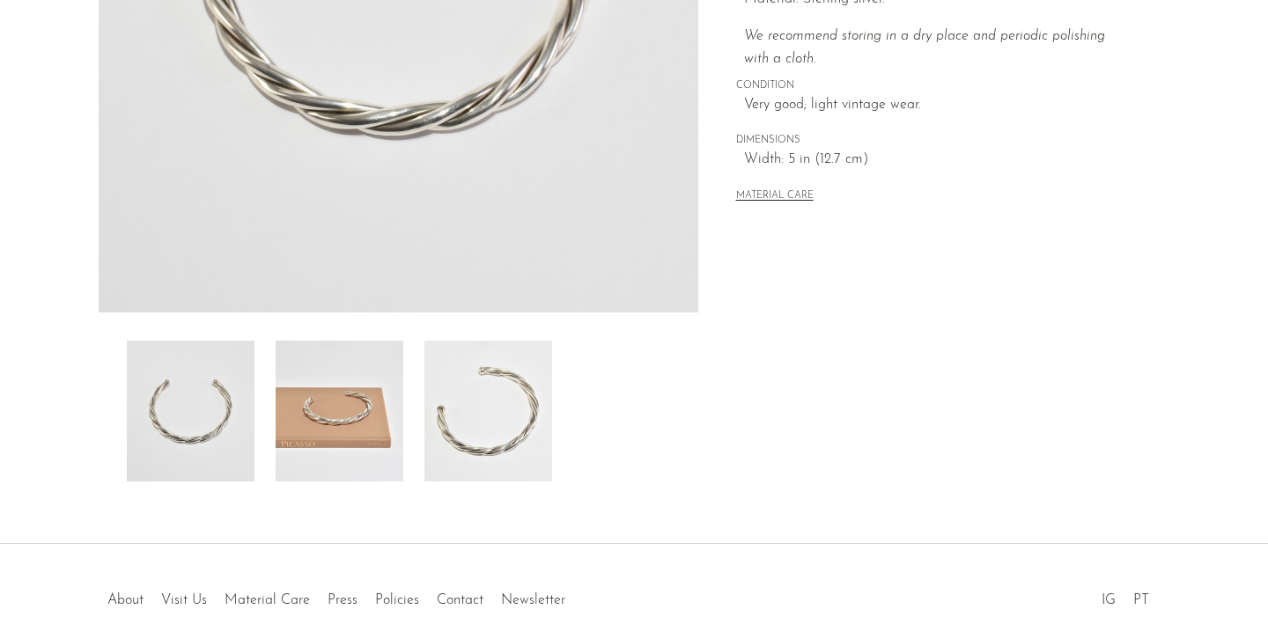
click at [319, 413] on img at bounding box center [340, 411] width 128 height 141
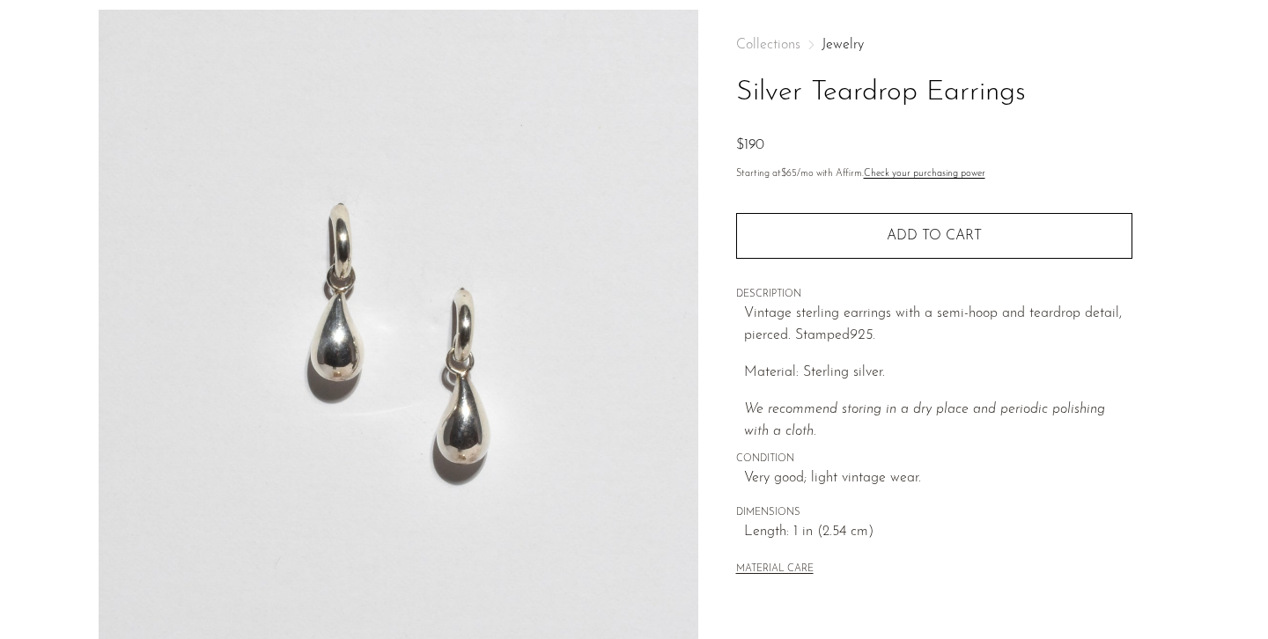
scroll to position [72, 0]
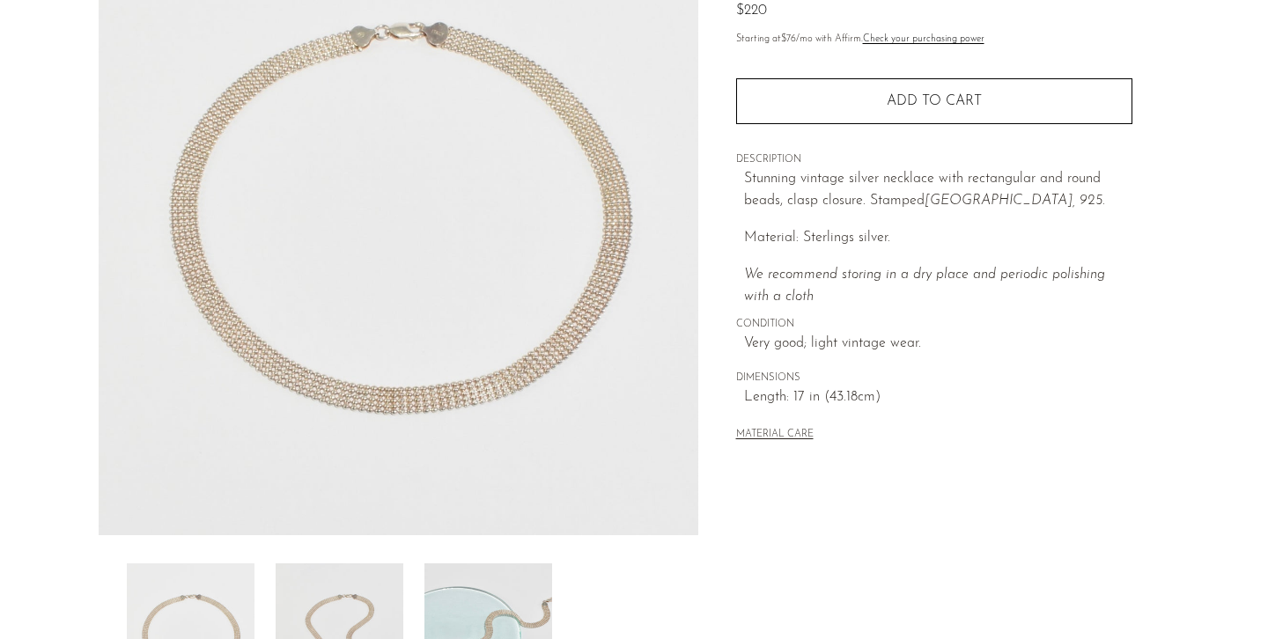
scroll to position [193, 0]
